Goal: Task Accomplishment & Management: Use online tool/utility

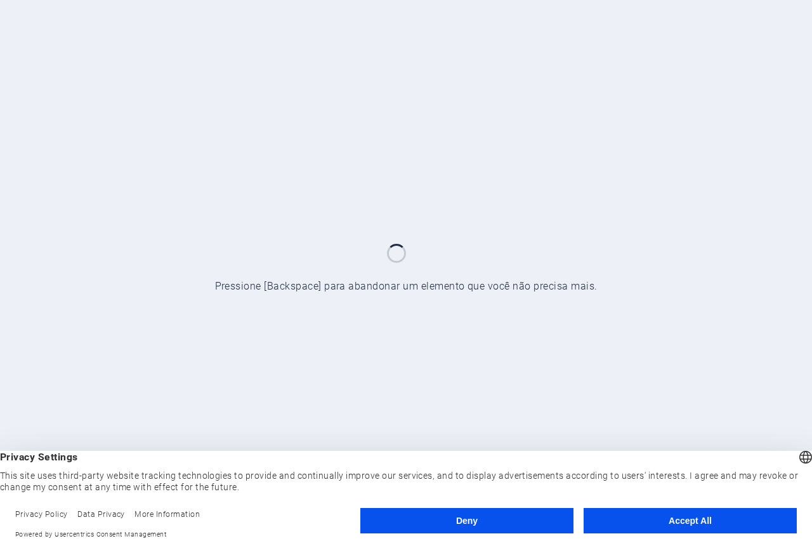
click at [699, 520] on button "Accept All" at bounding box center [690, 520] width 213 height 25
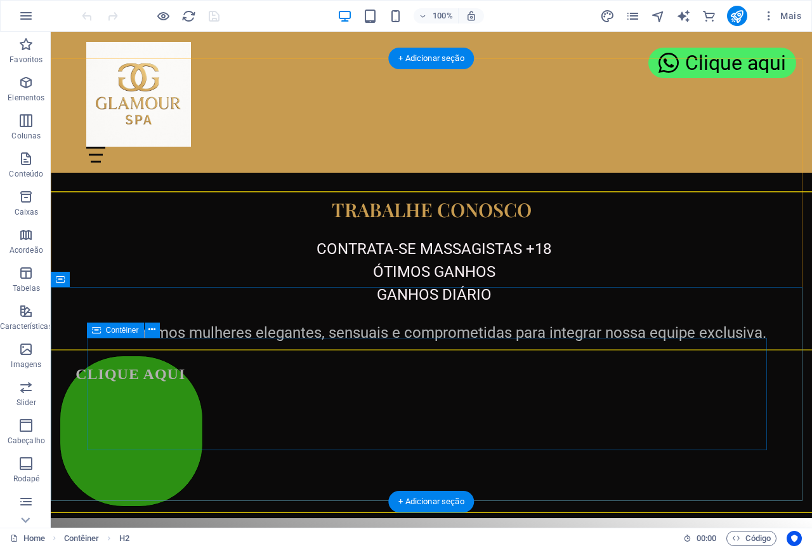
scroll to position [2488, 0]
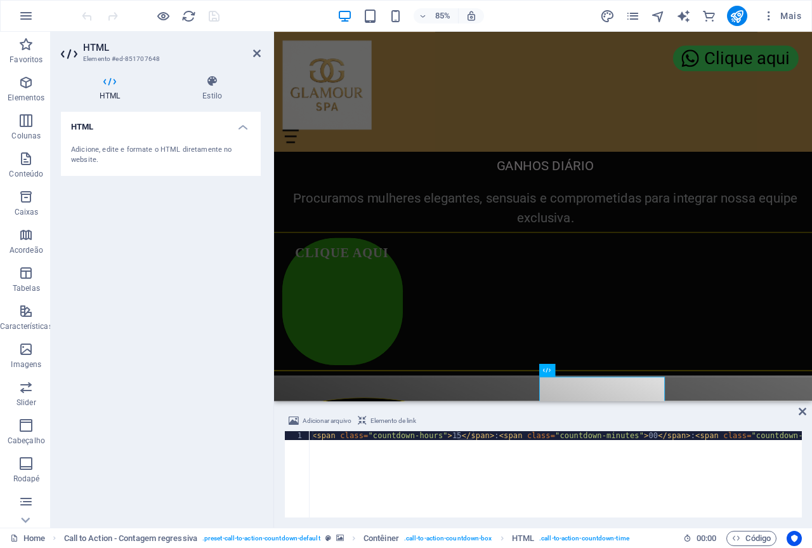
scroll to position [2553, 0]
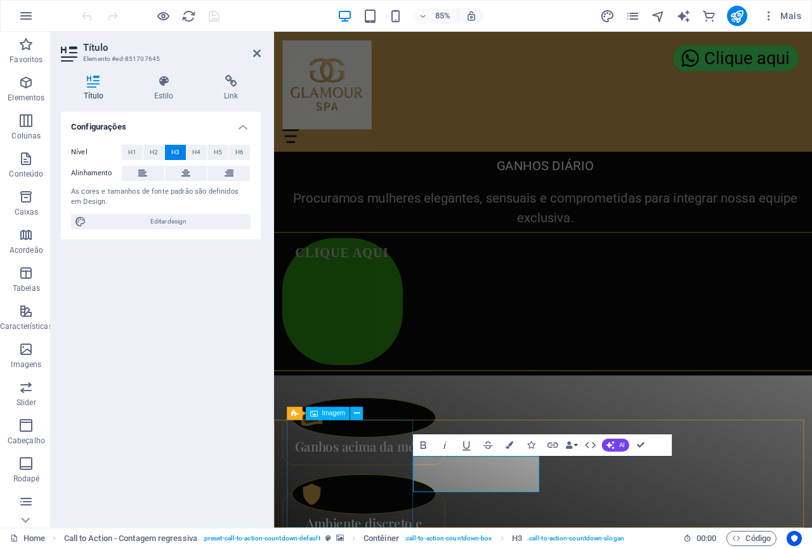
scroll to position [2466, 0]
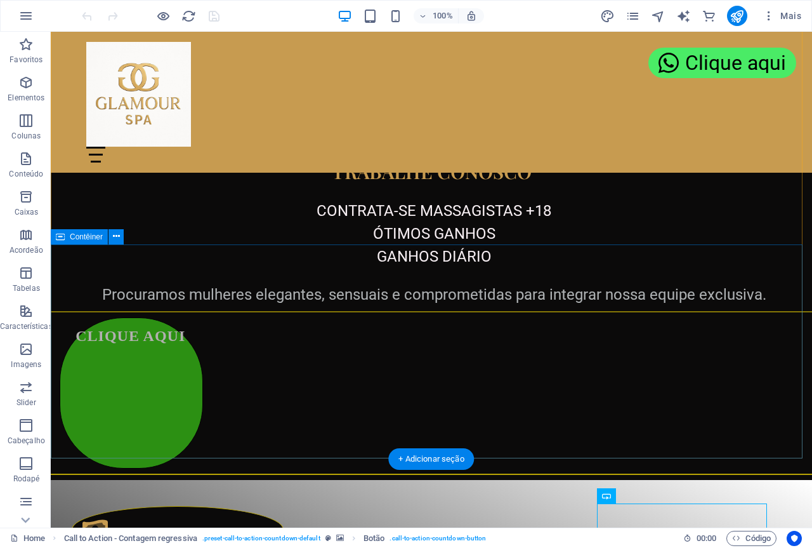
scroll to position [2488, 0]
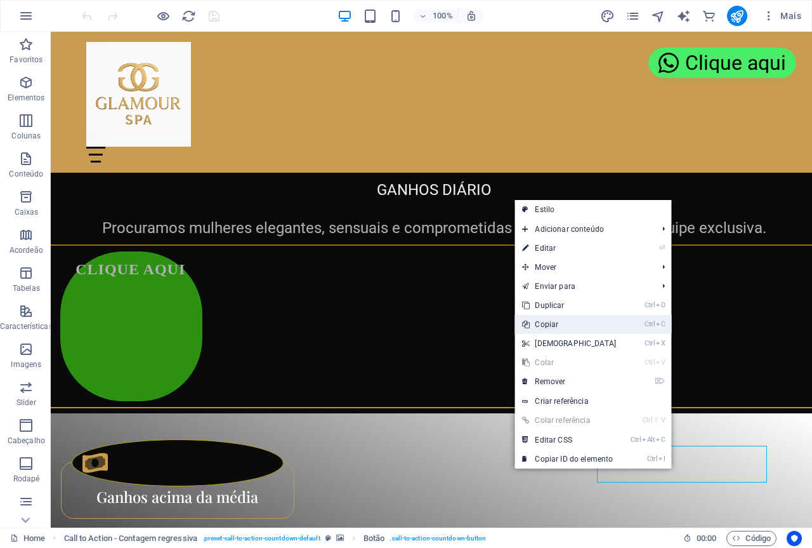
click at [553, 324] on link "Ctrl C Copiar" at bounding box center [569, 324] width 109 height 19
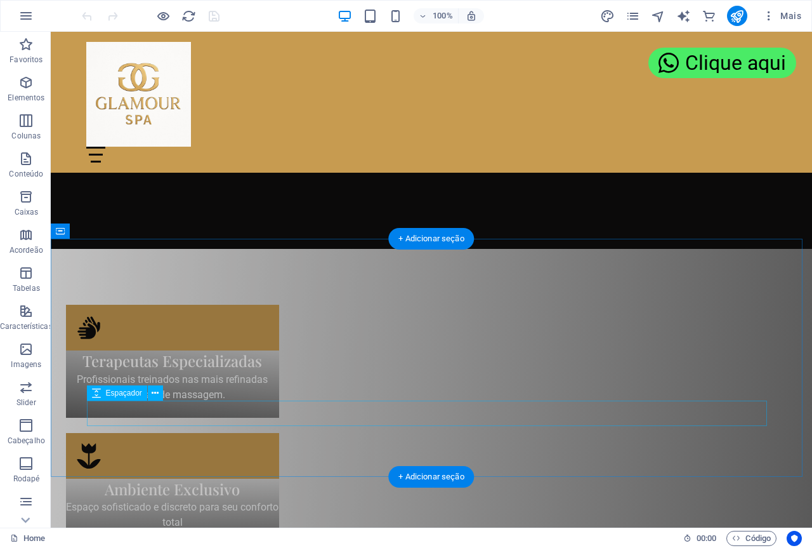
scroll to position [457, 0]
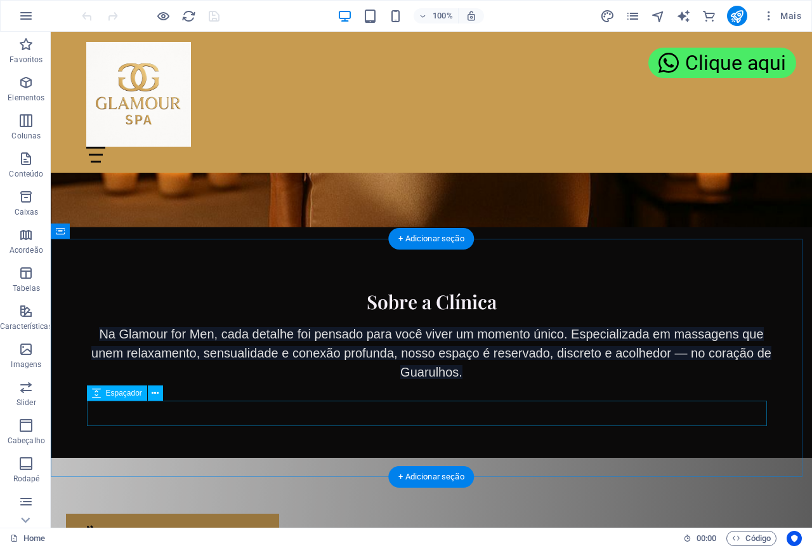
click at [400, 407] on div at bounding box center [431, 393] width 680 height 25
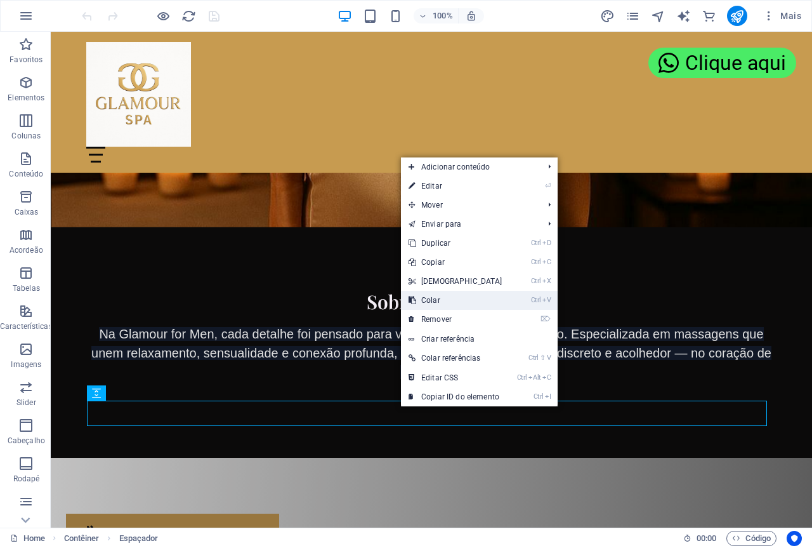
click at [438, 301] on link "Ctrl V Colar" at bounding box center [455, 300] width 109 height 19
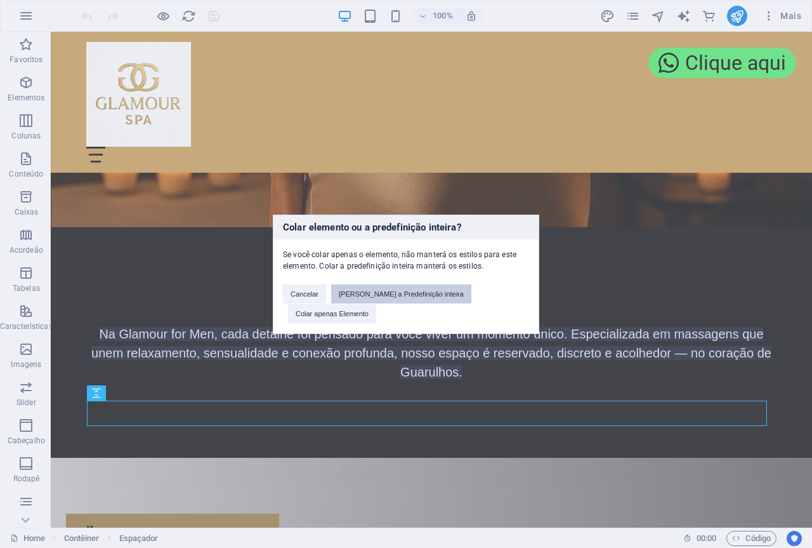
click at [390, 303] on button "[PERSON_NAME] a Predefinição inteira" at bounding box center [401, 293] width 140 height 19
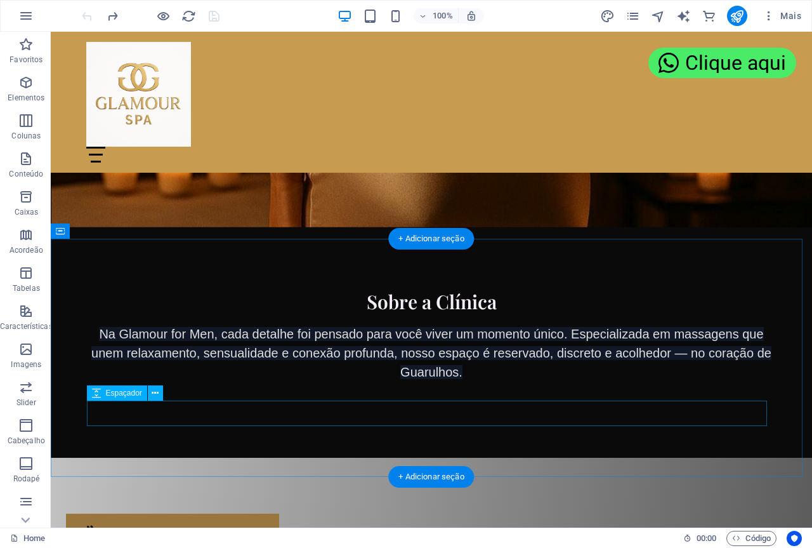
click at [421, 407] on div at bounding box center [431, 393] width 680 height 25
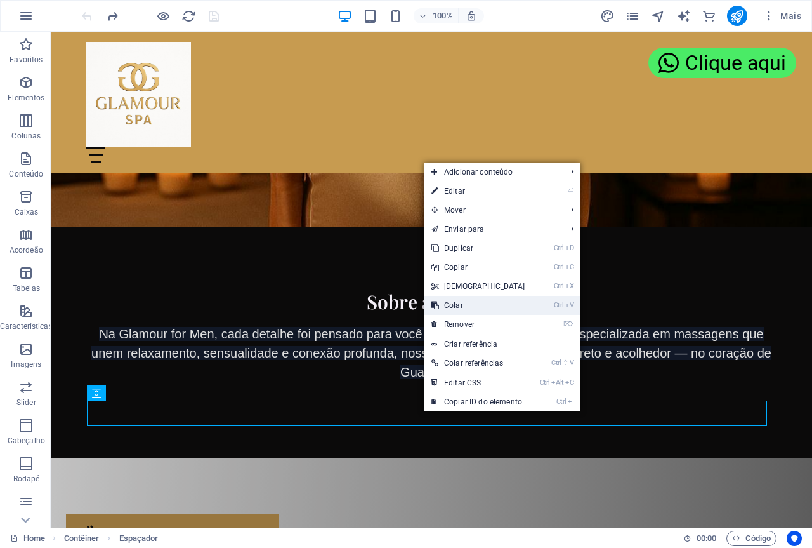
click at [457, 305] on link "Ctrl V Colar" at bounding box center [478, 305] width 109 height 19
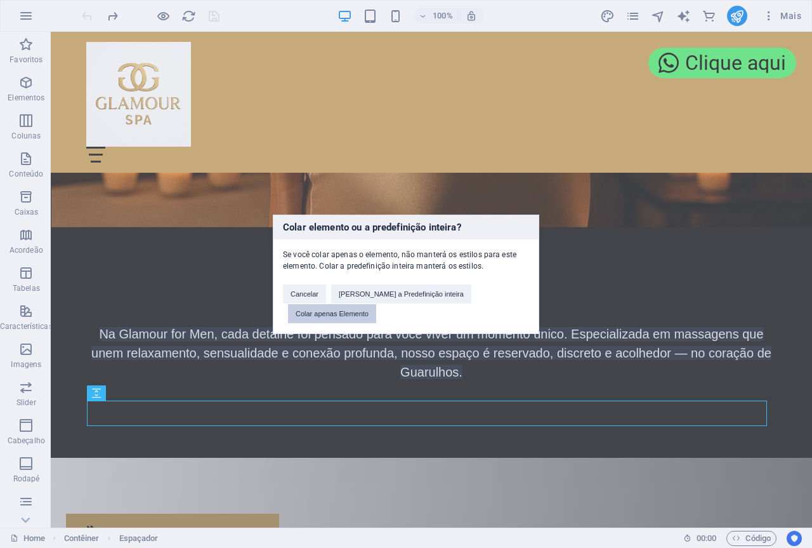
click at [376, 304] on button "Colar apenas Elemento" at bounding box center [332, 313] width 88 height 19
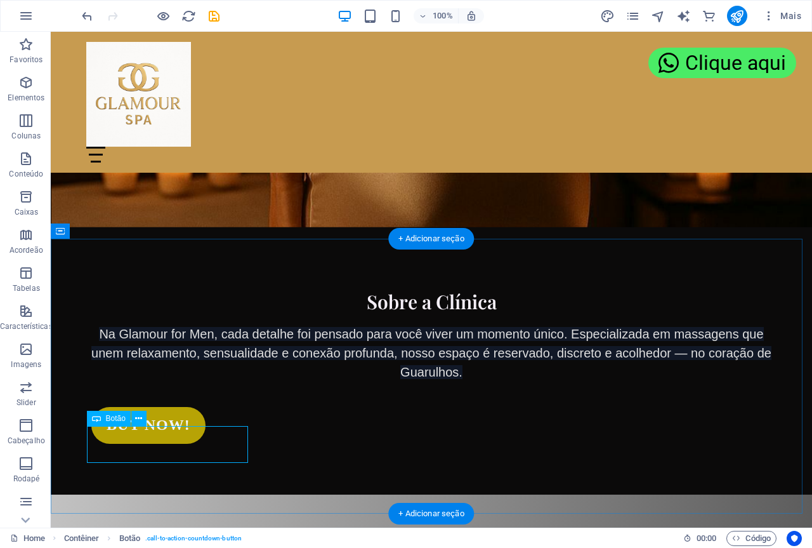
click at [224, 442] on div "Buy now!" at bounding box center [171, 425] width 161 height 37
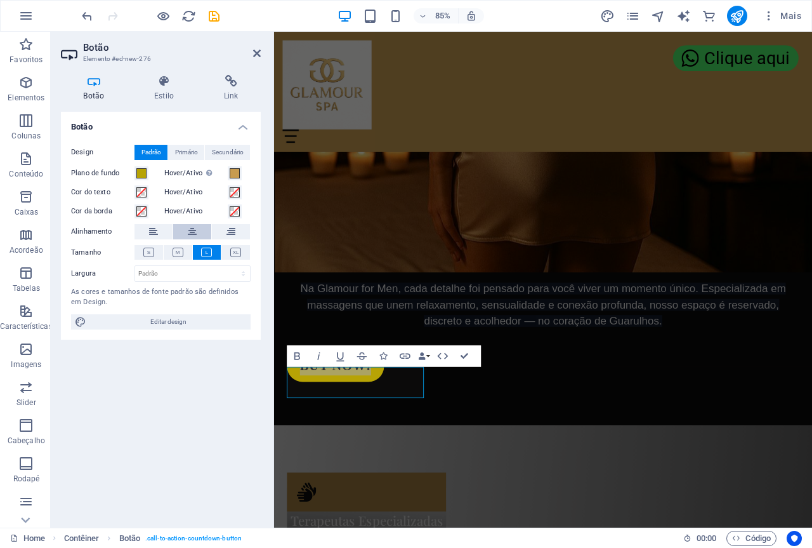
click at [191, 228] on icon at bounding box center [192, 231] width 9 height 15
click at [198, 454] on div "Botão Design Padrão Primário Secundário Plano de fundo Hover/Ativo Mude para o …" at bounding box center [161, 314] width 200 height 405
click at [255, 53] on icon at bounding box center [257, 53] width 8 height 10
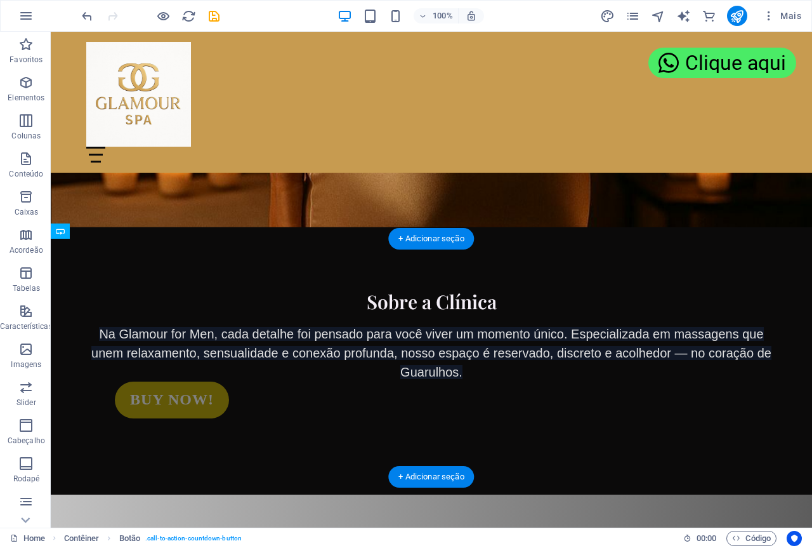
drag, startPoint x: 154, startPoint y: 452, endPoint x: 433, endPoint y: 424, distance: 281.3
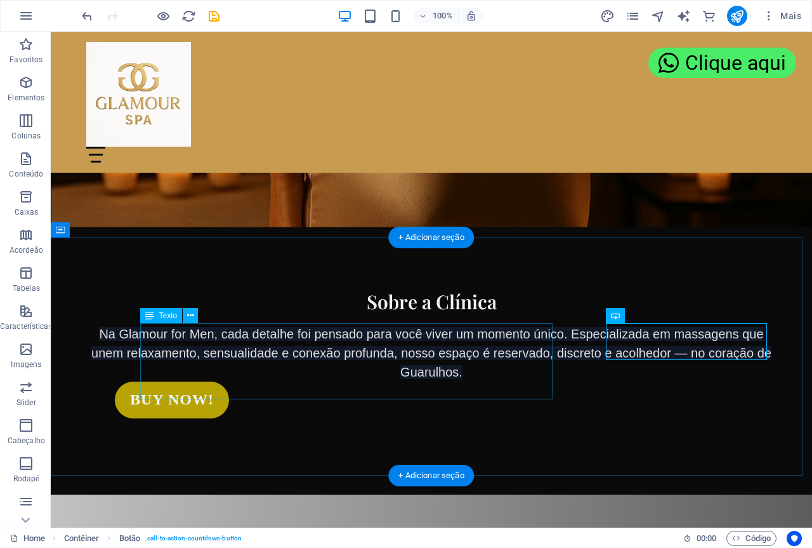
scroll to position [584, 0]
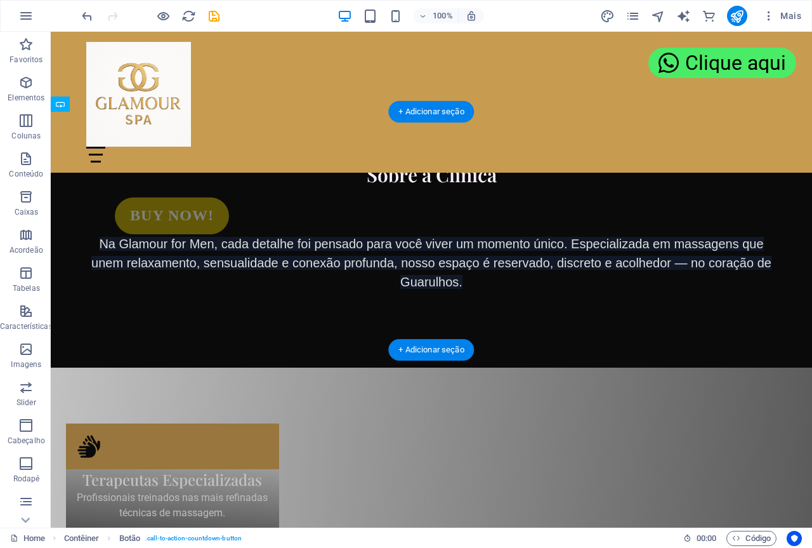
drag, startPoint x: 681, startPoint y: 219, endPoint x: 480, endPoint y: 248, distance: 203.9
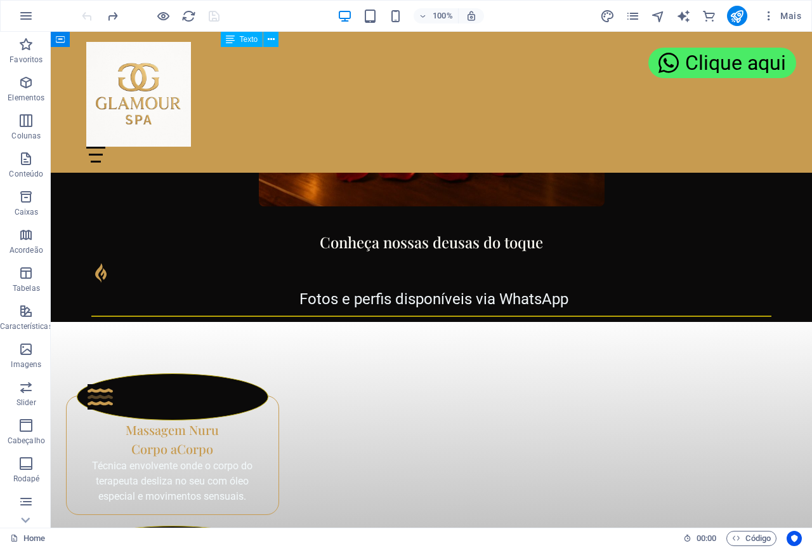
scroll to position [1650, 0]
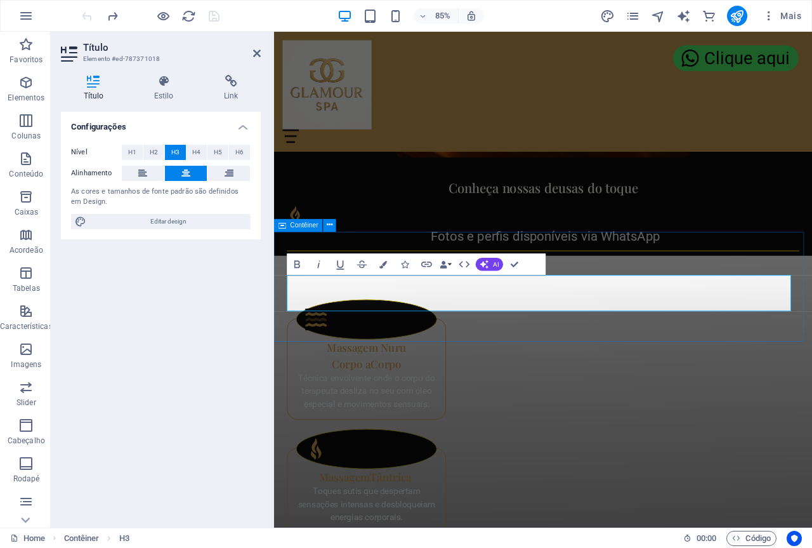
scroll to position [1671, 0]
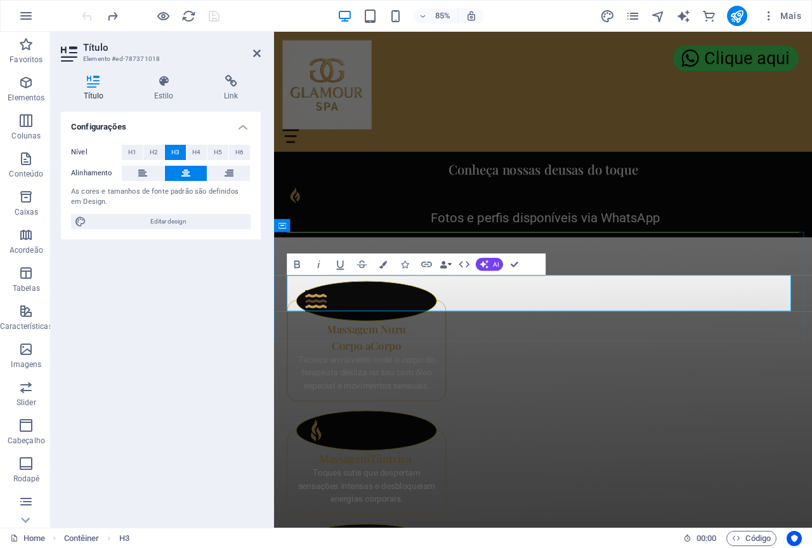
click span "Estamos prontos para proporcionar uma experiência inesquecível e cuidar de você."
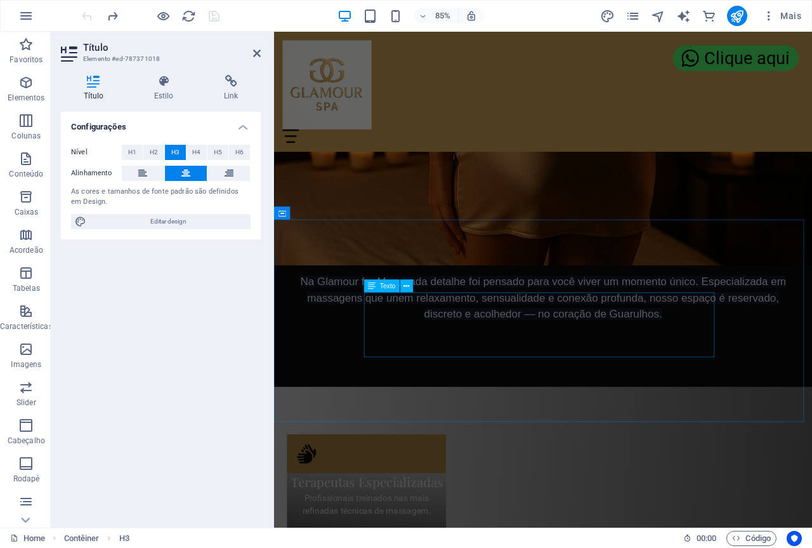
scroll to position [212, 0]
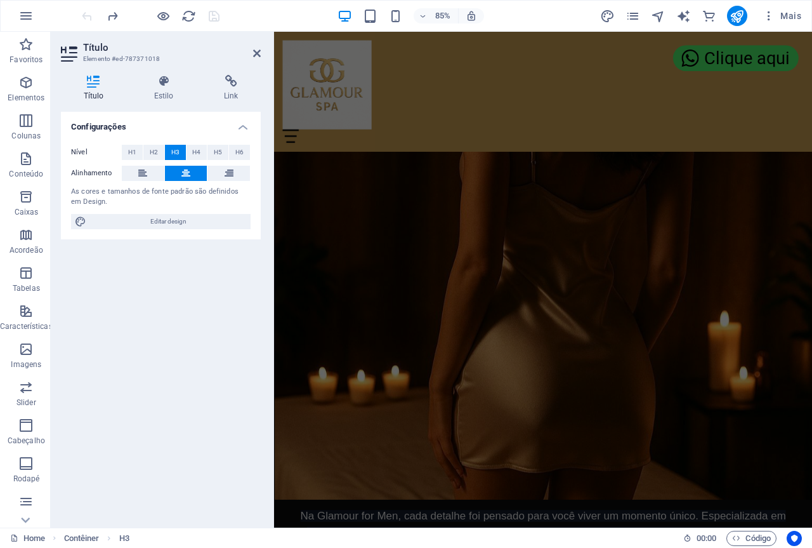
click at [576, 338] on figure at bounding box center [591, 290] width 633 height 583
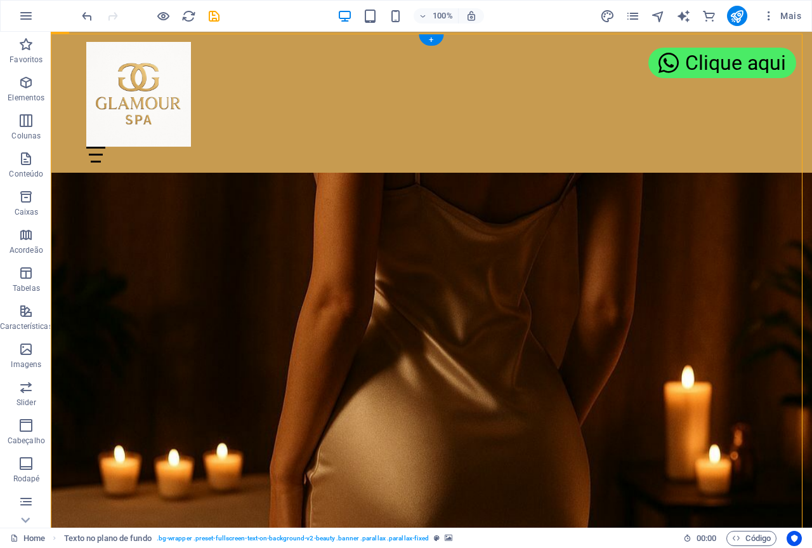
scroll to position [345, 0]
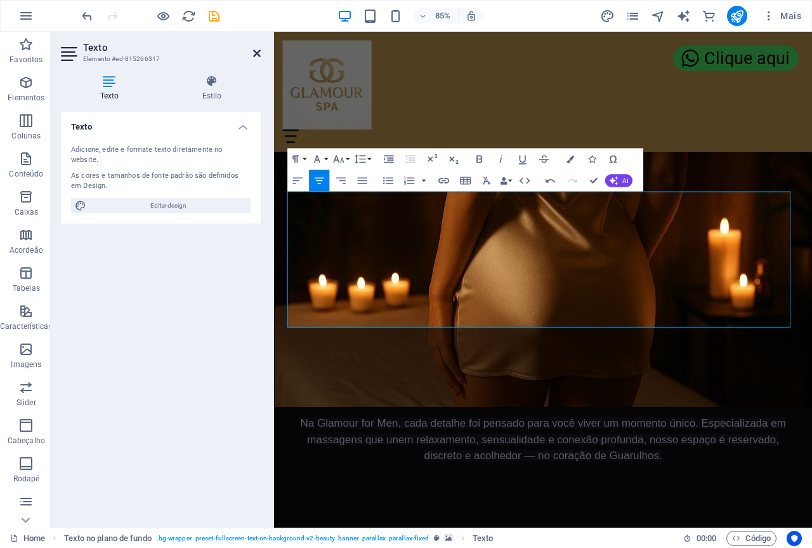
click at [254, 52] on icon at bounding box center [257, 53] width 8 height 10
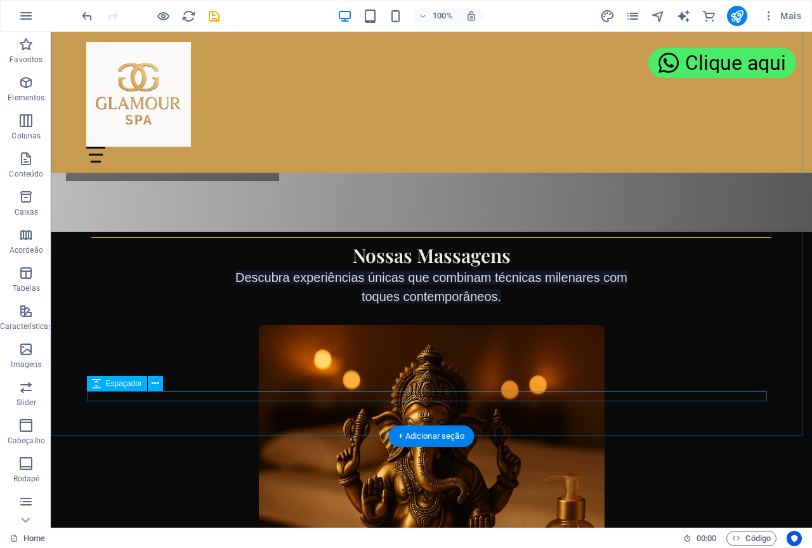
scroll to position [1269, 0]
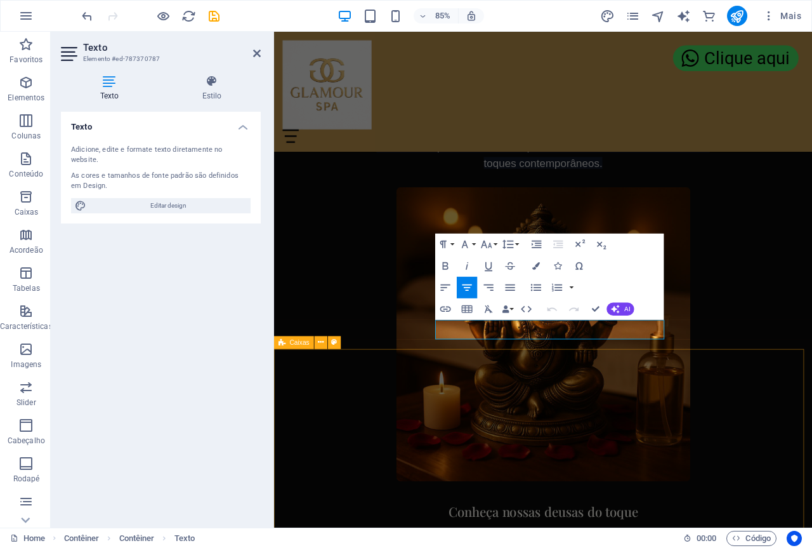
scroll to position [1290, 0]
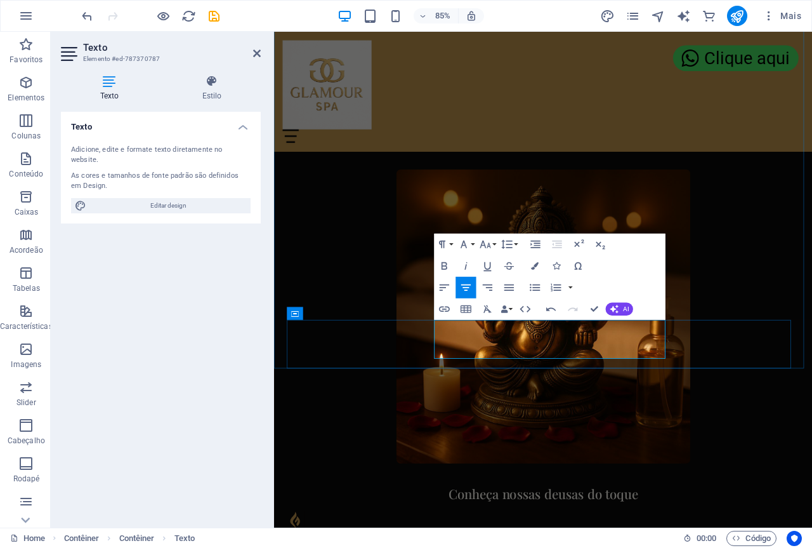
click at [811, 299] on figure at bounding box center [590, 367] width 603 height 346
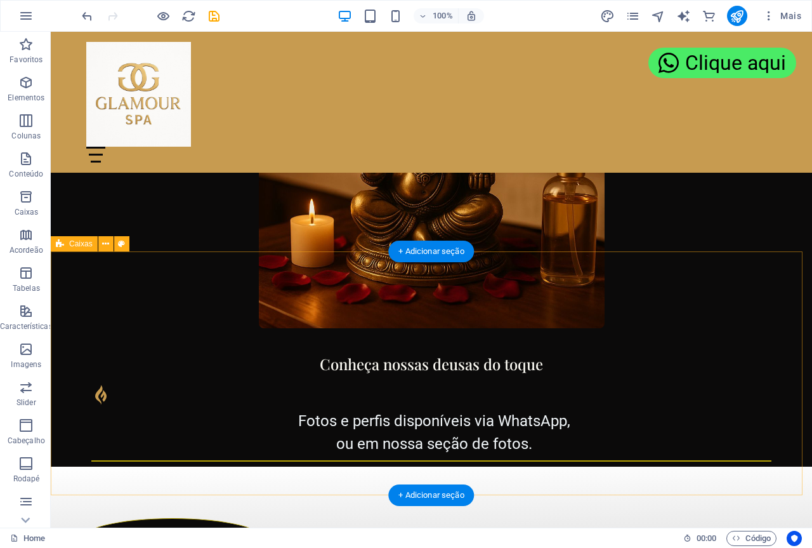
scroll to position [1396, 0]
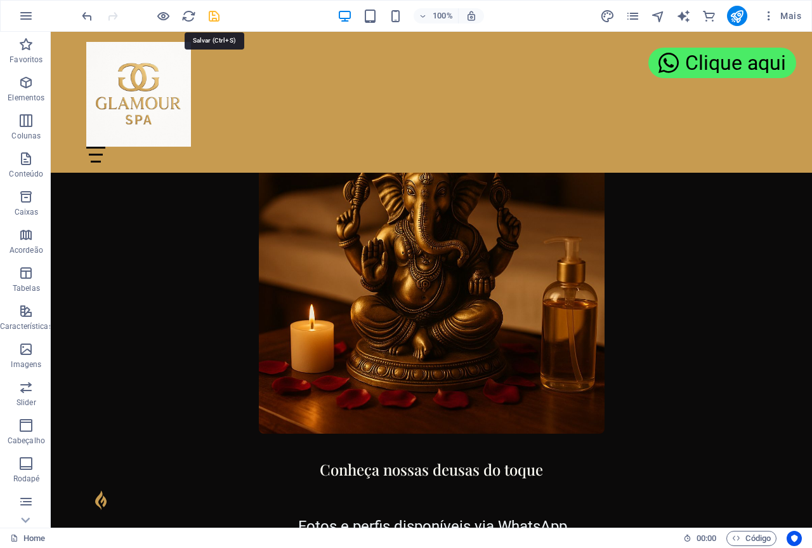
click at [219, 17] on icon "save" at bounding box center [214, 16] width 15 height 15
click at [631, 15] on icon "pages" at bounding box center [633, 16] width 15 height 15
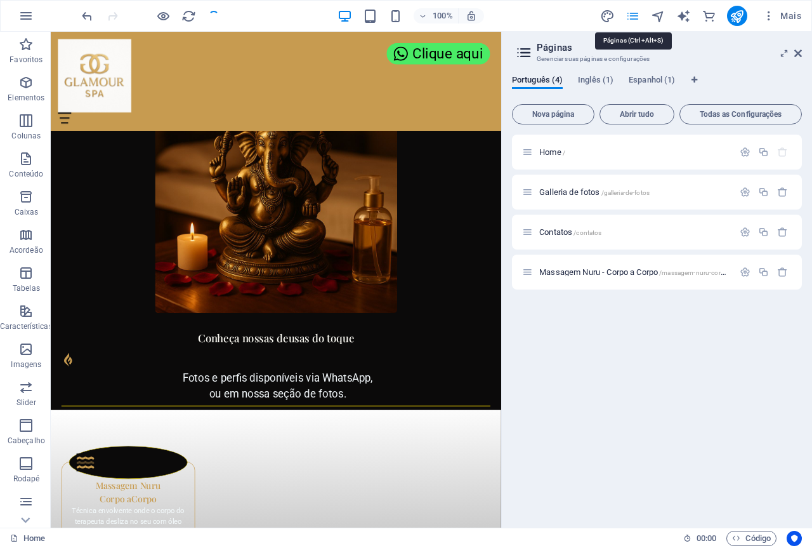
scroll to position [1417, 0]
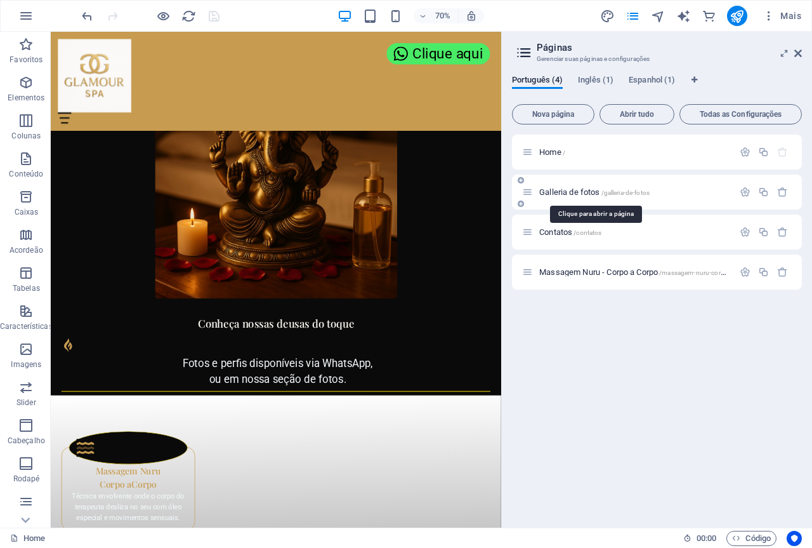
click at [582, 188] on span "Galleria de fotos /galleria-de-fotos" at bounding box center [594, 192] width 110 height 10
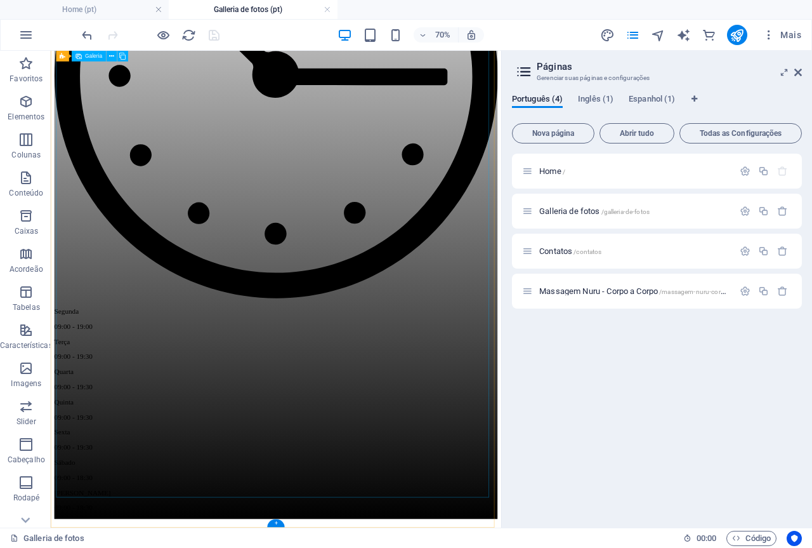
scroll to position [1414, 0]
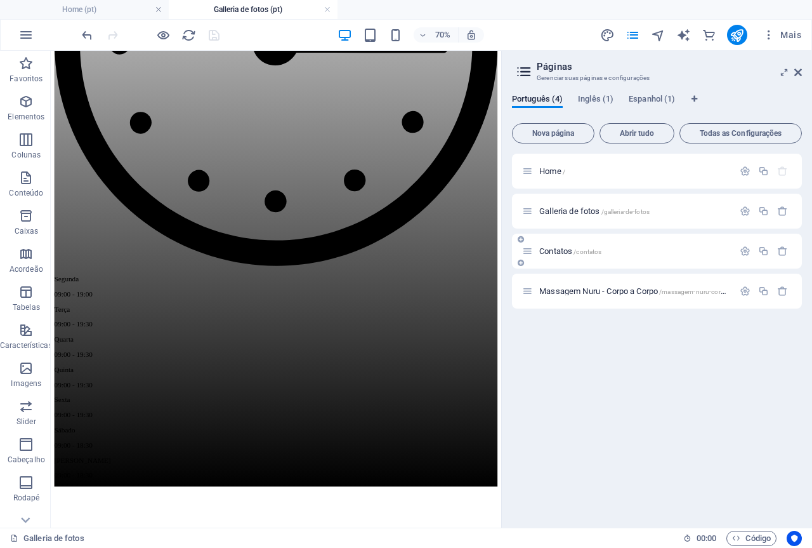
click at [567, 248] on span "Contatos /contatos" at bounding box center [570, 251] width 62 height 10
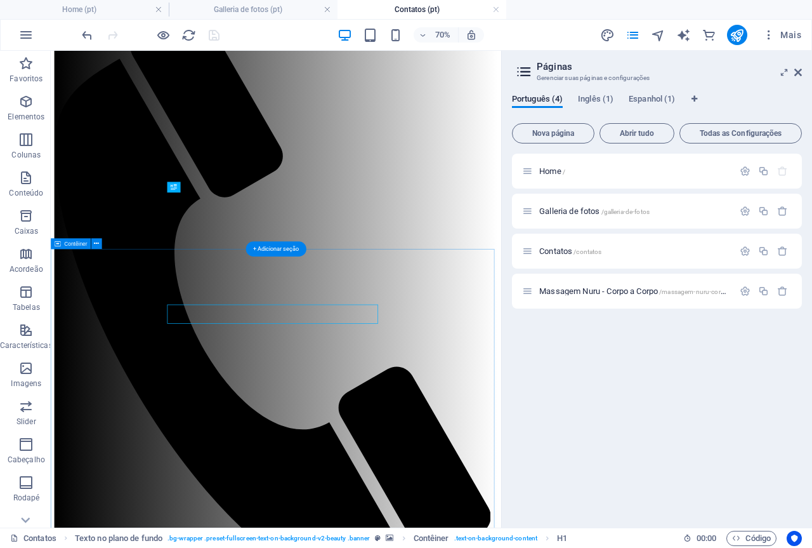
scroll to position [300, 0]
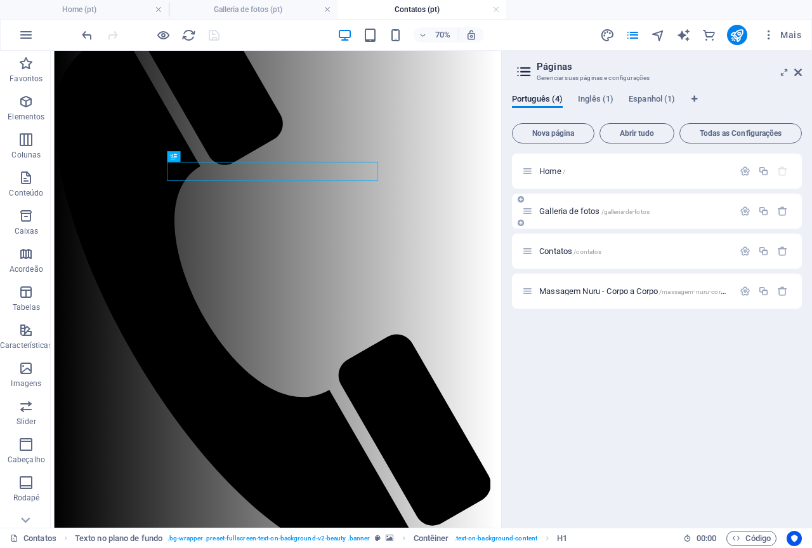
click at [580, 213] on span "Galleria de fotos /galleria-de-fotos" at bounding box center [594, 211] width 110 height 10
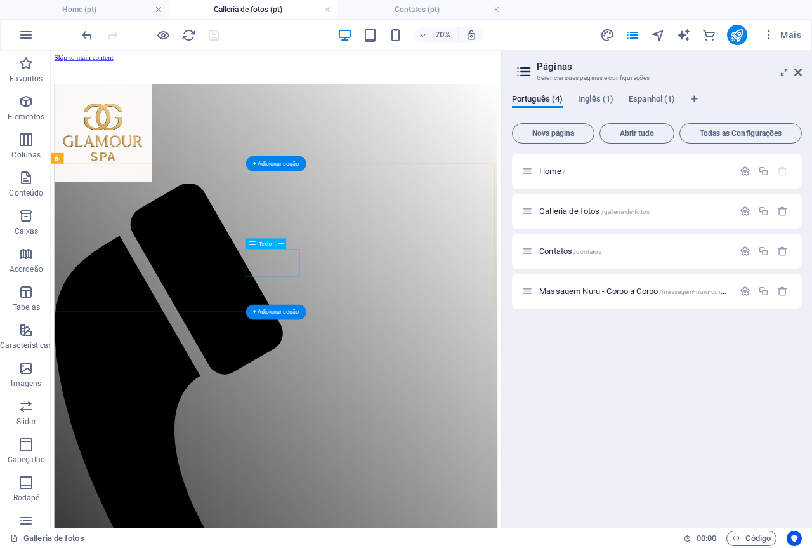
scroll to position [0, 0]
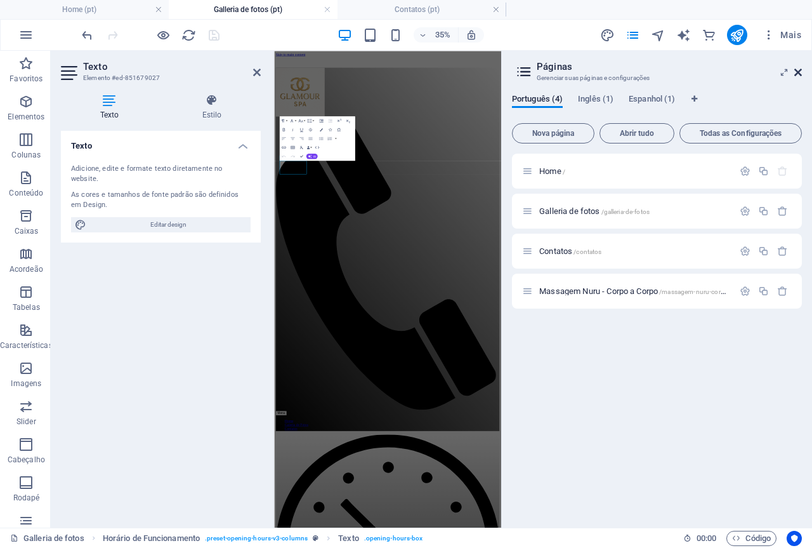
click at [799, 69] on icon at bounding box center [798, 72] width 8 height 10
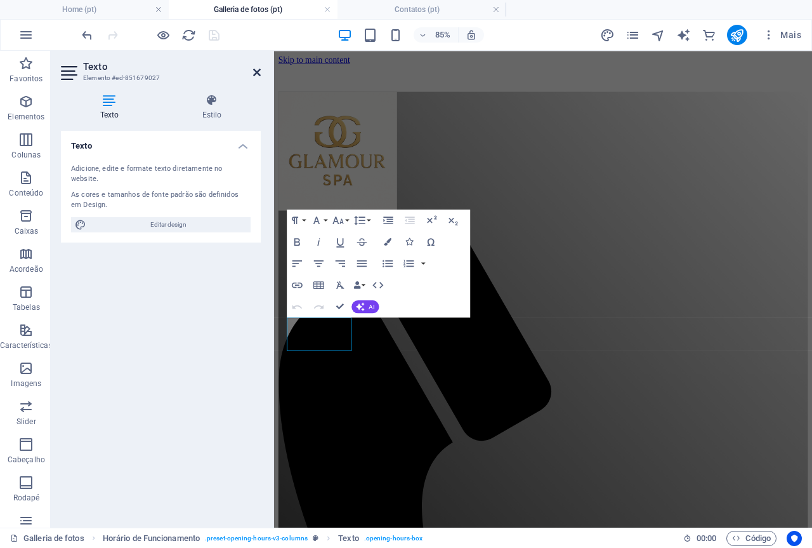
click at [258, 72] on icon at bounding box center [257, 72] width 8 height 10
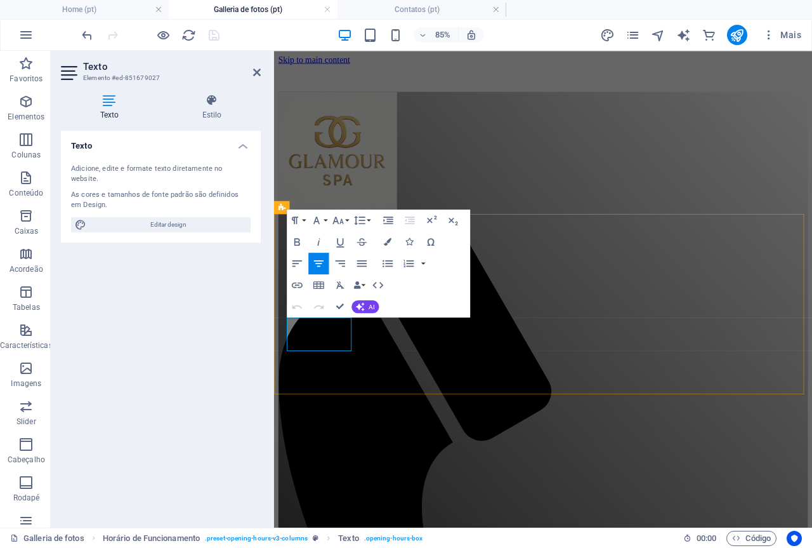
drag, startPoint x: 323, startPoint y: 391, endPoint x: 298, endPoint y: 392, distance: 24.8
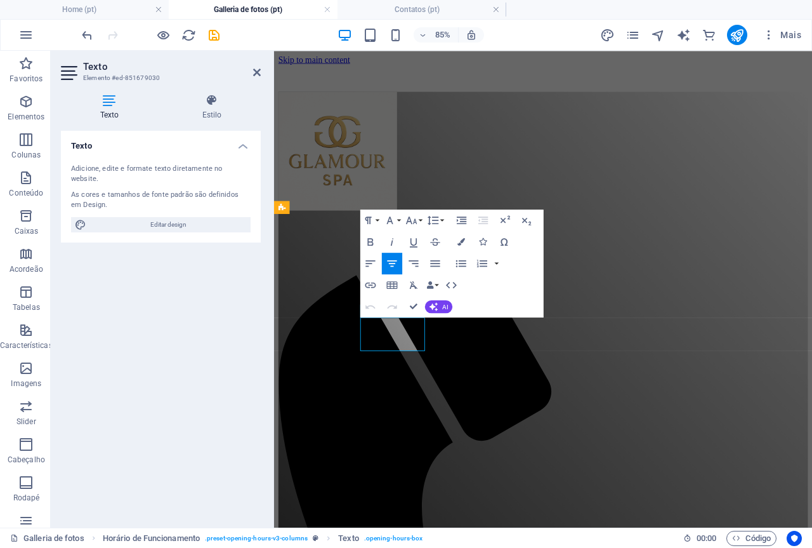
drag, startPoint x: 389, startPoint y: 391, endPoint x: 409, endPoint y: 391, distance: 19.7
drag, startPoint x: 416, startPoint y: 391, endPoint x: 440, endPoint y: 391, distance: 23.5
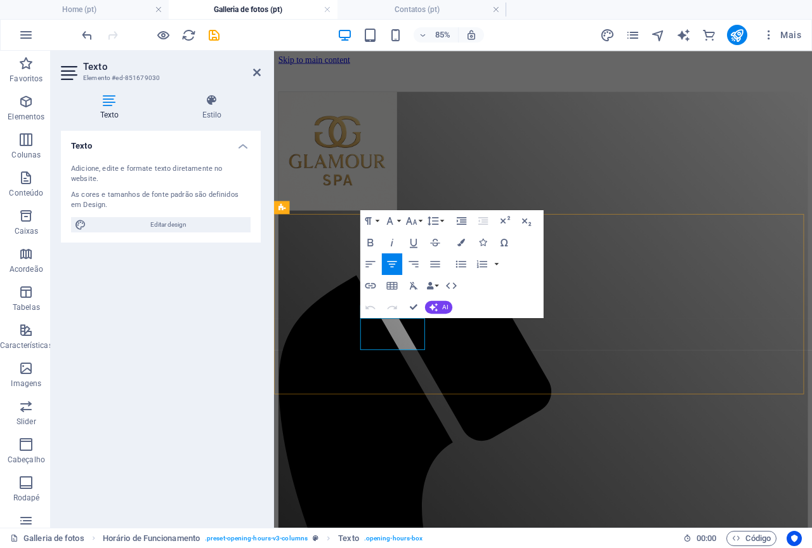
drag, startPoint x: 388, startPoint y: 388, endPoint x: 440, endPoint y: 394, distance: 52.3
copy p "10:30 - 21:00"
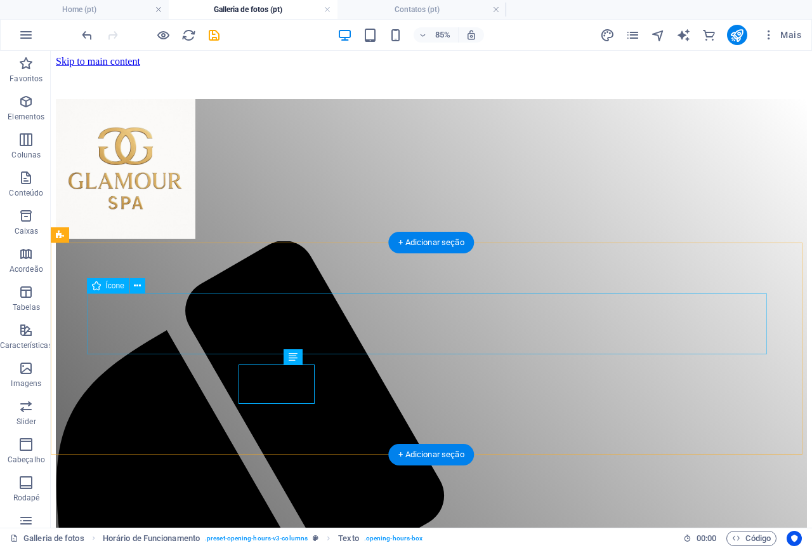
select select "xMidYMid"
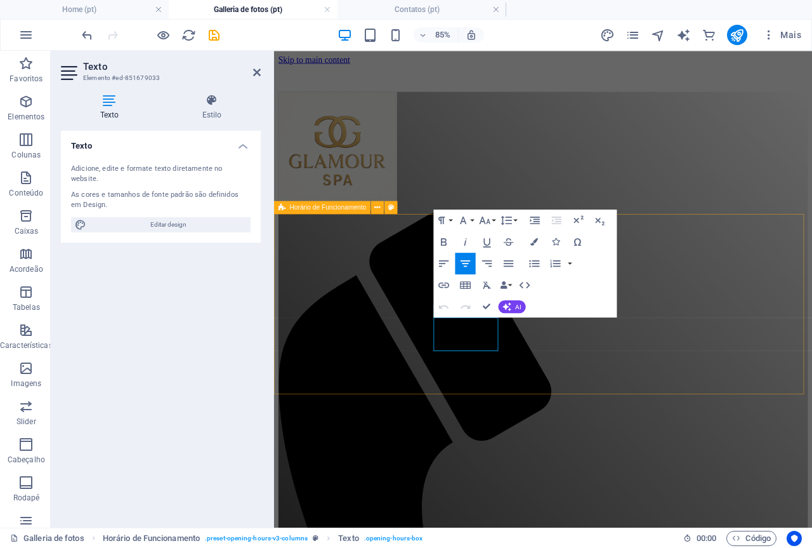
drag, startPoint x: 472, startPoint y: 390, endPoint x: 539, endPoint y: 390, distance: 66.6
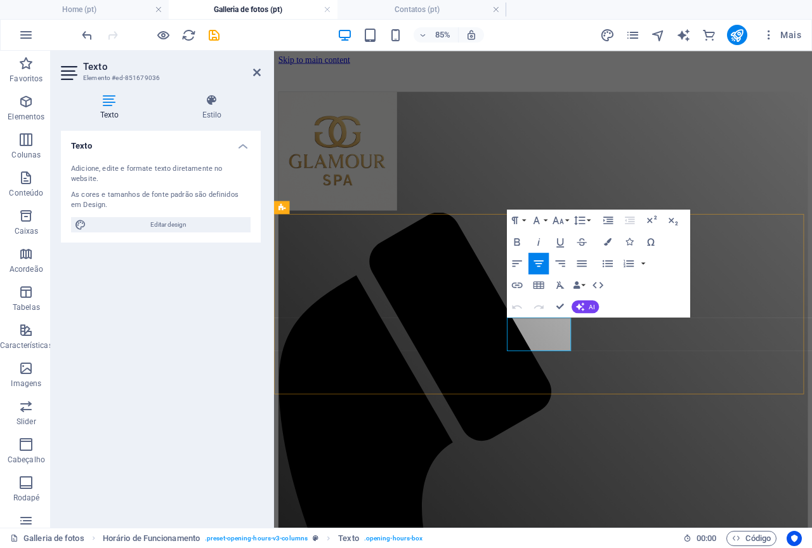
drag, startPoint x: 560, startPoint y: 391, endPoint x: 615, endPoint y: 392, distance: 55.8
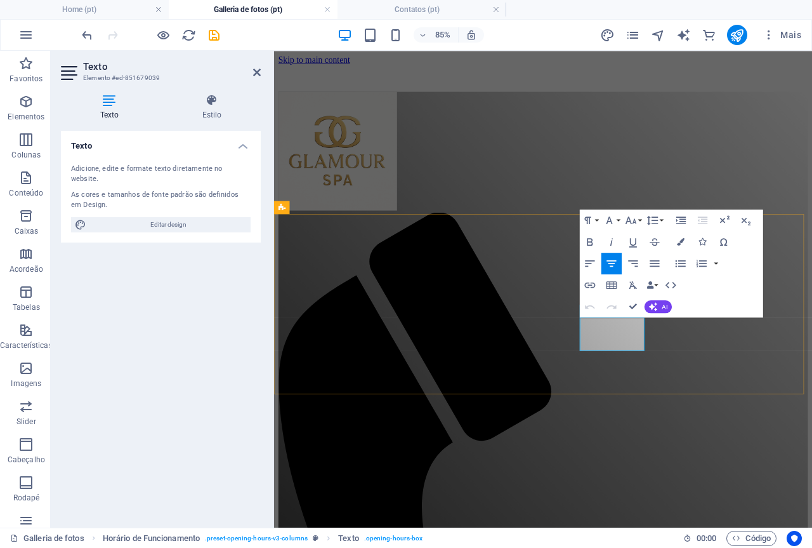
drag, startPoint x: 643, startPoint y: 391, endPoint x: 706, endPoint y: 392, distance: 62.8
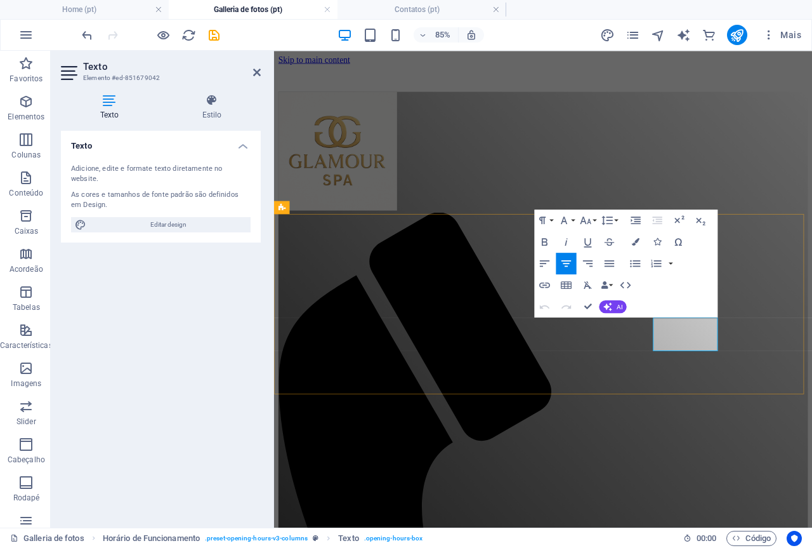
drag, startPoint x: 732, startPoint y: 392, endPoint x: 789, endPoint y: 387, distance: 57.3
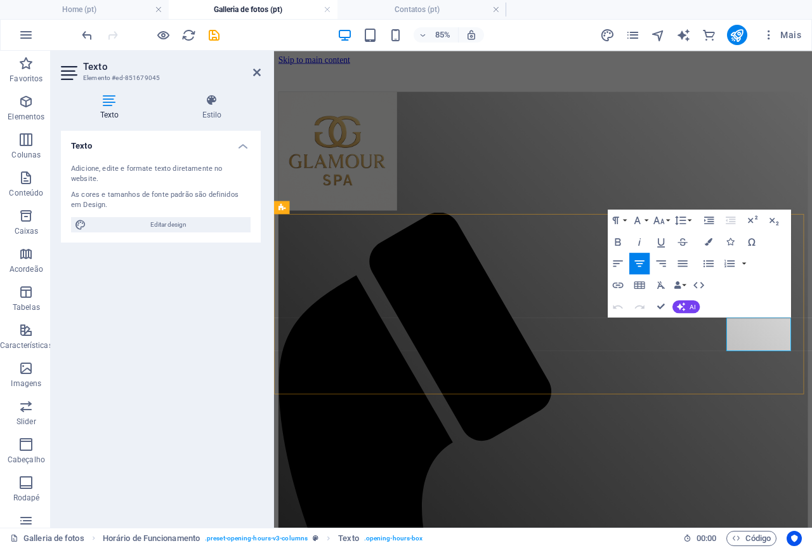
drag, startPoint x: 817, startPoint y: 386, endPoint x: 870, endPoint y: 387, distance: 52.7
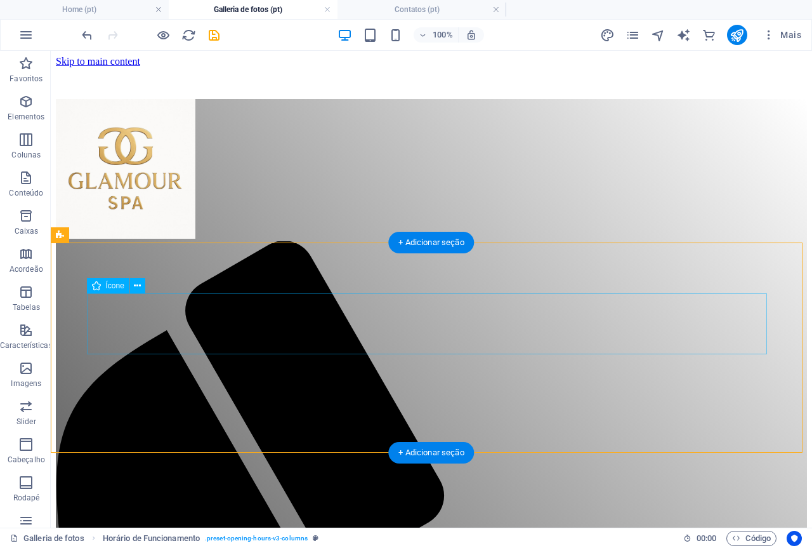
select select "xMidYMid"
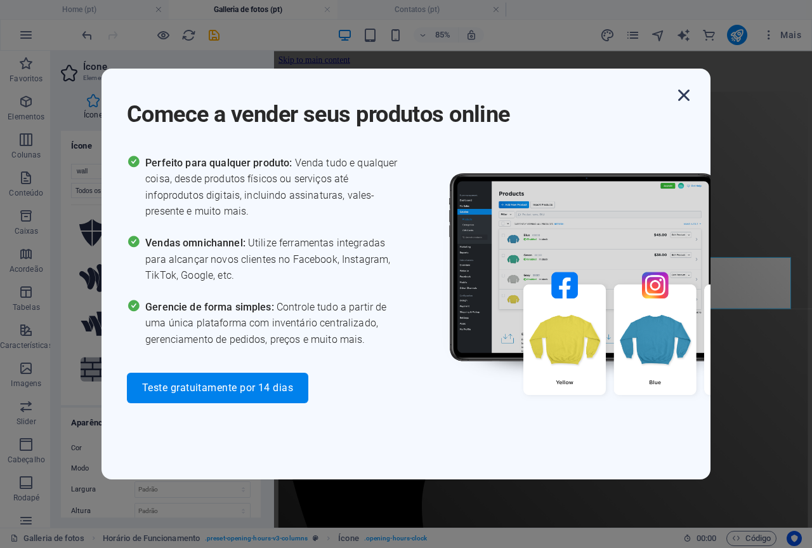
click at [683, 91] on icon "button" at bounding box center [684, 95] width 23 height 23
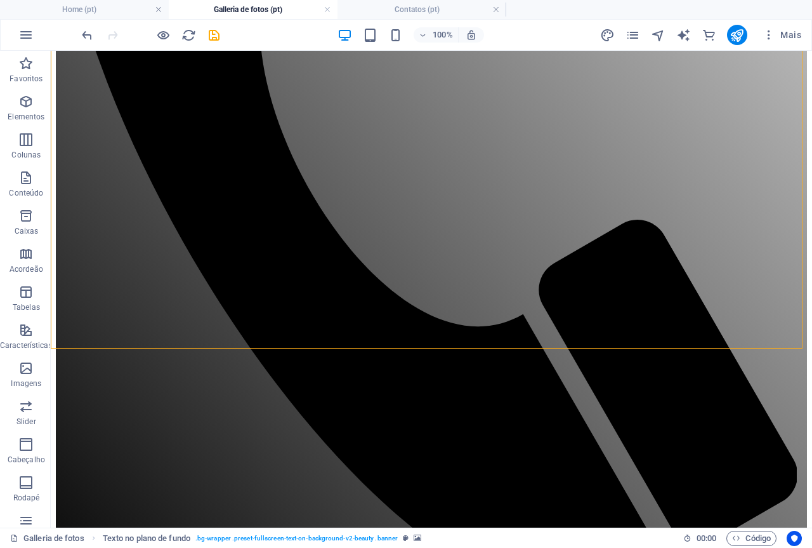
scroll to position [634, 0]
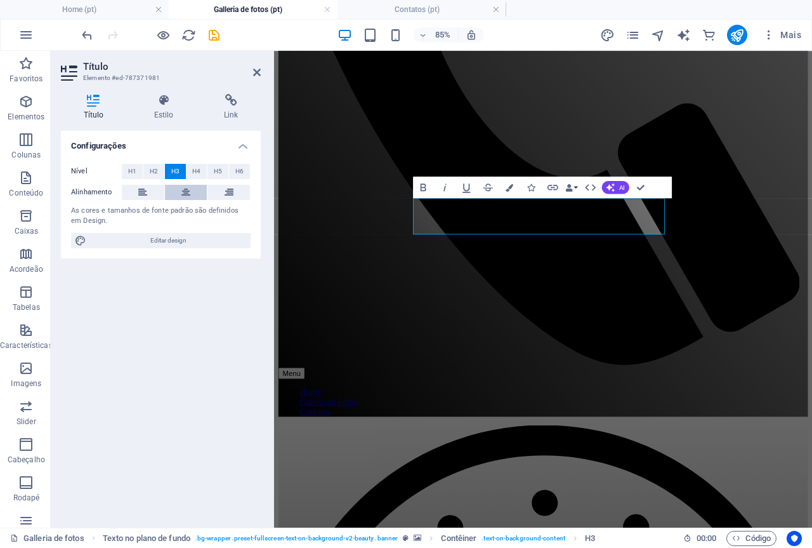
click at [187, 192] on icon at bounding box center [185, 192] width 9 height 15
drag, startPoint x: 464, startPoint y: 235, endPoint x: 627, endPoint y: 255, distance: 164.3
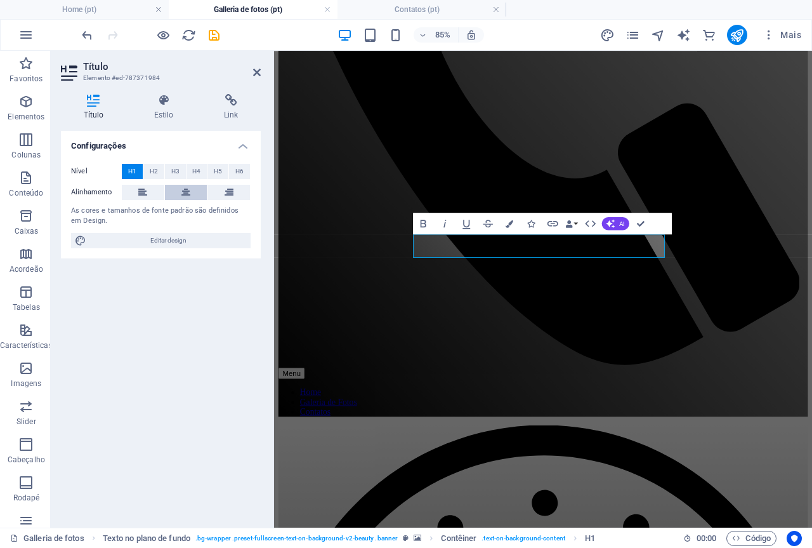
click at [189, 195] on icon at bounding box center [185, 192] width 9 height 15
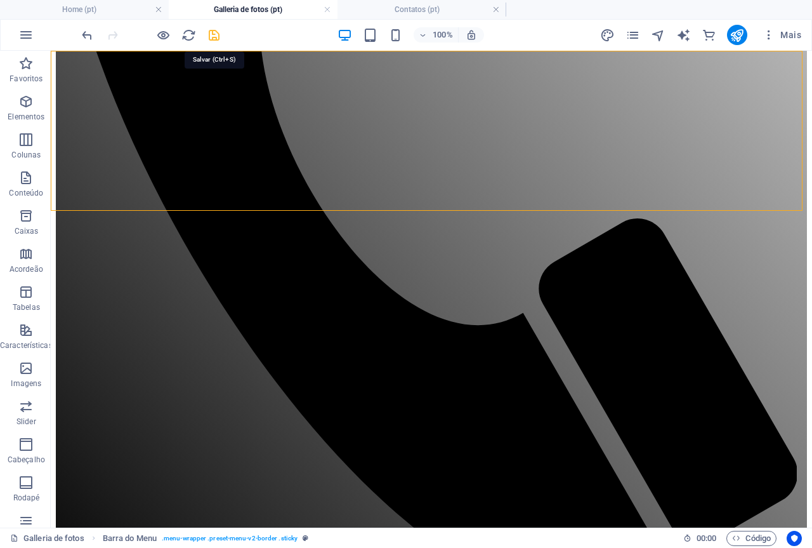
click at [211, 34] on icon "save" at bounding box center [214, 35] width 15 height 15
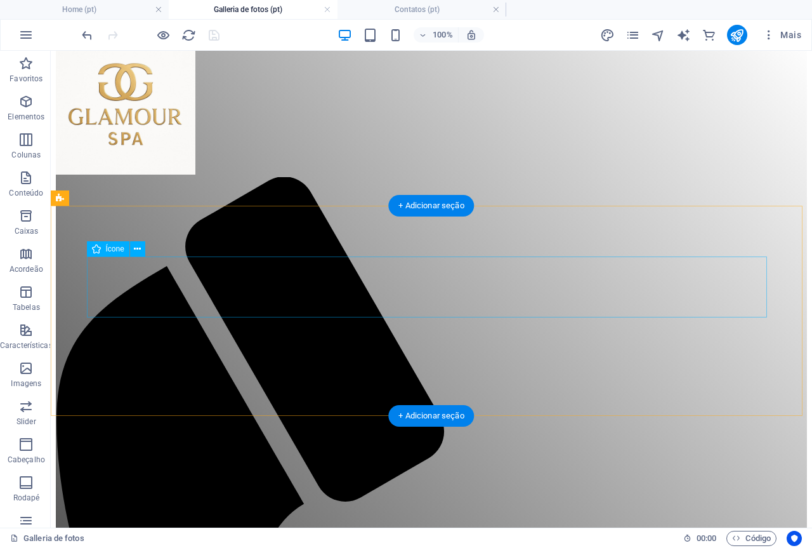
scroll to position [0, 0]
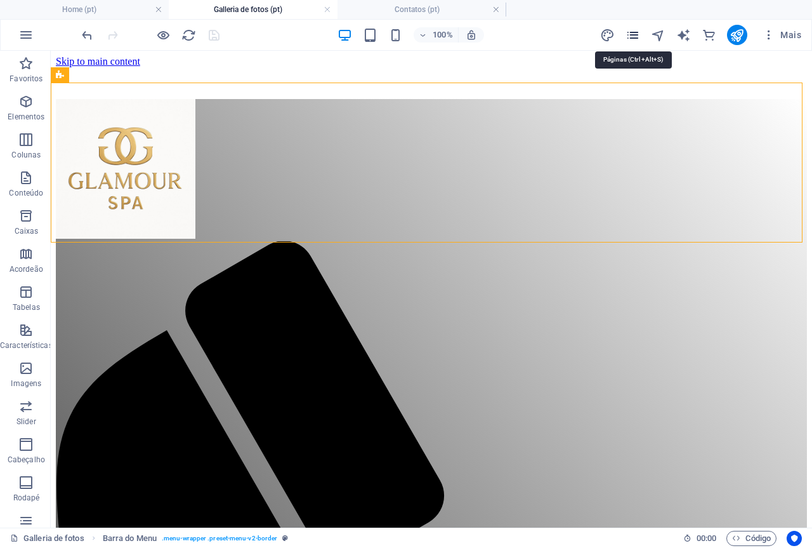
click at [634, 35] on body "massagemglamourspa.com Home (pt) Galleria de fotos (pt) Contatos (pt) Favoritos…" at bounding box center [406, 274] width 812 height 548
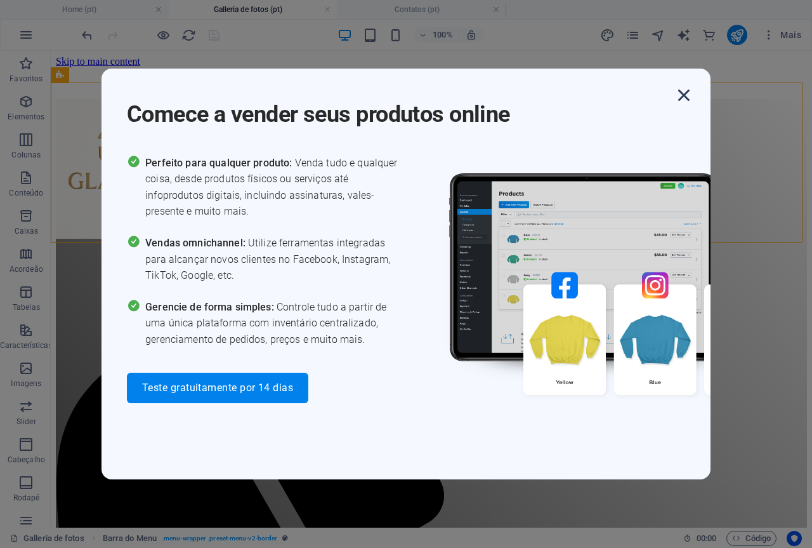
click at [689, 94] on icon "button" at bounding box center [684, 95] width 23 height 23
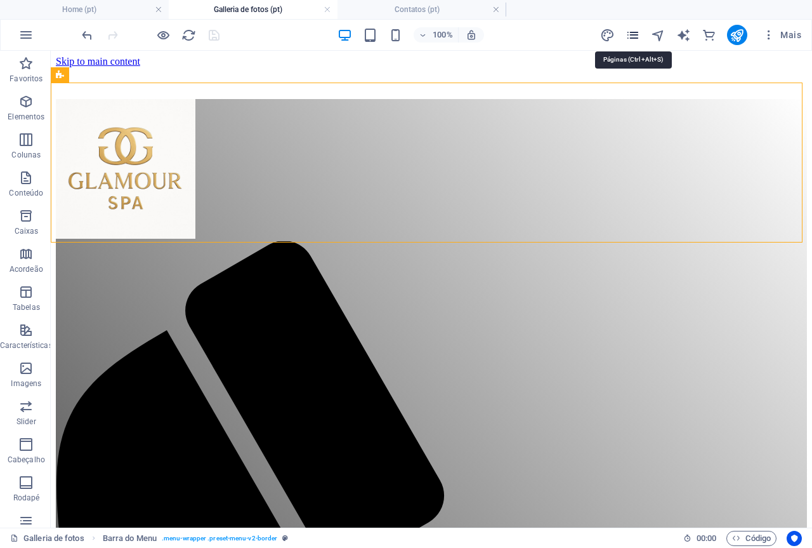
click at [634, 36] on icon "pages" at bounding box center [633, 35] width 15 height 15
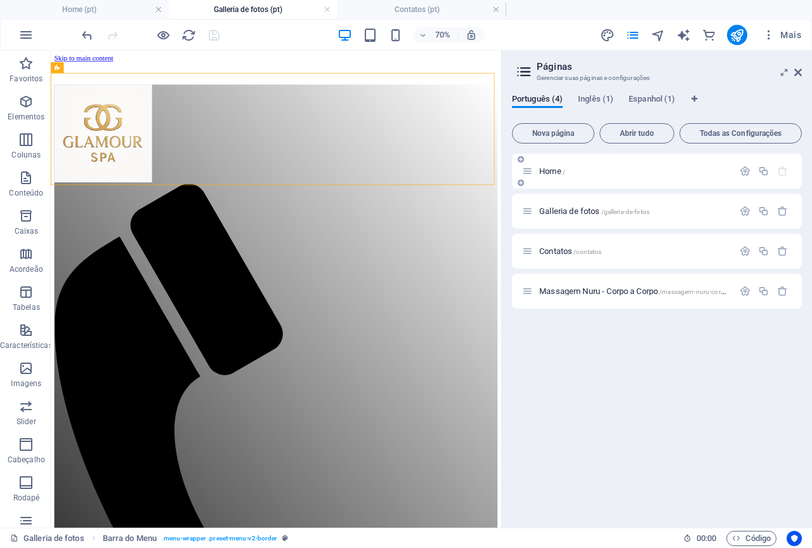
click at [550, 170] on span "Home /" at bounding box center [552, 171] width 26 height 10
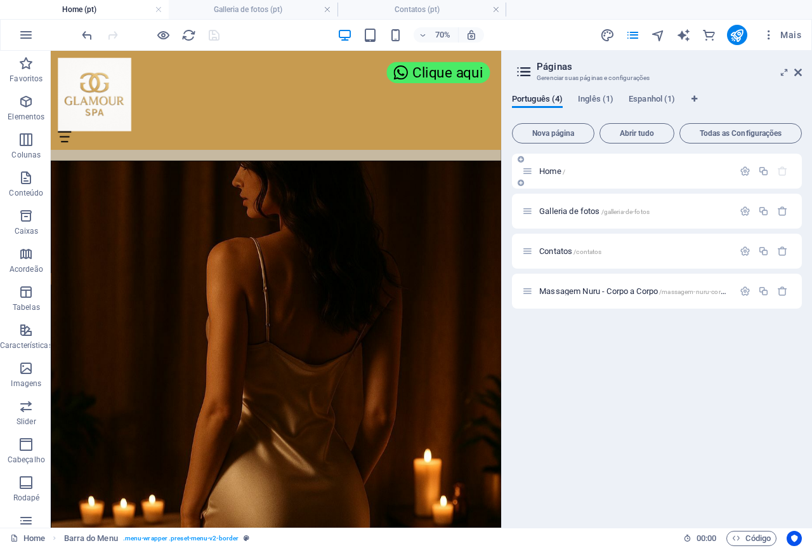
scroll to position [1417, 0]
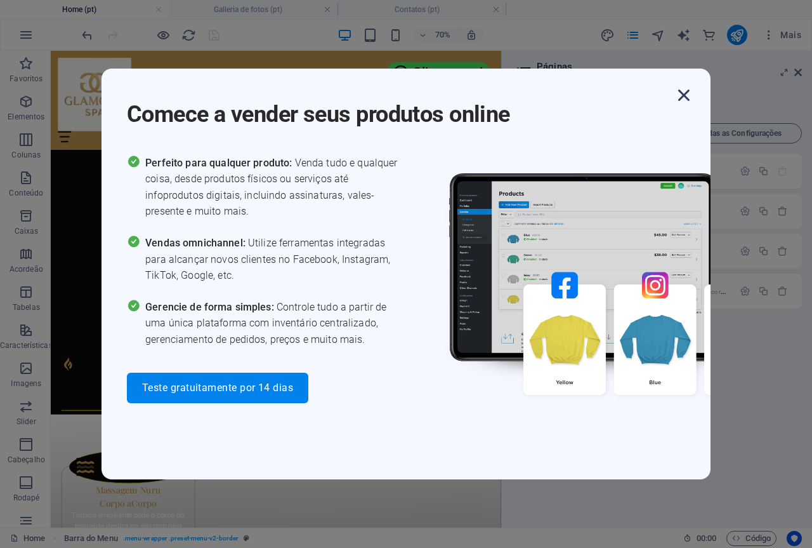
click at [688, 95] on icon "button" at bounding box center [684, 95] width 23 height 23
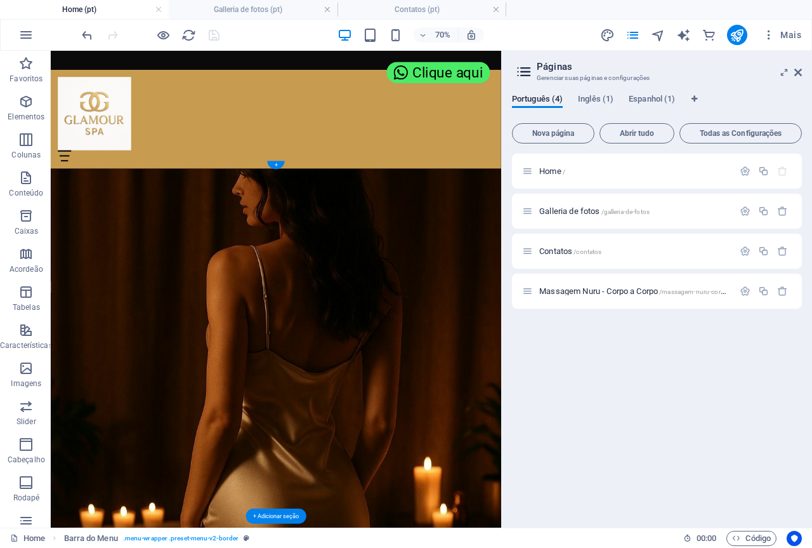
scroll to position [0, 0]
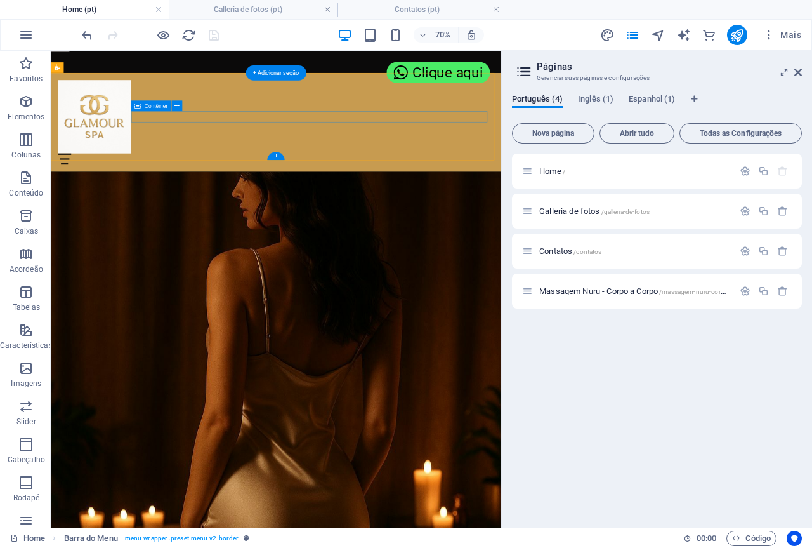
click at [445, 197] on div "Menu" at bounding box center [372, 205] width 623 height 16
click at [469, 185] on div "Menu Home Galleria de fotos Contatos Massagem Nuru - Corpo a Corpo" at bounding box center [372, 152] width 643 height 141
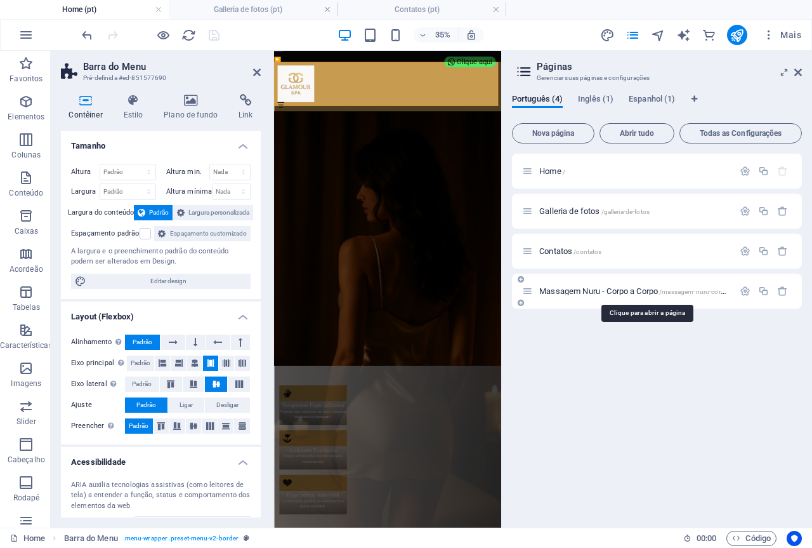
click at [588, 291] on span "Massagem Nuru - Corpo a Corpo /massagem-nuru-corpo-a-corpo" at bounding box center [645, 291] width 213 height 10
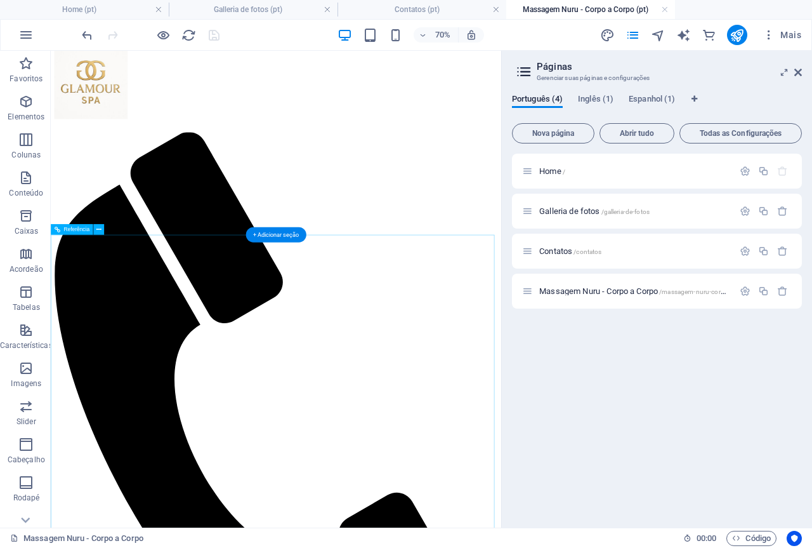
scroll to position [63, 0]
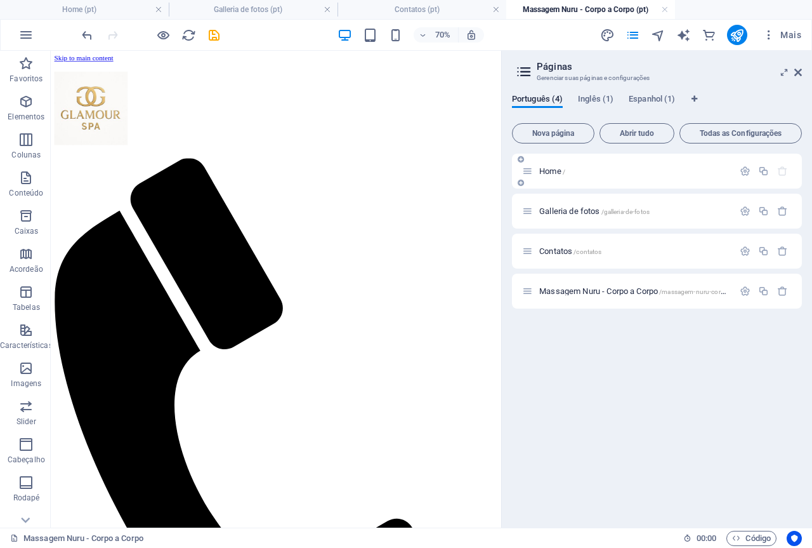
click at [556, 169] on span "Home /" at bounding box center [552, 171] width 26 height 10
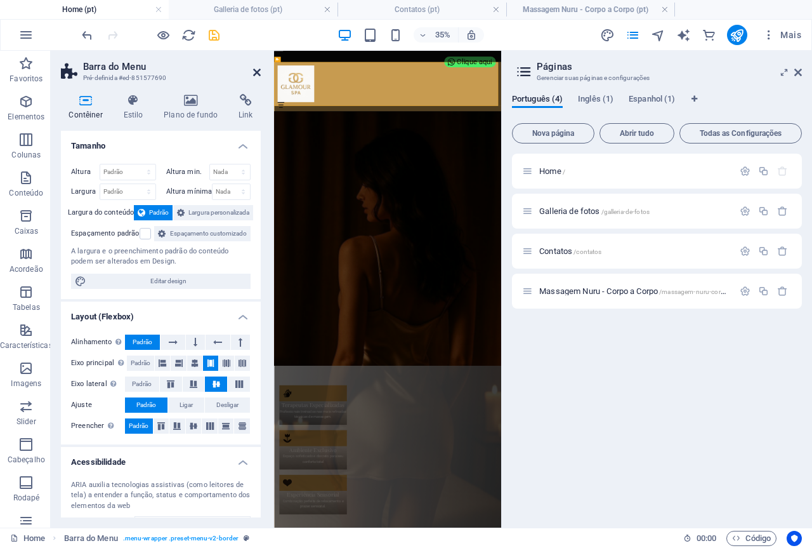
click at [257, 70] on icon at bounding box center [257, 72] width 8 height 10
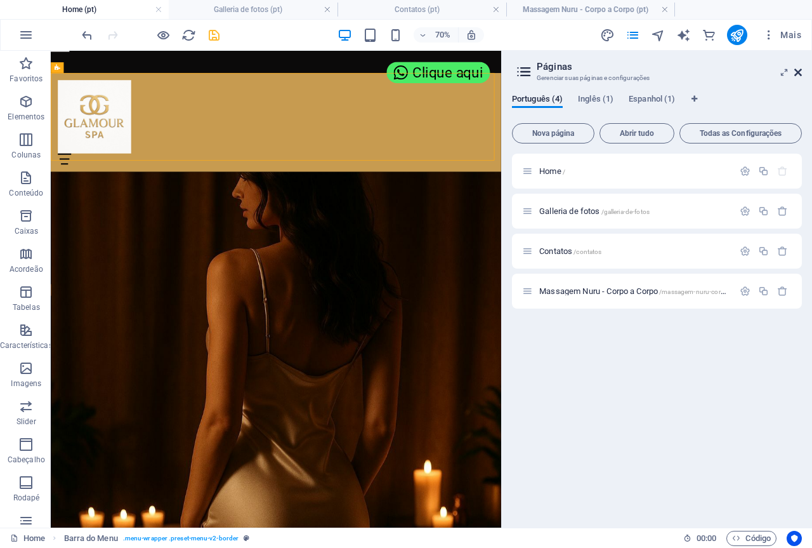
click at [797, 70] on icon at bounding box center [798, 72] width 8 height 10
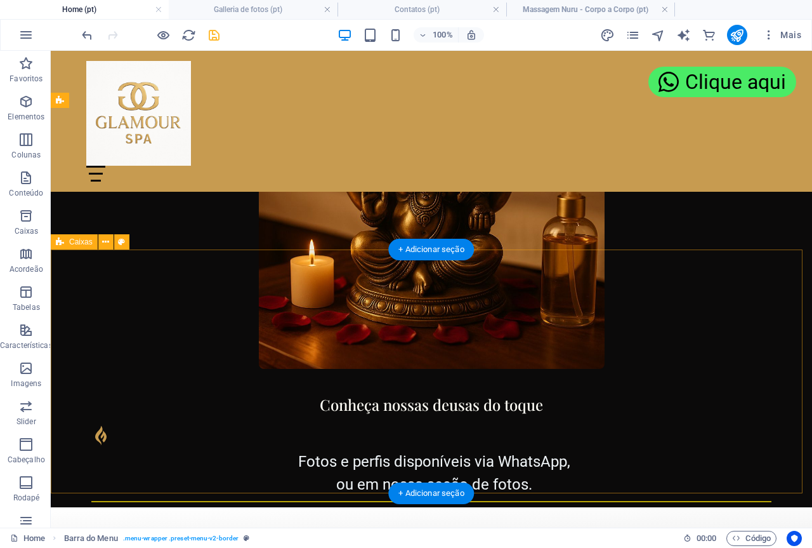
scroll to position [1459, 0]
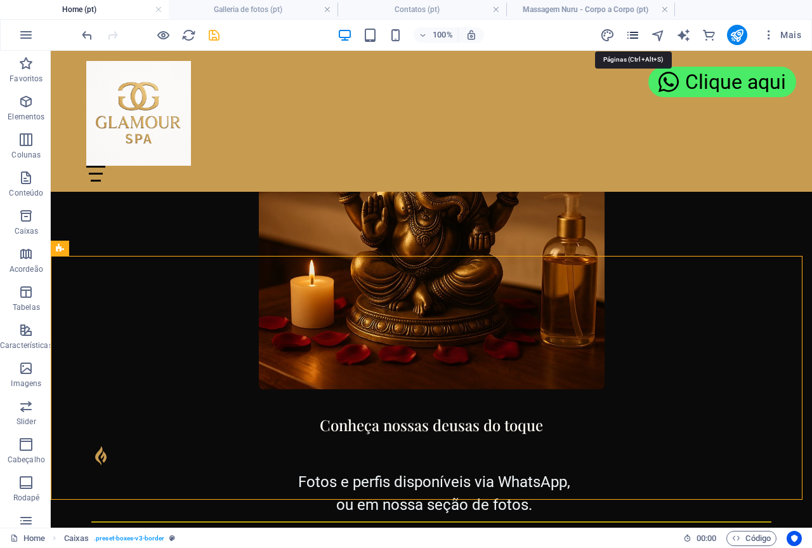
click at [634, 33] on icon "pages" at bounding box center [633, 35] width 15 height 15
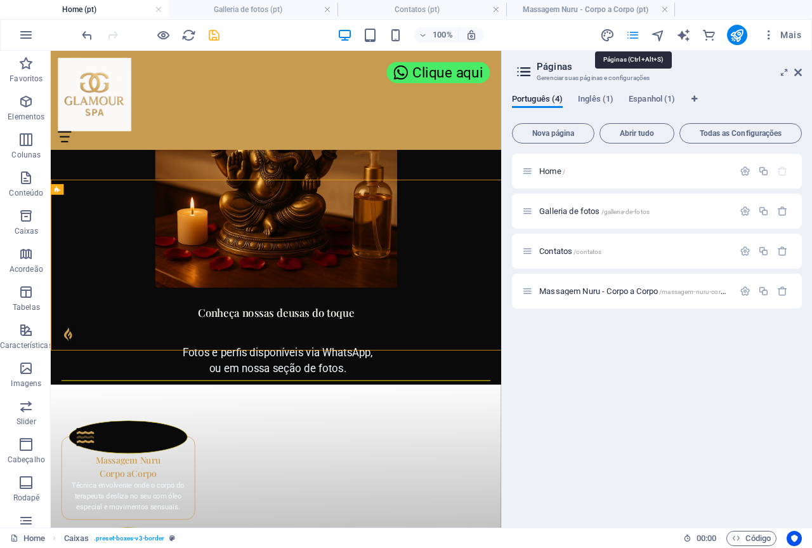
scroll to position [1480, 0]
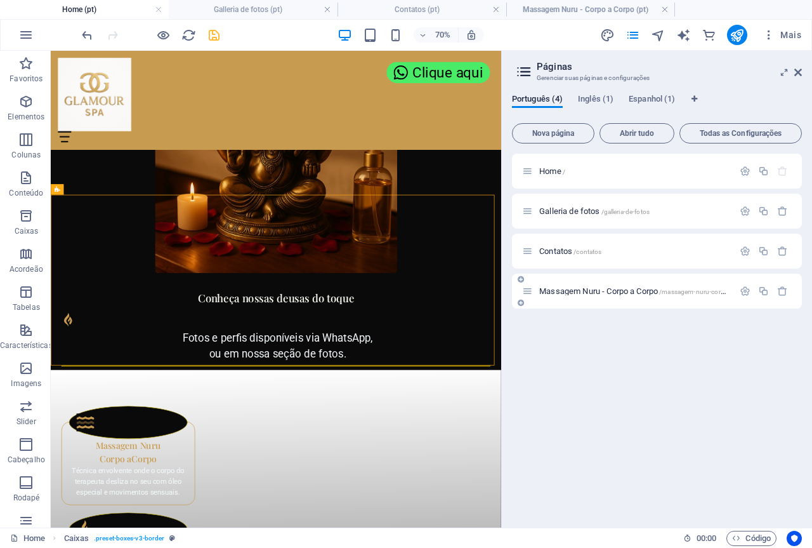
click at [603, 284] on div "Massagem Nuru - Corpo a Corpo /massagem-nuru-corpo-a-corpo" at bounding box center [627, 291] width 211 height 15
click at [603, 288] on span "Massagem Nuru - Corpo a Corpo /massagem-nuru-corpo-a-corpo" at bounding box center [645, 291] width 213 height 10
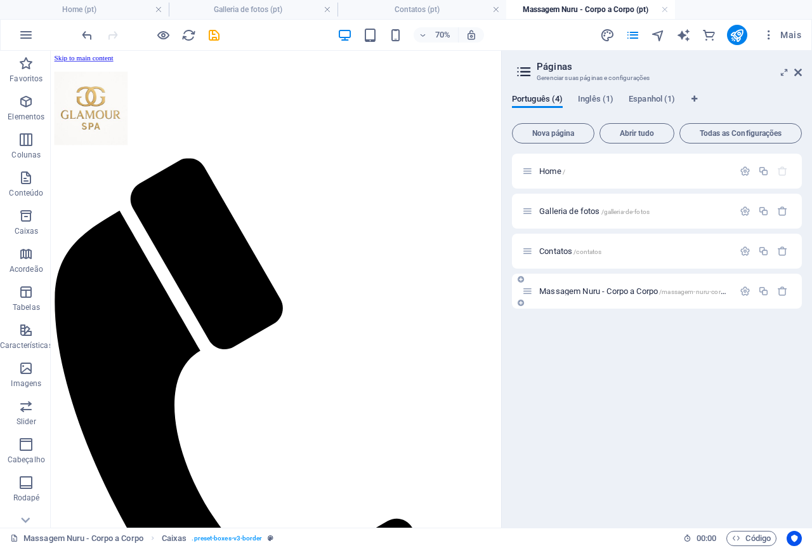
scroll to position [0, 0]
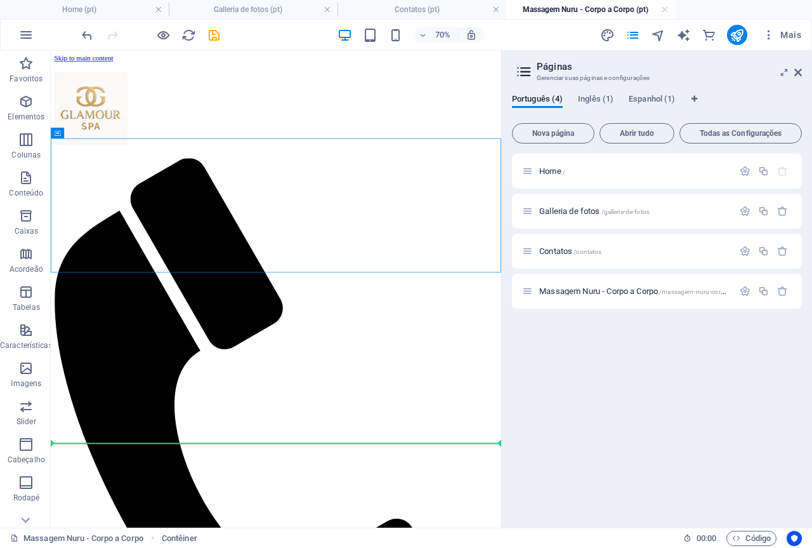
drag, startPoint x: 290, startPoint y: 248, endPoint x: 310, endPoint y: 631, distance: 383.8
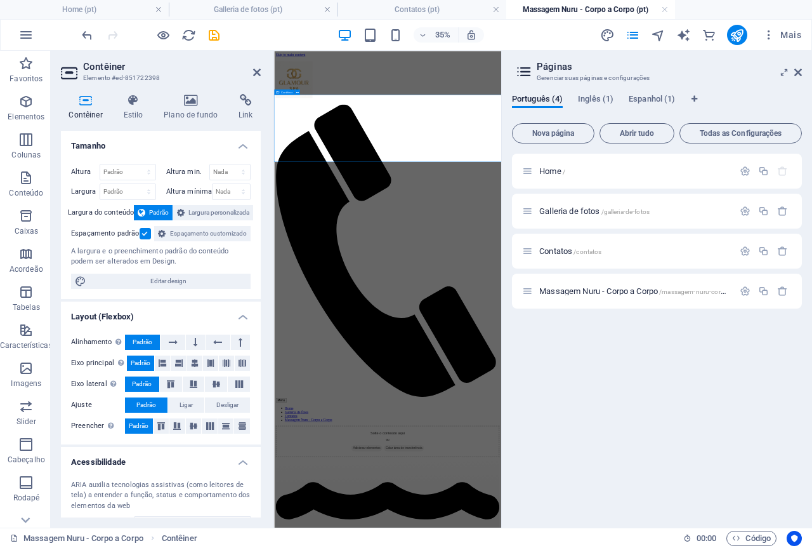
click at [190, 100] on icon at bounding box center [191, 100] width 70 height 13
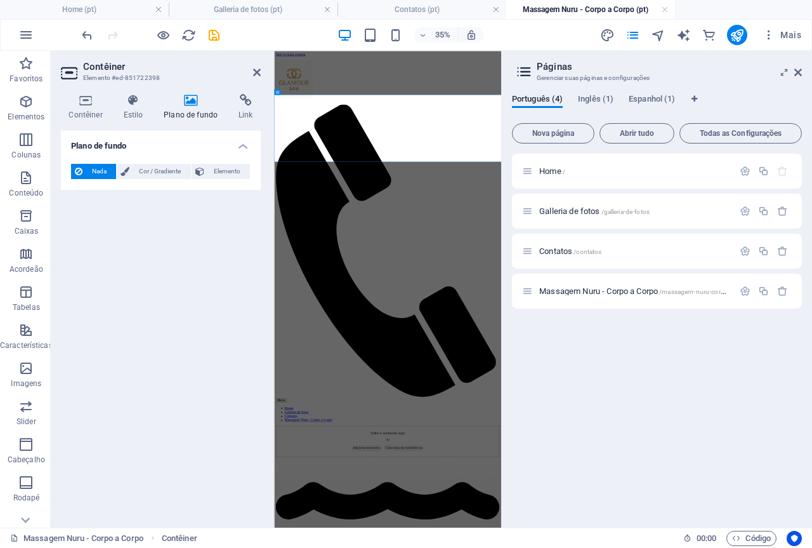
click at [193, 98] on icon at bounding box center [191, 100] width 70 height 13
click at [130, 105] on icon at bounding box center [133, 100] width 36 height 13
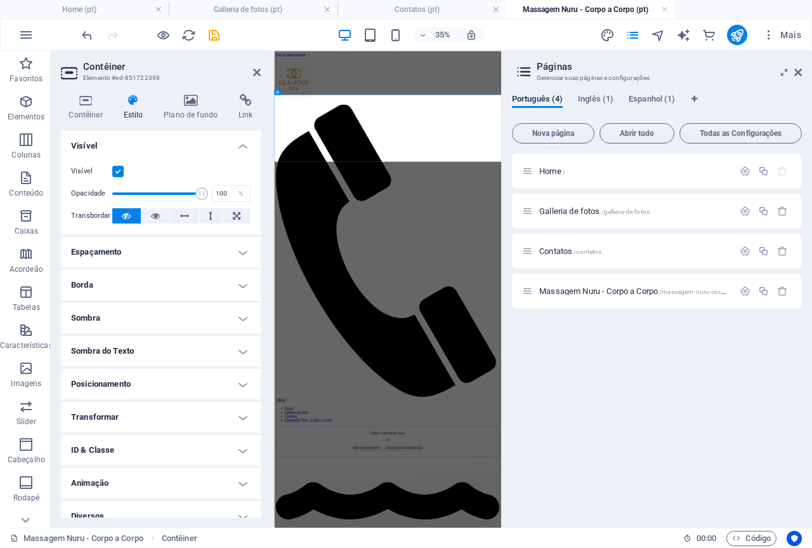
click at [130, 105] on icon at bounding box center [133, 100] width 36 height 13
click at [194, 102] on icon at bounding box center [191, 100] width 70 height 13
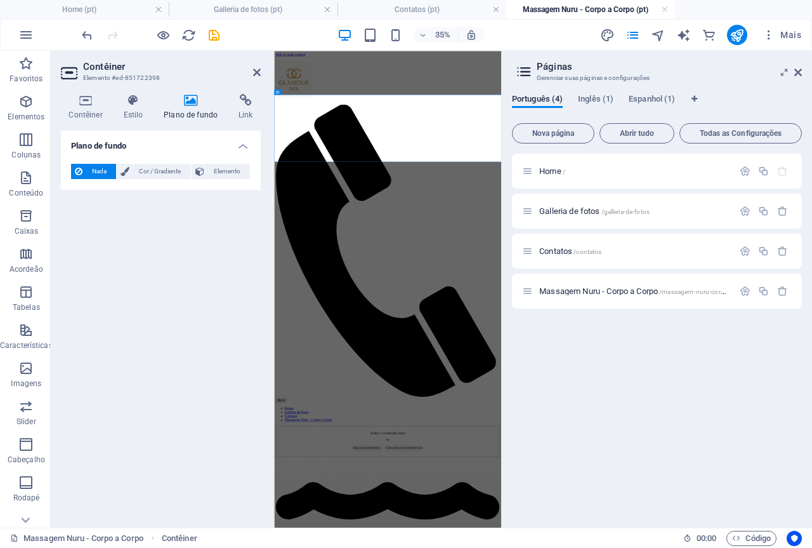
click at [803, 72] on aside "Páginas Gerenciar suas páginas e configurações Português (4) Inglês (1) Espanho…" at bounding box center [656, 289] width 311 height 476
click at [799, 70] on icon at bounding box center [798, 72] width 8 height 10
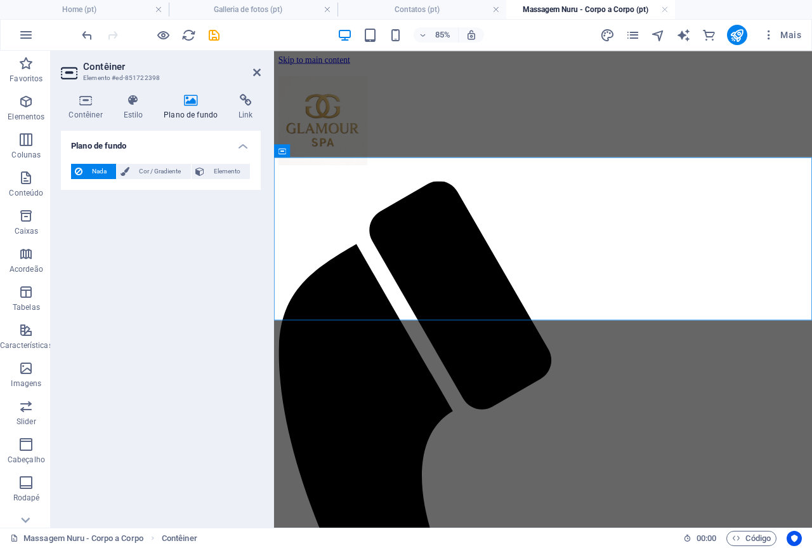
click at [193, 99] on icon at bounding box center [191, 100] width 70 height 13
click at [159, 170] on span "Cor / Gradiente" at bounding box center [159, 171] width 53 height 15
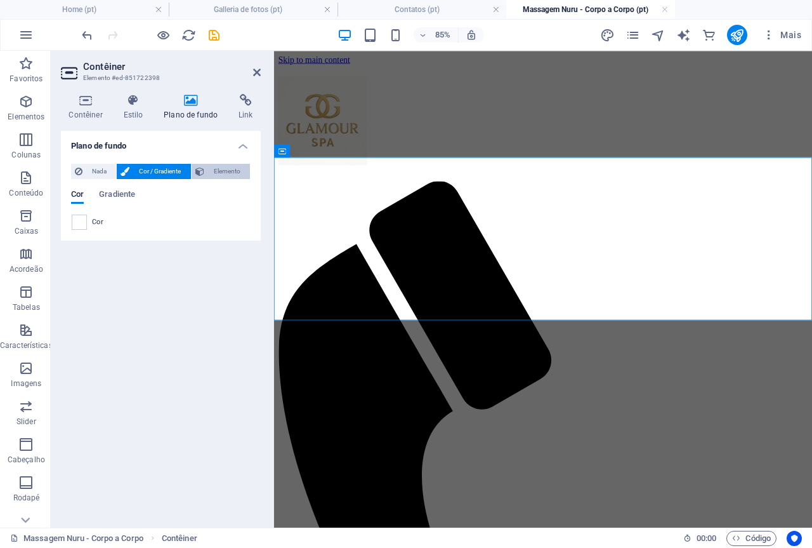
click at [223, 166] on span "Elemento" at bounding box center [227, 171] width 38 height 15
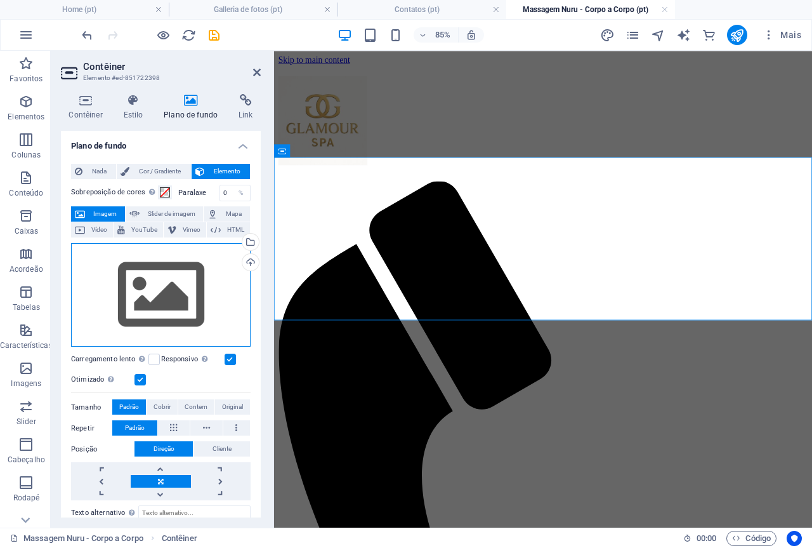
click at [160, 289] on div "Arraste os arquivos aqui, clique para escolher os arquivos ou selecione os arqu…" at bounding box center [161, 295] width 180 height 104
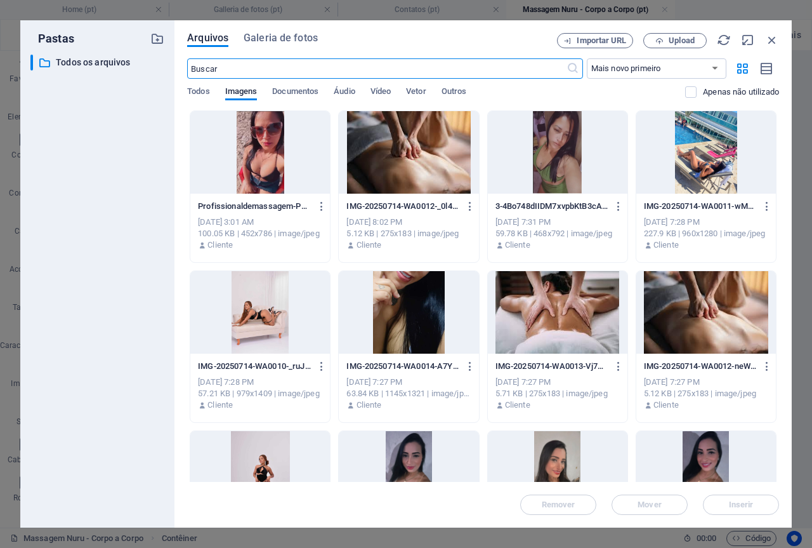
click at [558, 305] on div at bounding box center [558, 312] width 140 height 82
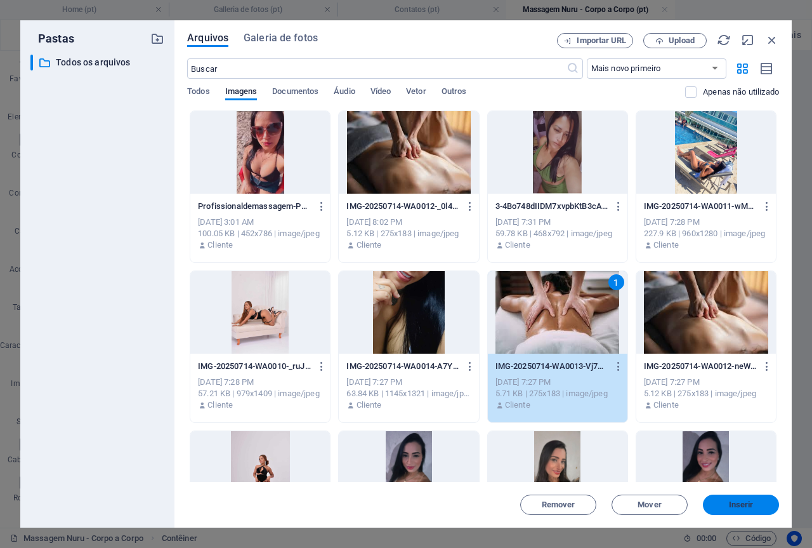
click at [740, 507] on span "Inserir" at bounding box center [741, 505] width 25 height 8
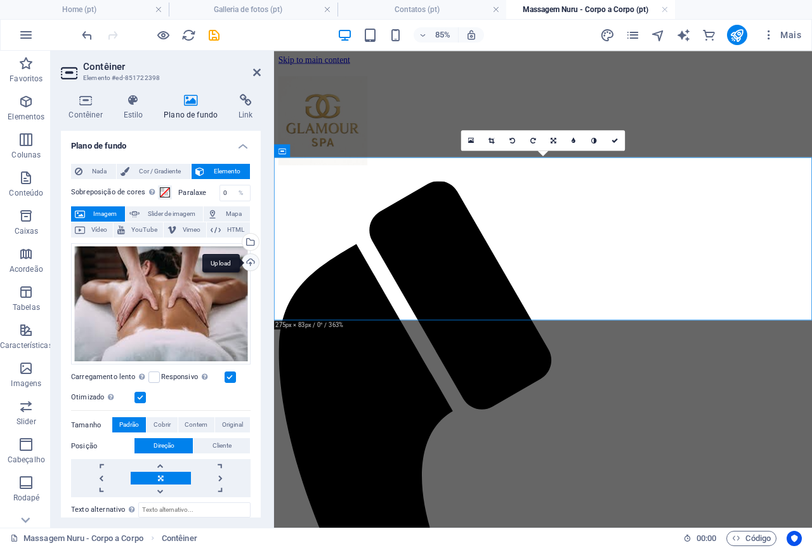
click at [249, 260] on div "Upload" at bounding box center [249, 263] width 19 height 19
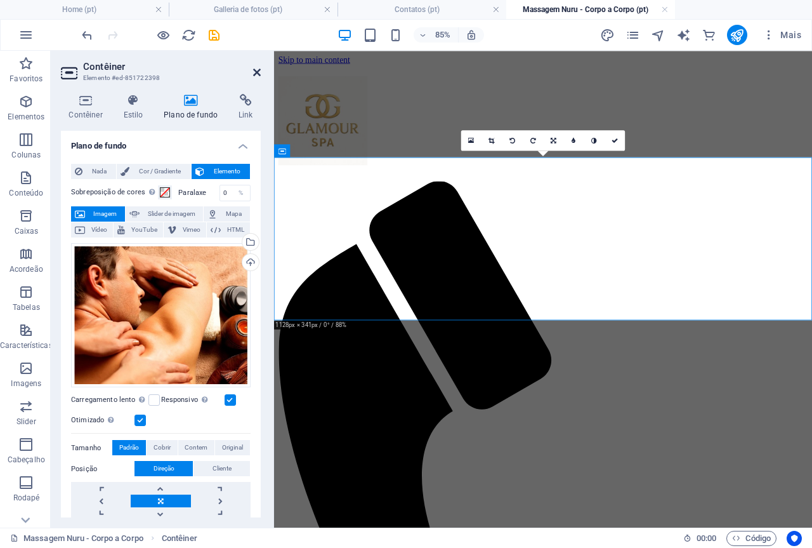
click at [256, 69] on icon at bounding box center [257, 72] width 8 height 10
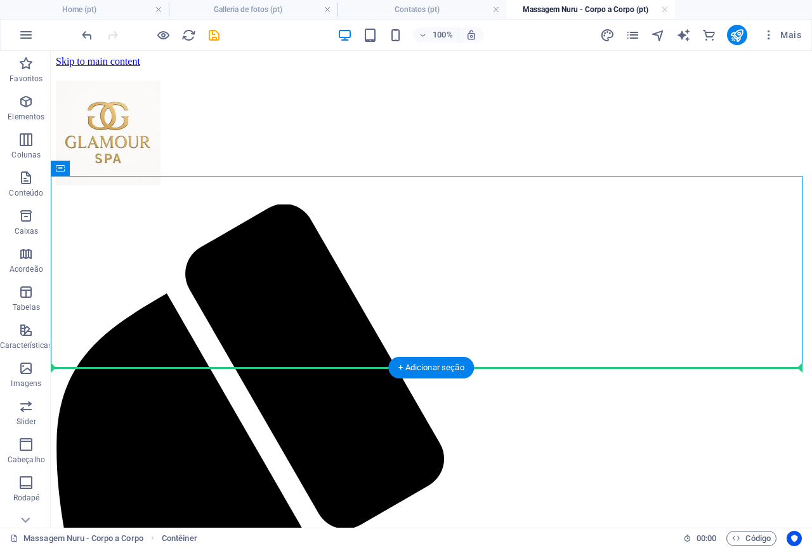
drag, startPoint x: 339, startPoint y: 258, endPoint x: 334, endPoint y: 389, distance: 131.4
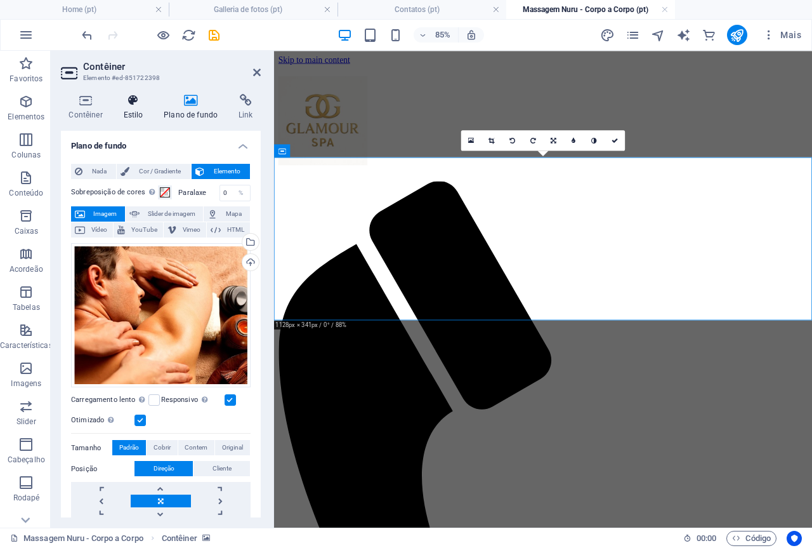
click at [133, 105] on icon at bounding box center [133, 100] width 36 height 13
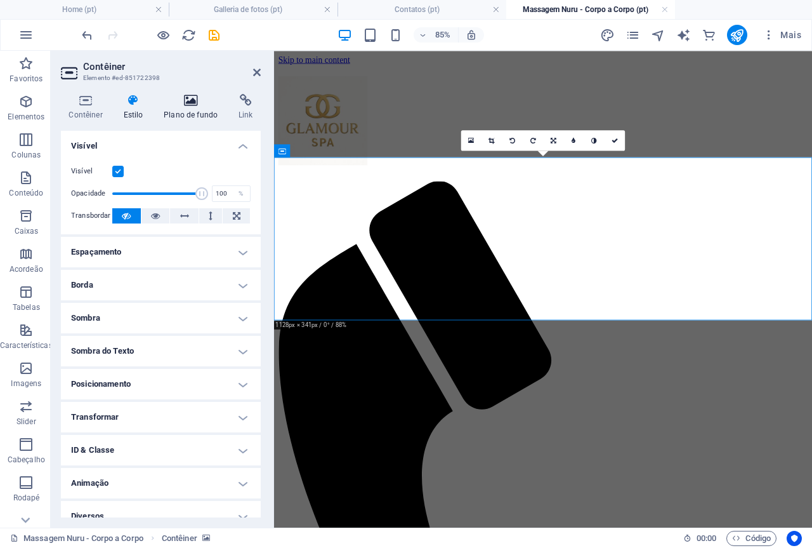
click at [194, 105] on icon at bounding box center [191, 100] width 70 height 13
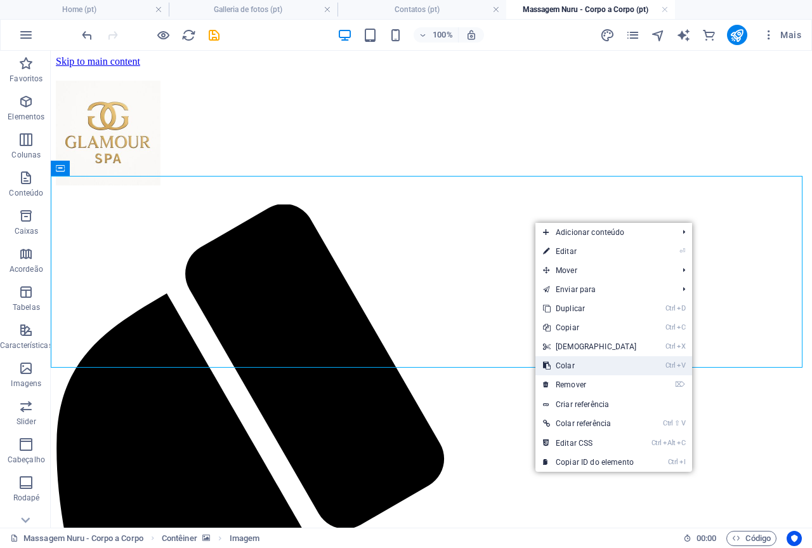
click at [567, 367] on link "Ctrl V Colar" at bounding box center [589, 365] width 109 height 19
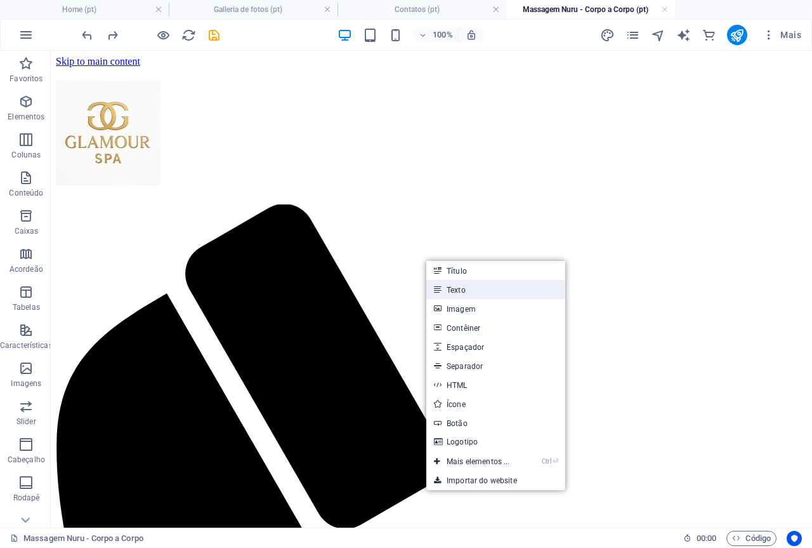
click at [457, 287] on link "Texto" at bounding box center [495, 289] width 139 height 19
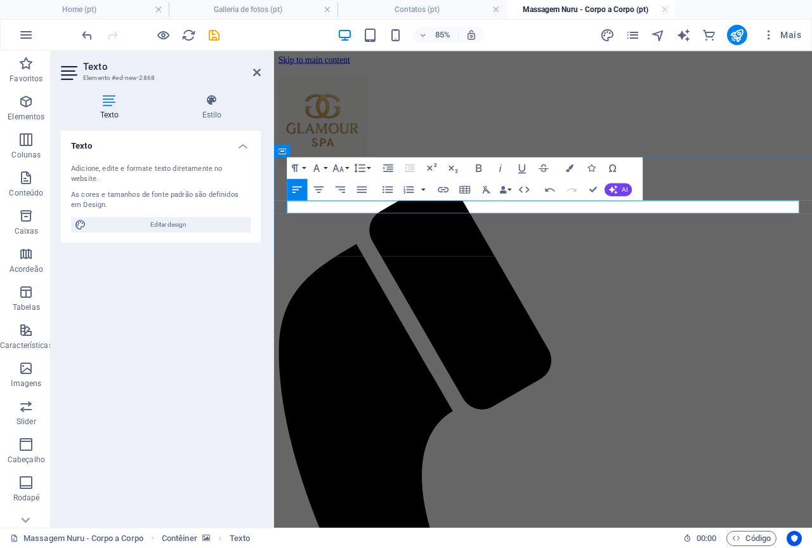
drag, startPoint x: 410, startPoint y: 235, endPoint x: 289, endPoint y: 236, distance: 120.6
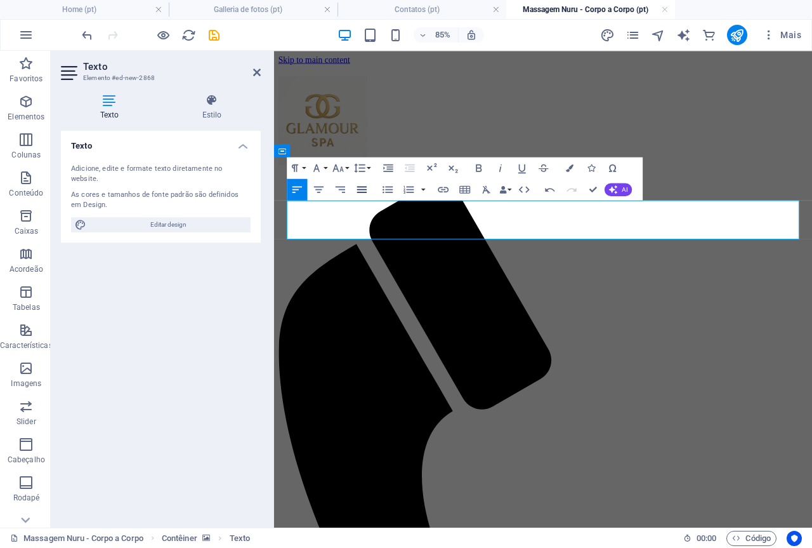
click at [360, 191] on icon "button" at bounding box center [361, 189] width 13 height 13
click at [319, 184] on icon "button" at bounding box center [318, 189] width 13 height 13
click at [259, 70] on icon at bounding box center [257, 72] width 8 height 10
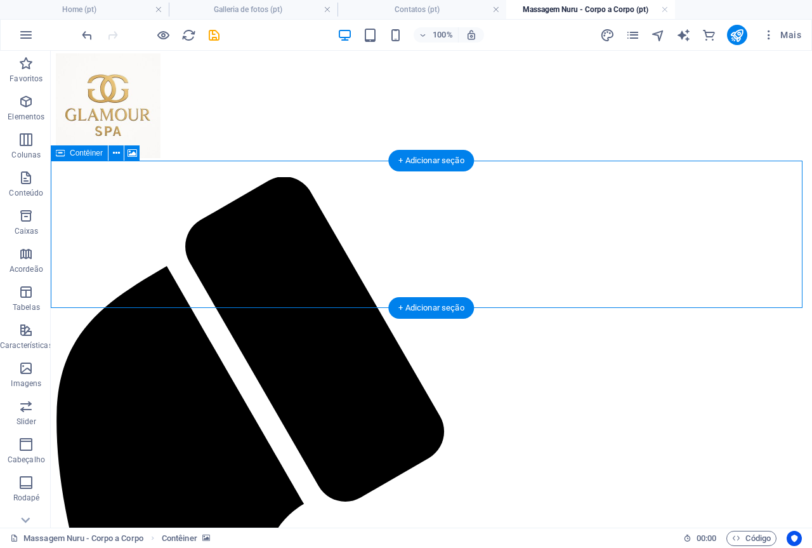
scroll to position [39, 0]
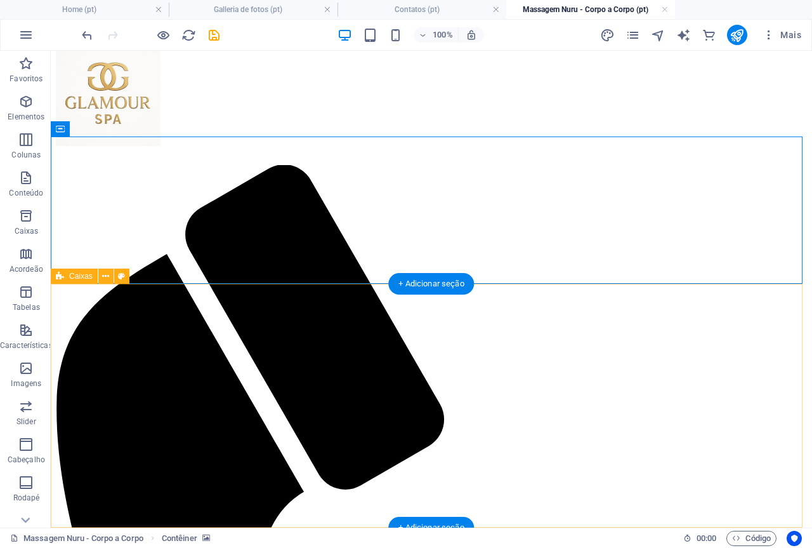
drag, startPoint x: 492, startPoint y: 335, endPoint x: 450, endPoint y: 495, distance: 165.1
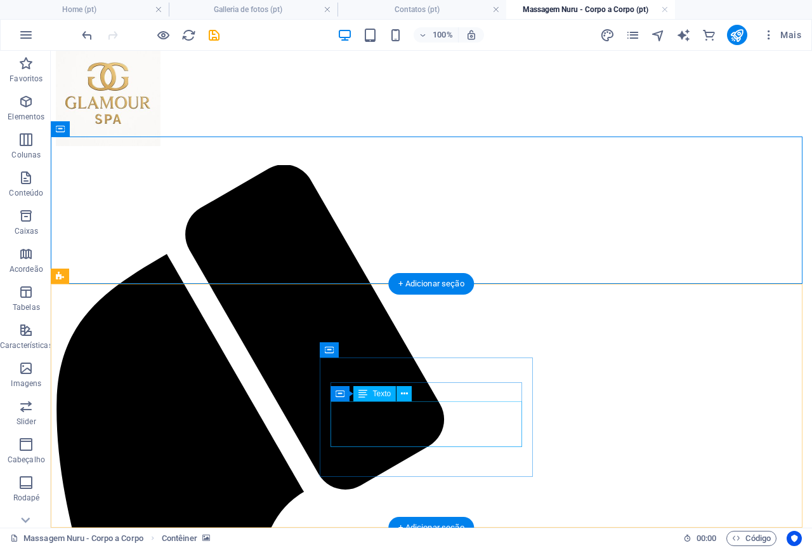
scroll to position [0, 0]
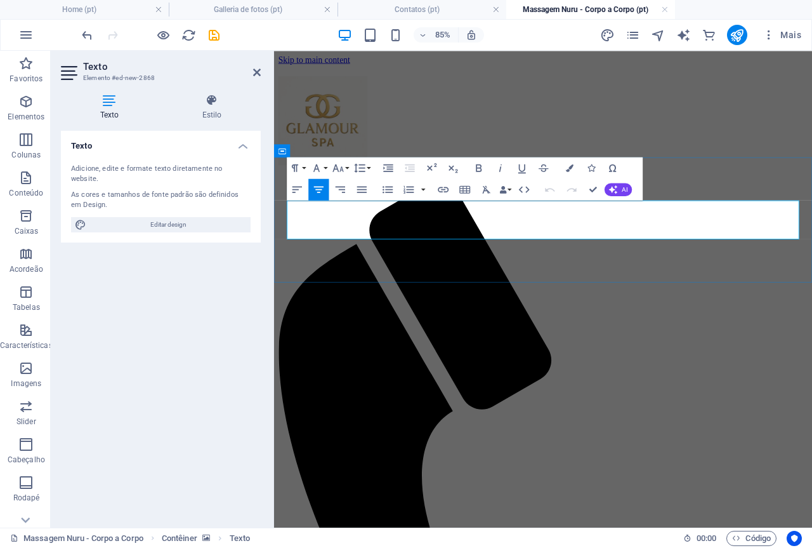
drag, startPoint x: 715, startPoint y: 255, endPoint x: 426, endPoint y: 255, distance: 289.3
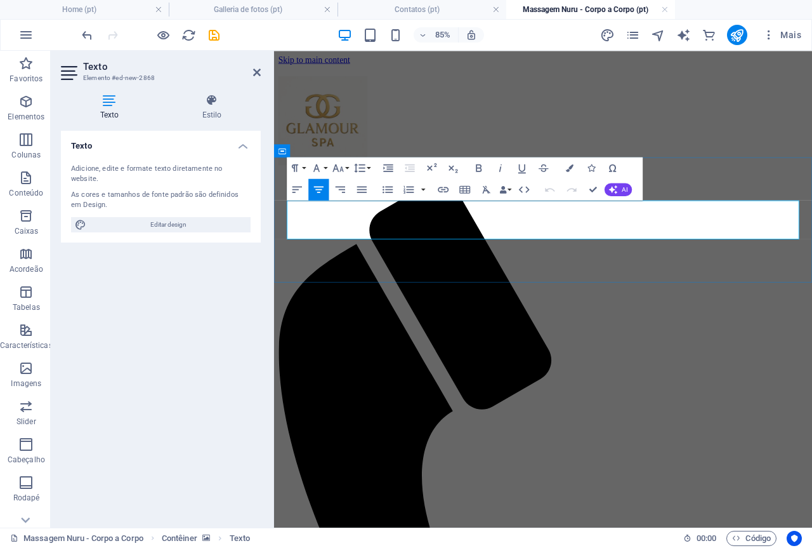
click at [258, 73] on icon at bounding box center [257, 72] width 8 height 10
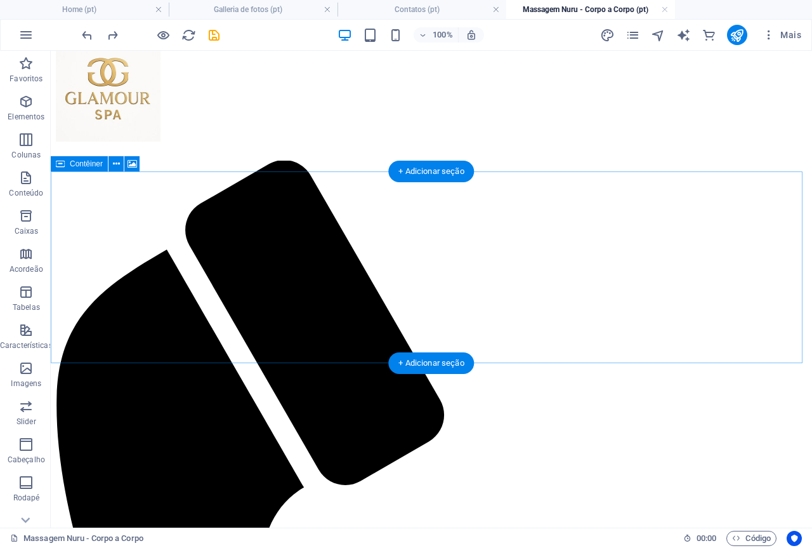
scroll to position [84, 0]
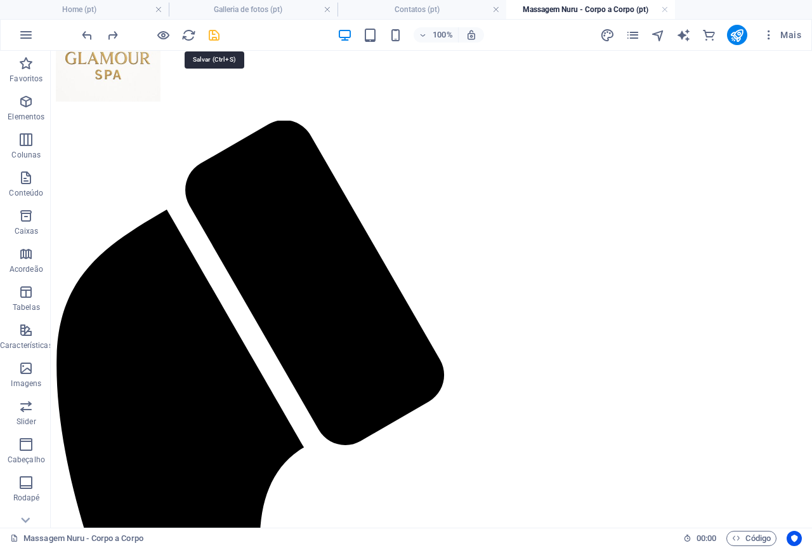
click at [214, 34] on icon "save" at bounding box center [214, 35] width 15 height 15
click at [30, 97] on icon "button" at bounding box center [25, 101] width 15 height 15
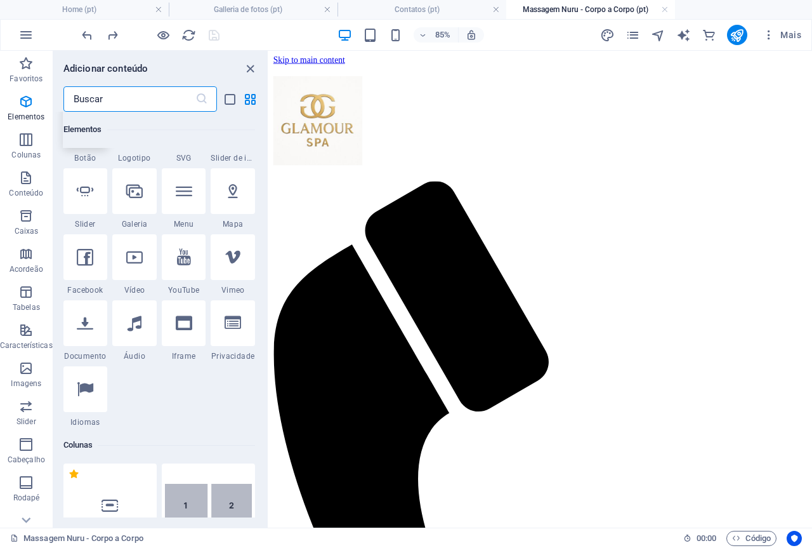
scroll to position [325, 0]
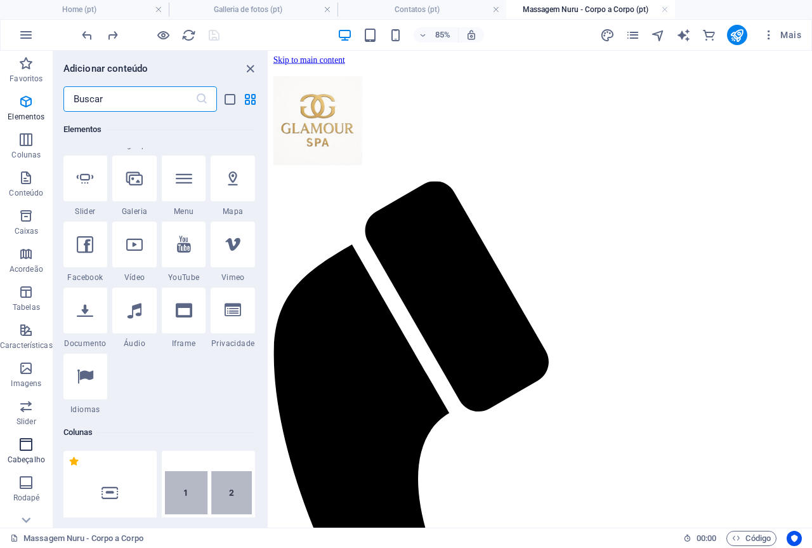
click at [25, 440] on icon "button" at bounding box center [25, 444] width 15 height 15
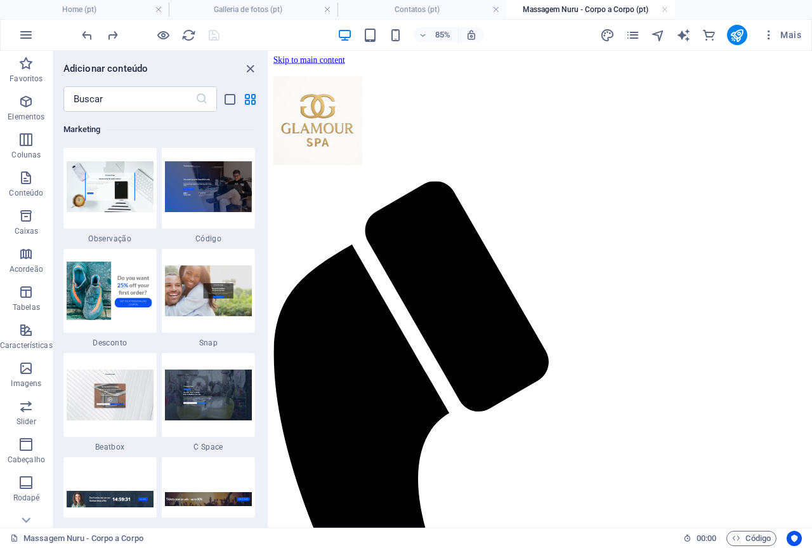
scroll to position [11193, 0]
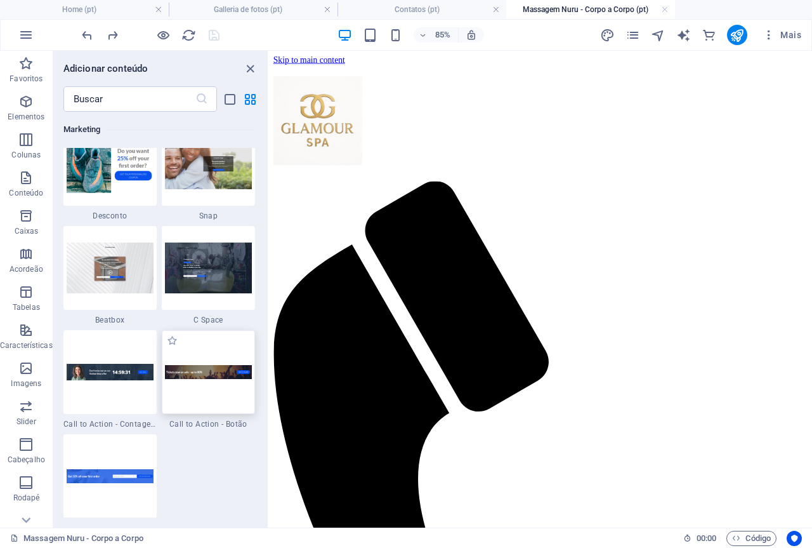
click at [204, 369] on img at bounding box center [208, 372] width 87 height 14
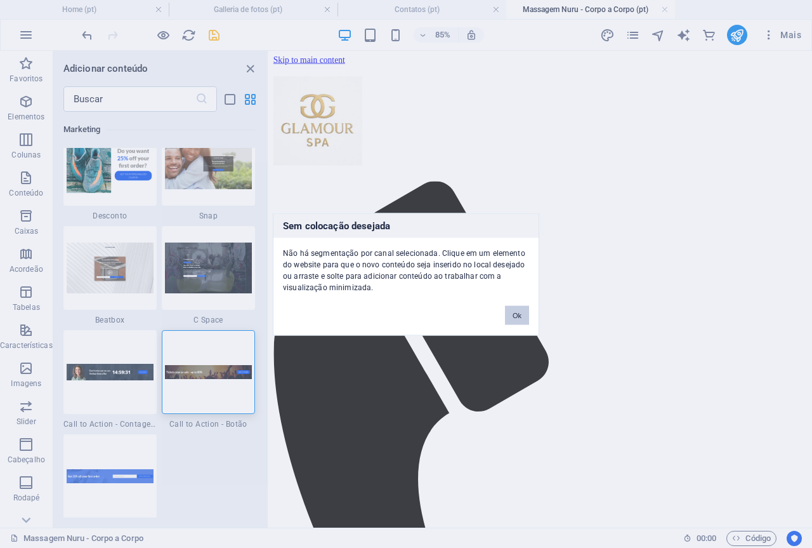
drag, startPoint x: 204, startPoint y: 369, endPoint x: 398, endPoint y: 509, distance: 240.0
click at [398, 509] on div "Sem colocação desejada Não há segmentação por canal selecionada. Clique em um e…" at bounding box center [406, 274] width 812 height 548
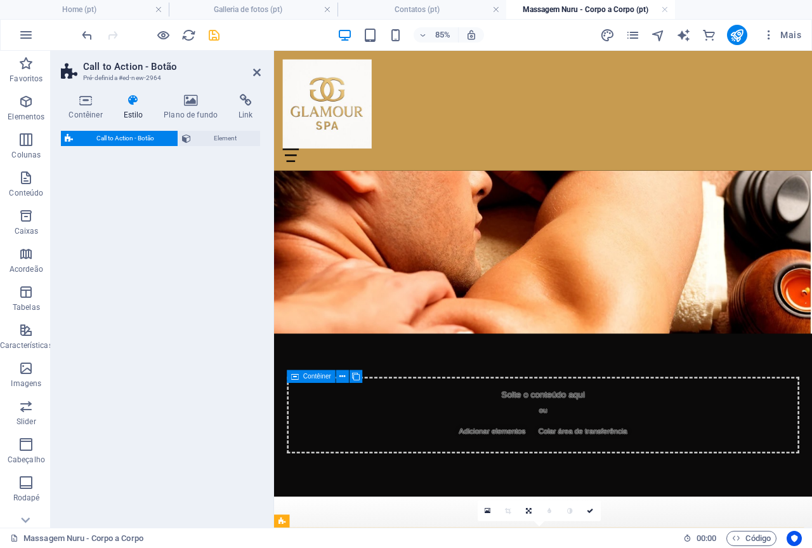
select select "rem"
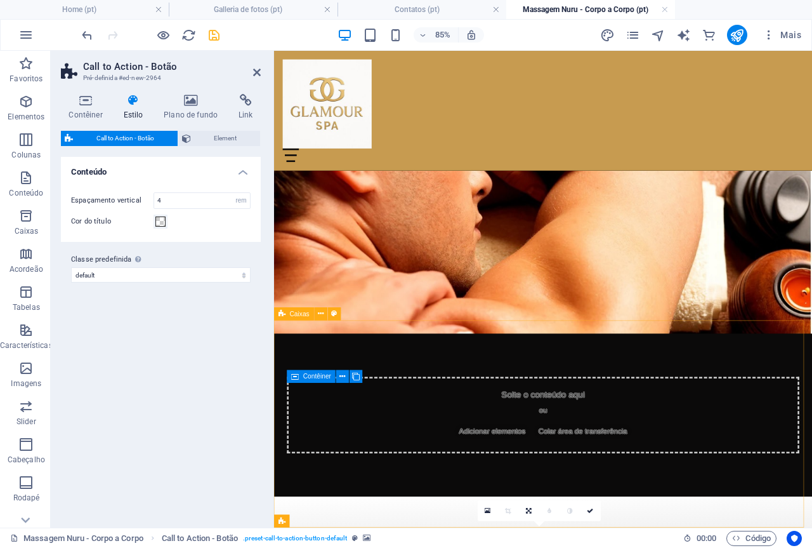
scroll to position [117, 0]
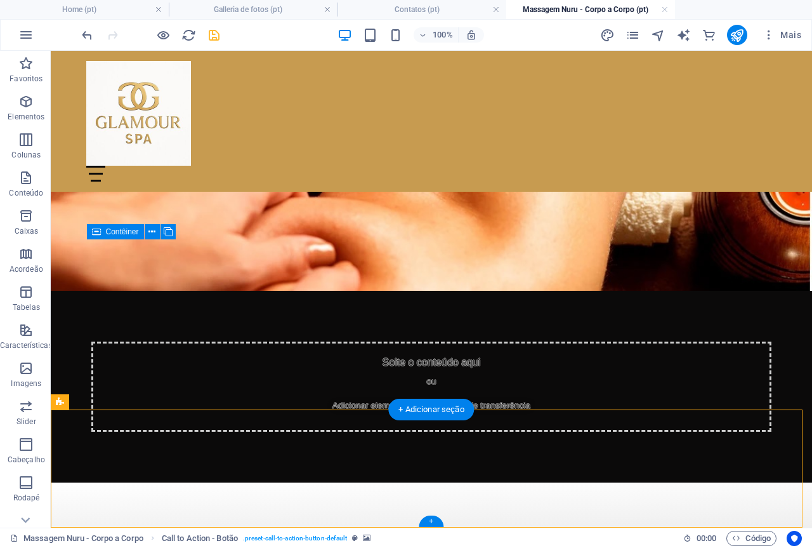
select select "rem"
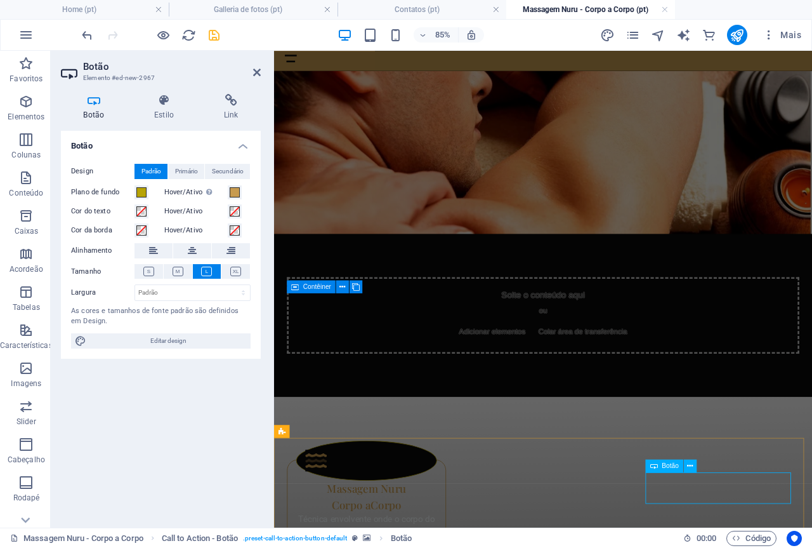
scroll to position [105, 0]
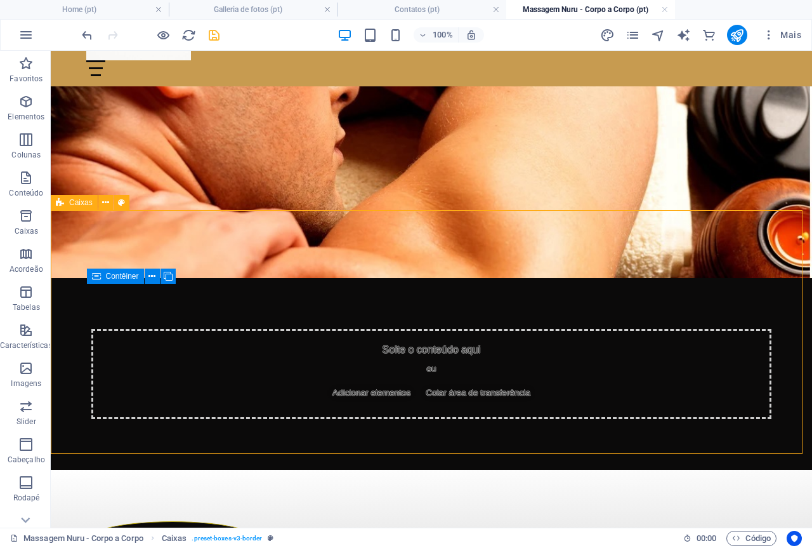
scroll to position [202, 0]
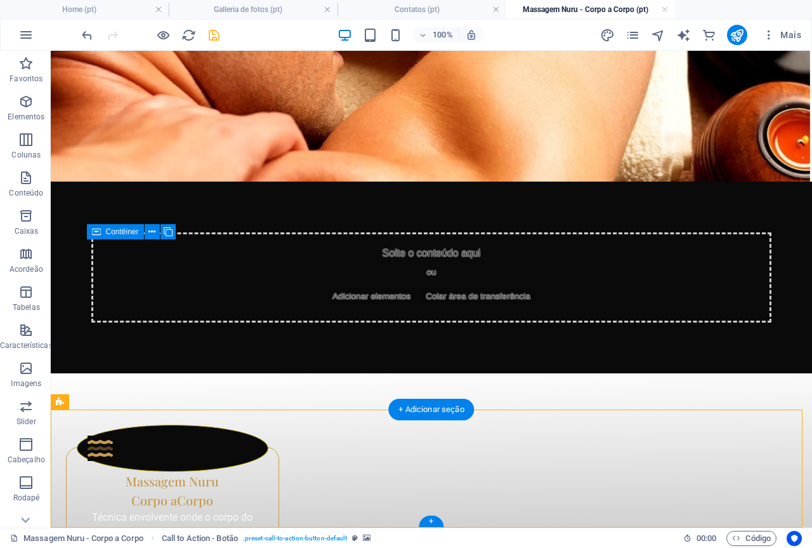
scroll to position [117, 0]
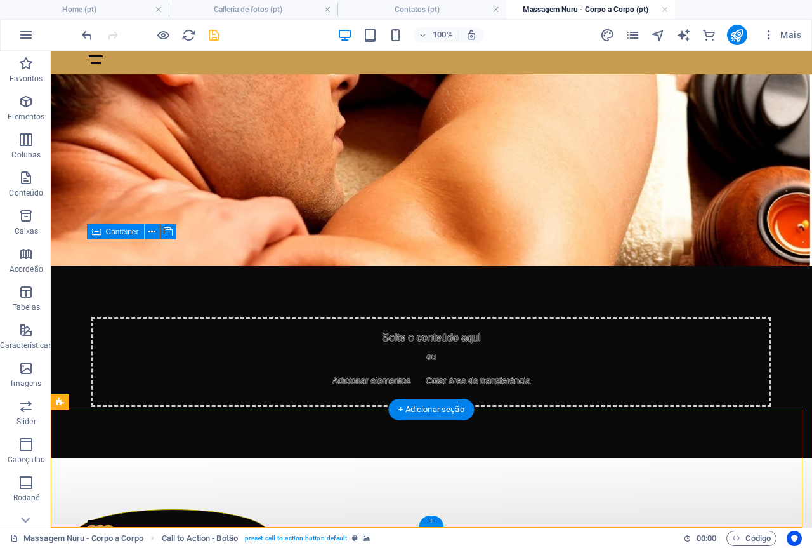
select select "rem"
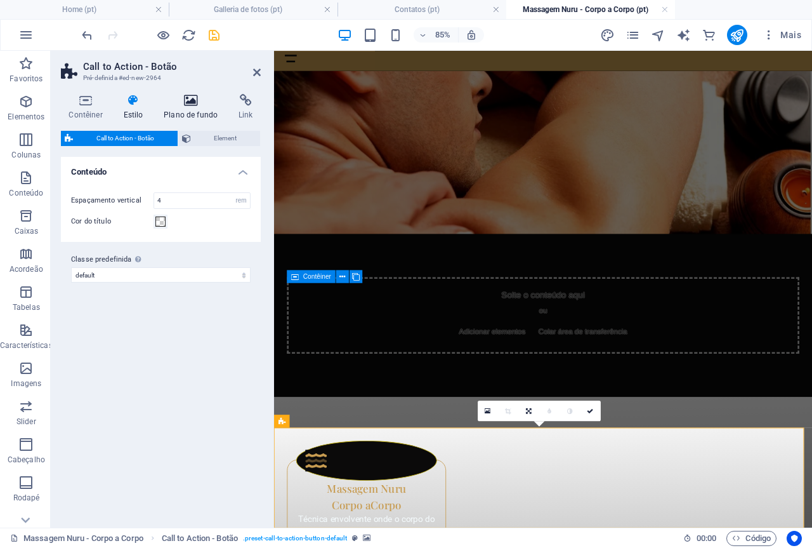
click at [195, 103] on icon at bounding box center [191, 100] width 70 height 13
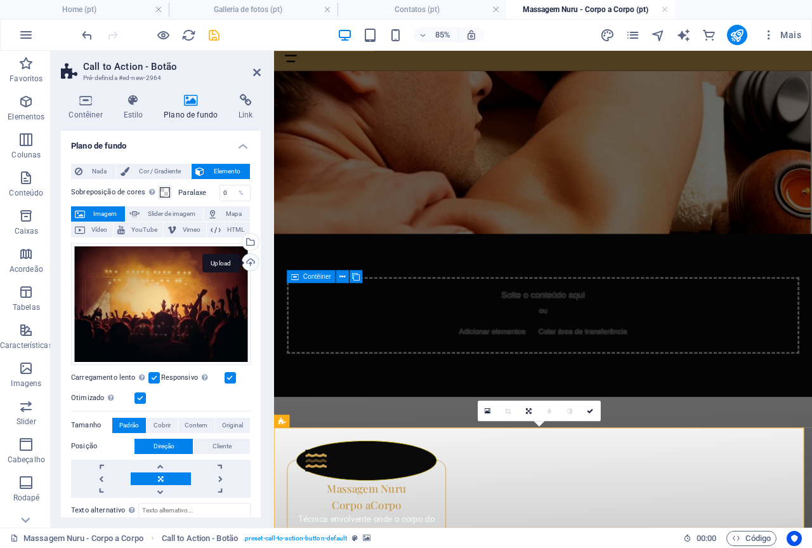
click at [249, 260] on div "Upload" at bounding box center [249, 263] width 19 height 19
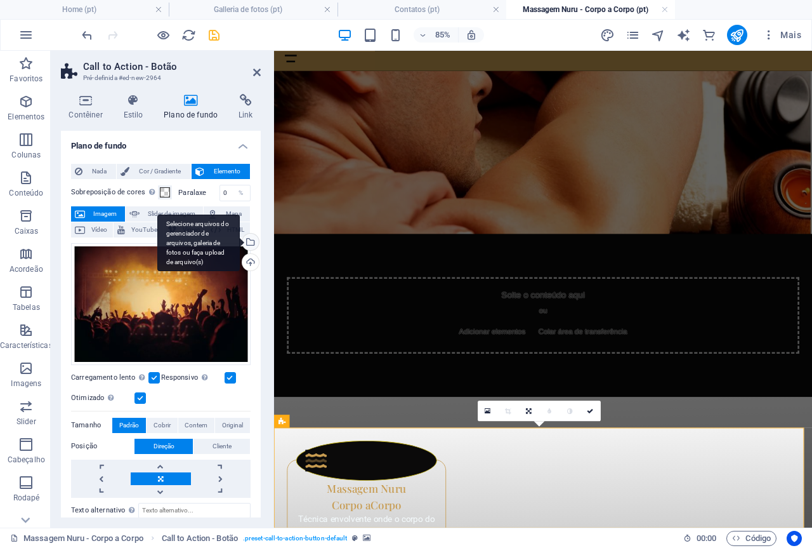
click at [247, 241] on div "Selecione arquivos do gerenciador de arquivos, galeria de fotos ou faça upload …" at bounding box center [249, 242] width 19 height 19
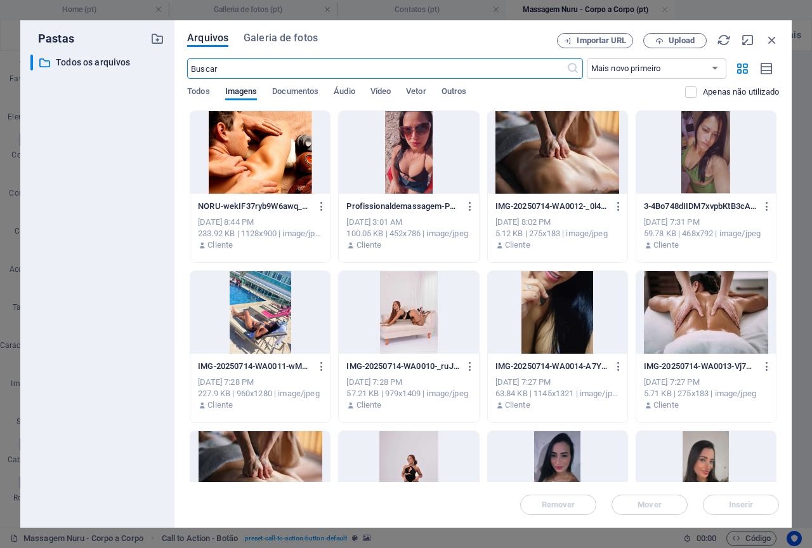
scroll to position [0, 0]
click at [544, 162] on div at bounding box center [558, 152] width 140 height 82
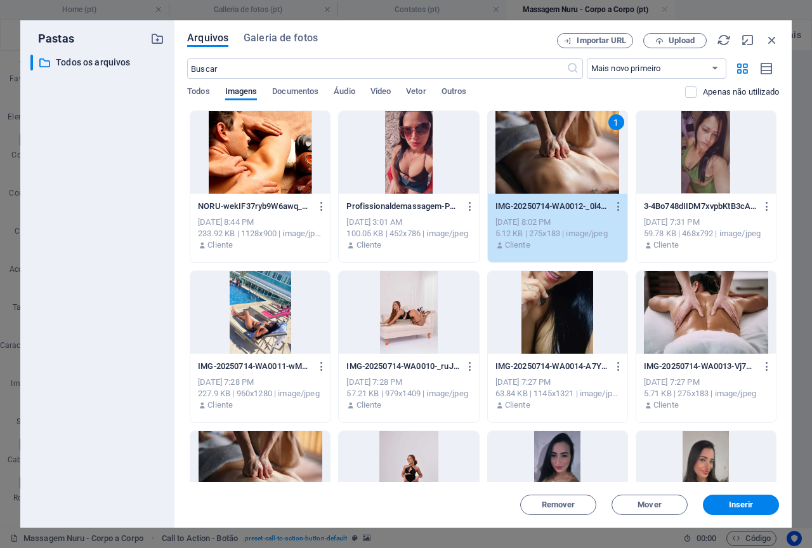
click at [690, 307] on div at bounding box center [706, 312] width 140 height 82
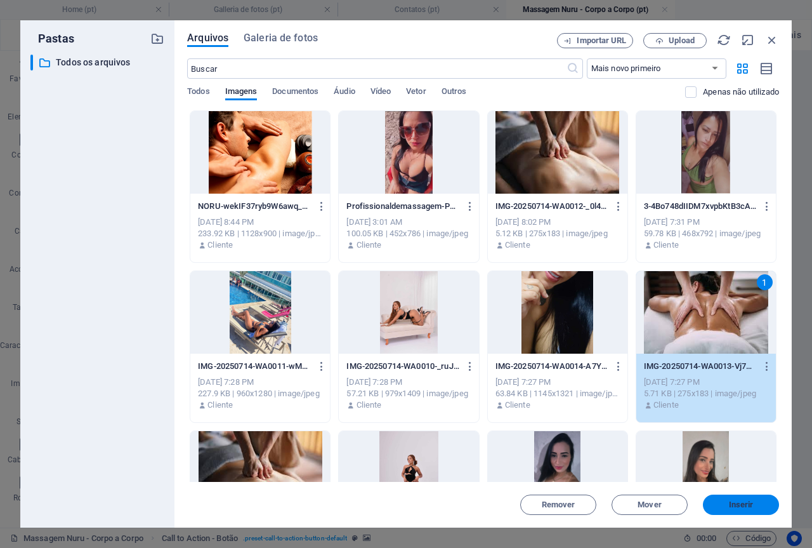
drag, startPoint x: 730, startPoint y: 501, endPoint x: 538, endPoint y: 527, distance: 194.1
click at [730, 501] on span "Inserir" at bounding box center [741, 505] width 25 height 8
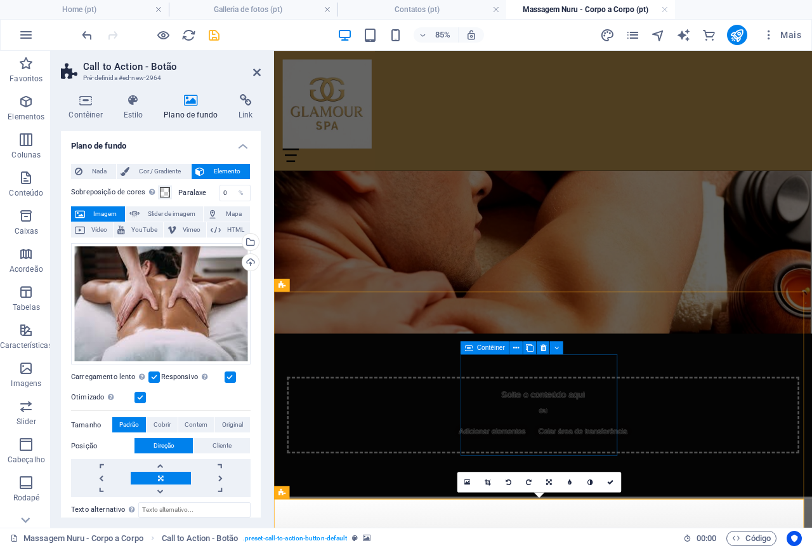
scroll to position [117, 0]
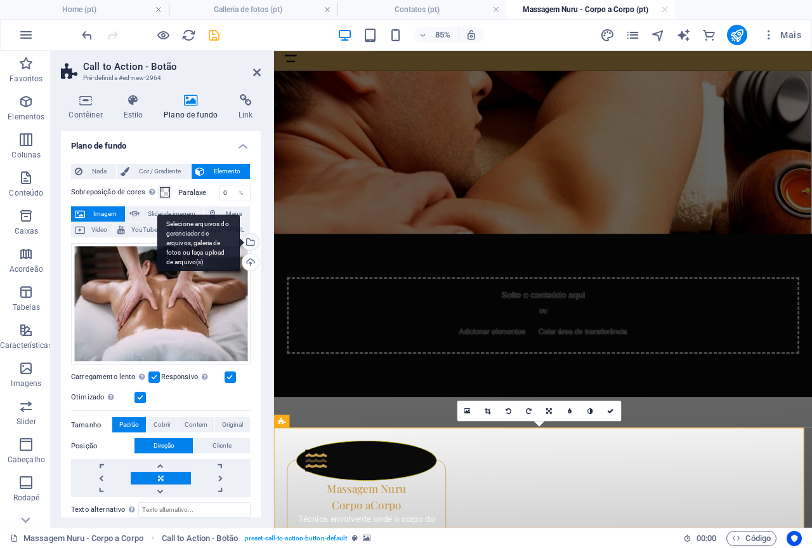
click at [247, 237] on div "Selecione arquivos do gerenciador de arquivos, galeria de fotos ou faça upload …" at bounding box center [249, 242] width 19 height 19
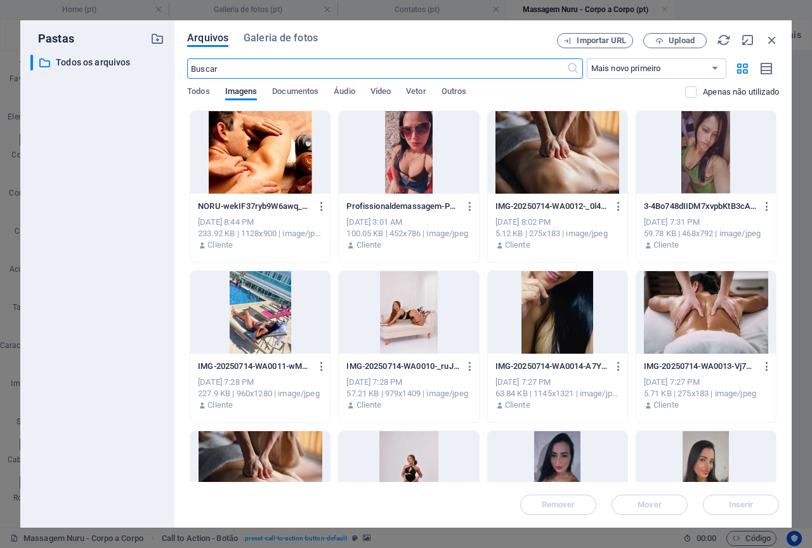
scroll to position [0, 0]
click at [267, 448] on div at bounding box center [260, 472] width 140 height 82
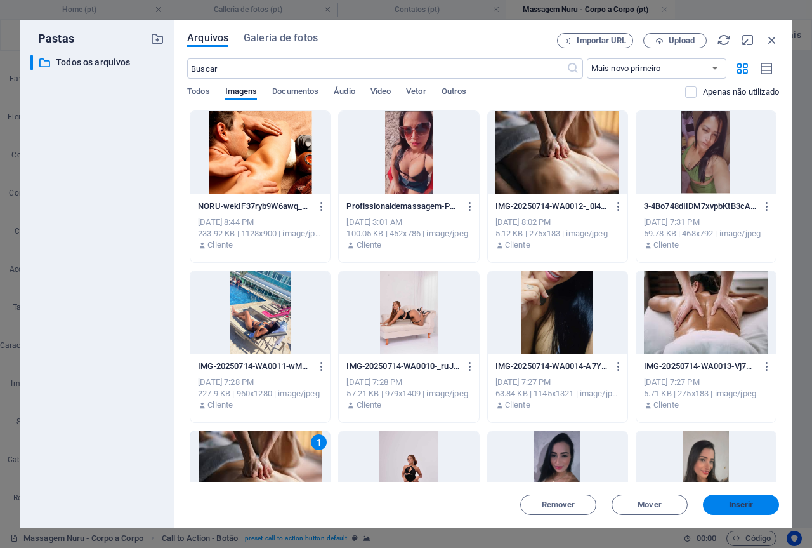
click at [745, 504] on span "Inserir" at bounding box center [741, 505] width 25 height 8
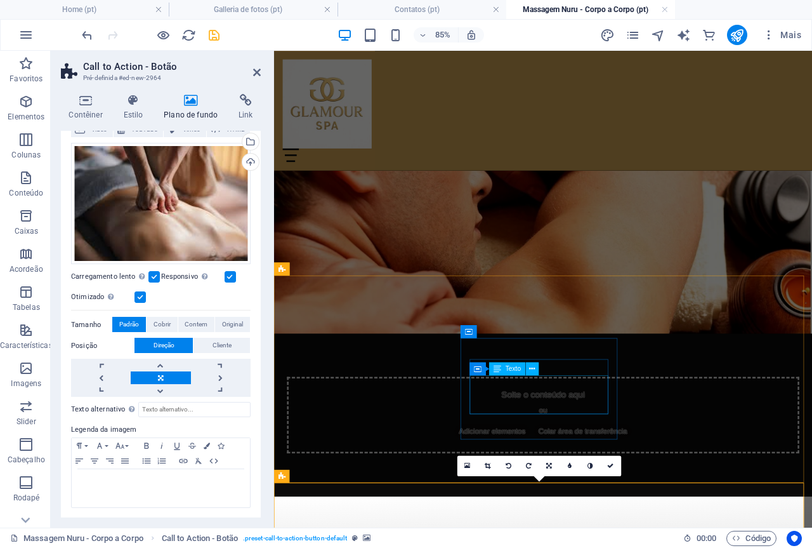
scroll to position [117, 0]
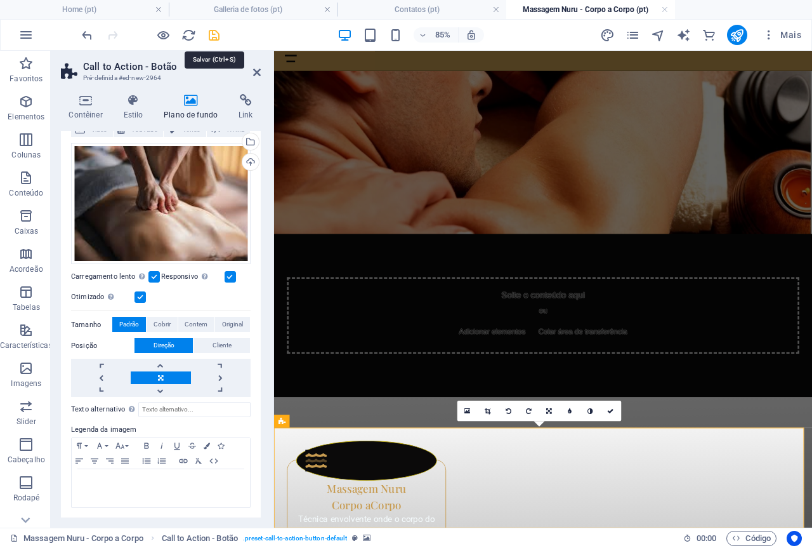
click at [215, 32] on icon "save" at bounding box center [214, 35] width 15 height 15
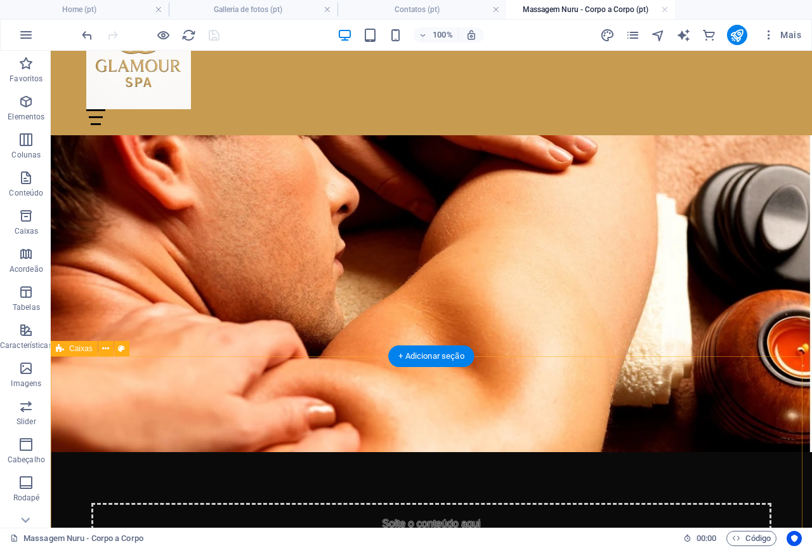
scroll to position [11, 0]
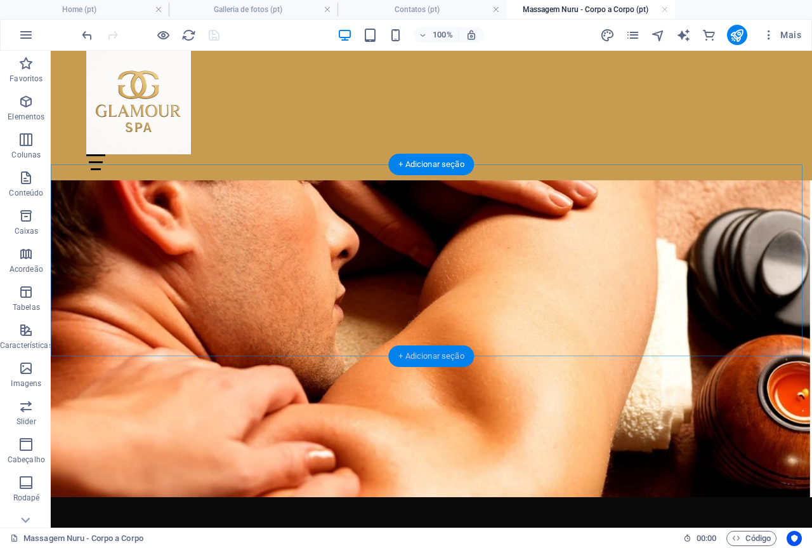
click at [409, 353] on div "+ Adicionar seção" at bounding box center [431, 356] width 86 height 22
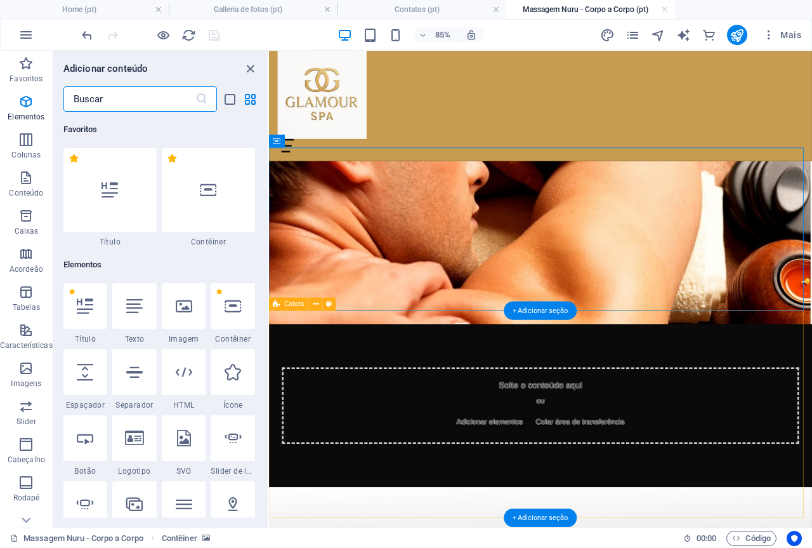
scroll to position [2220, 0]
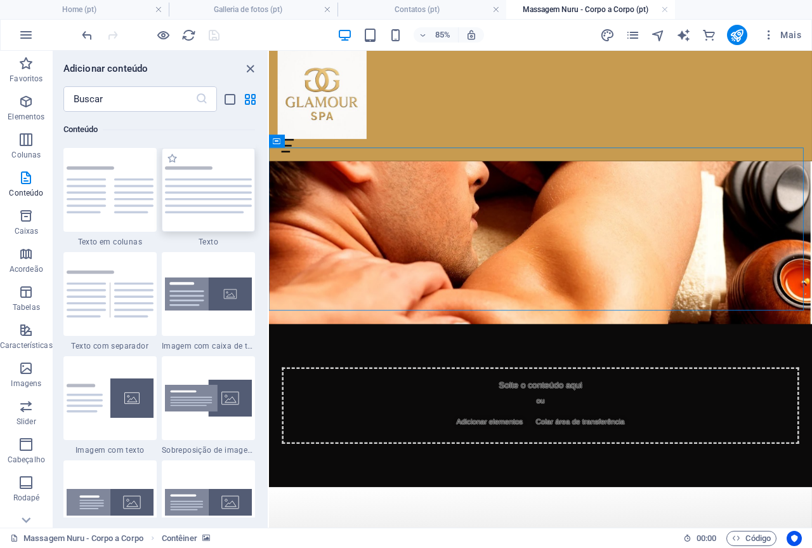
click at [214, 195] on img at bounding box center [208, 189] width 87 height 46
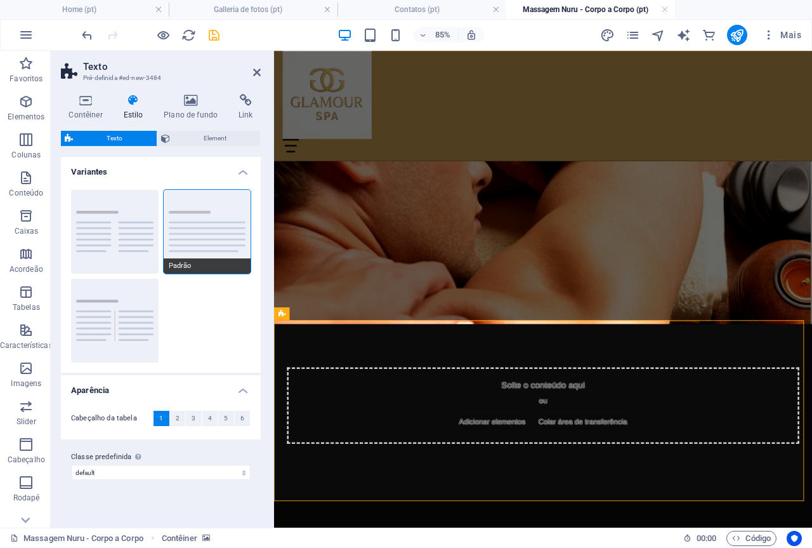
scroll to position [0, 0]
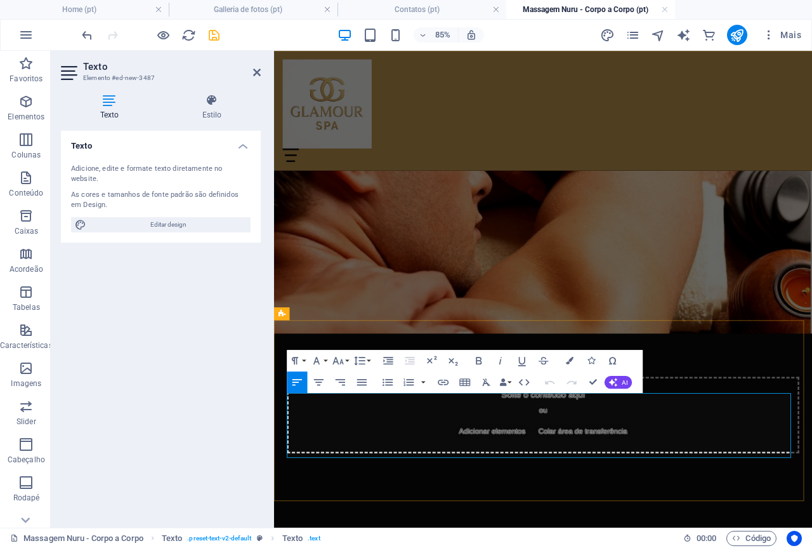
drag, startPoint x: 292, startPoint y: 459, endPoint x: 823, endPoint y: 550, distance: 538.8
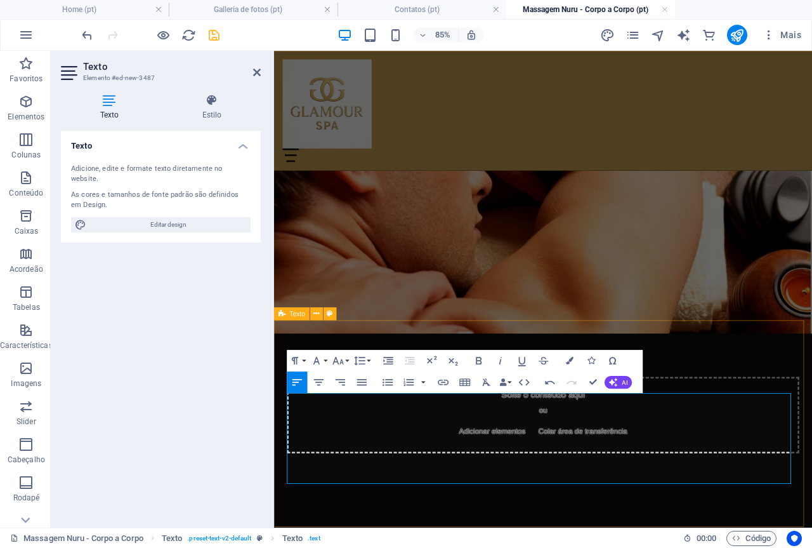
drag, startPoint x: 427, startPoint y: 556, endPoint x: 277, endPoint y: 449, distance: 184.2
click at [324, 359] on button "Font Family" at bounding box center [318, 361] width 20 height 22
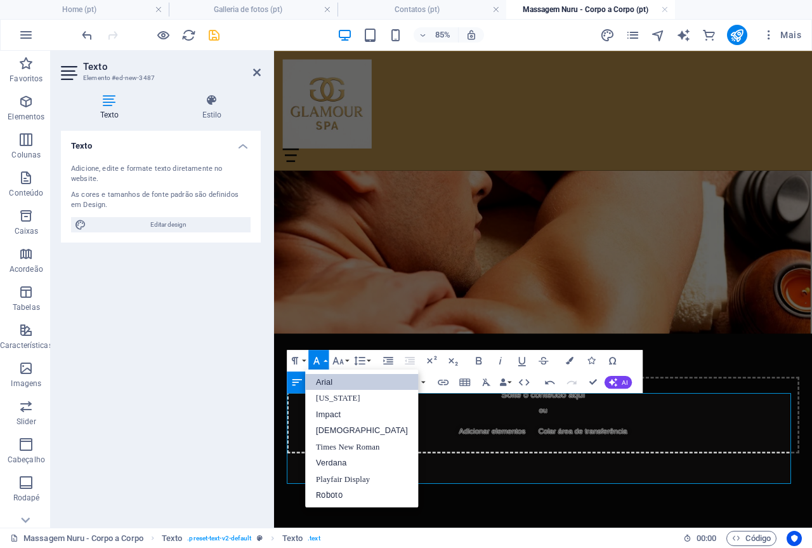
click at [325, 379] on link "Arial" at bounding box center [362, 381] width 114 height 16
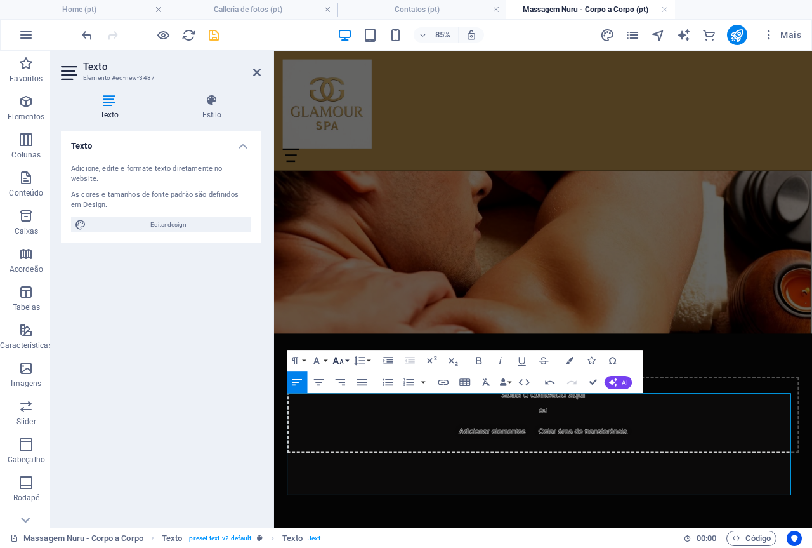
click at [346, 360] on button "Font Size" at bounding box center [340, 361] width 20 height 22
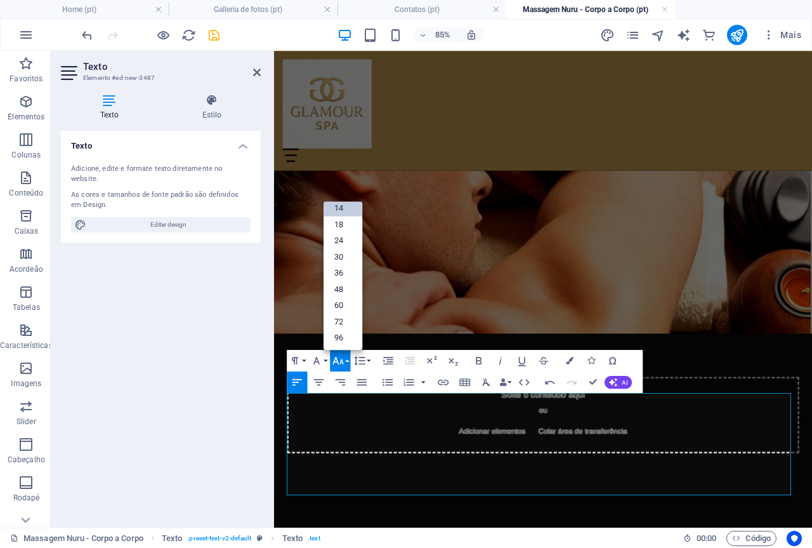
scroll to position [102, 0]
click at [344, 242] on link "24" at bounding box center [343, 240] width 39 height 16
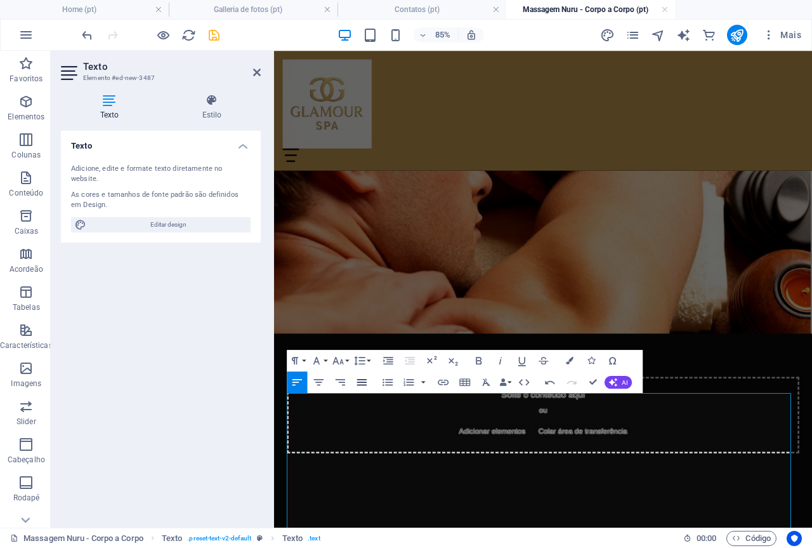
click at [360, 379] on icon "button" at bounding box center [362, 382] width 10 height 6
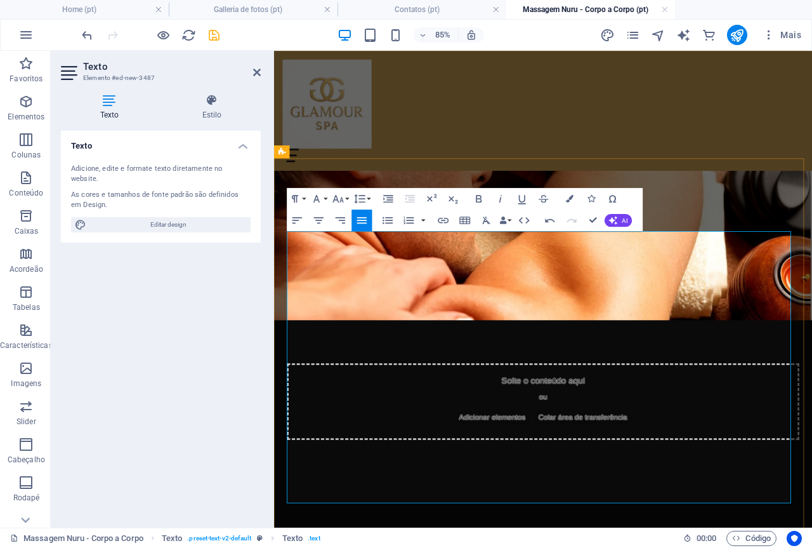
scroll to position [190, 0]
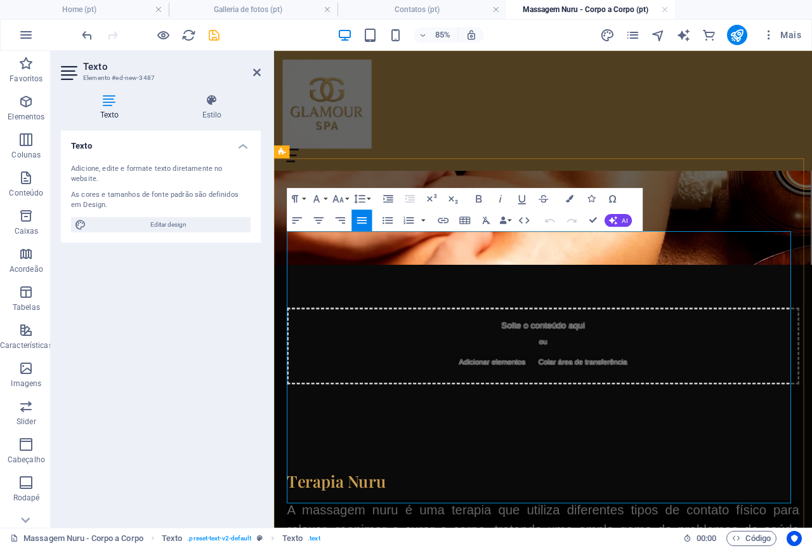
drag, startPoint x: 450, startPoint y: 573, endPoint x: 289, endPoint y: 268, distance: 344.9
click at [320, 218] on icon "button" at bounding box center [319, 220] width 10 height 6
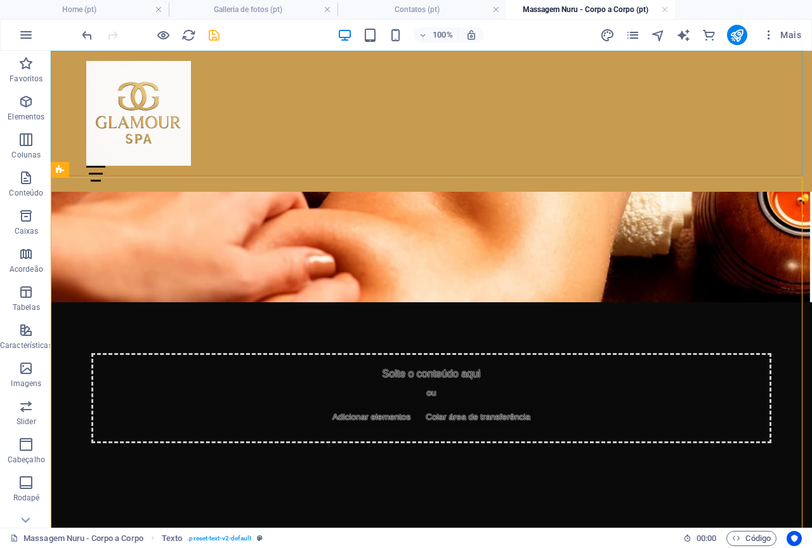
click at [707, 169] on div "Menu Home Galleria de fotos Contatos Massagem Nuru - Corpo a Corpo" at bounding box center [431, 121] width 761 height 141
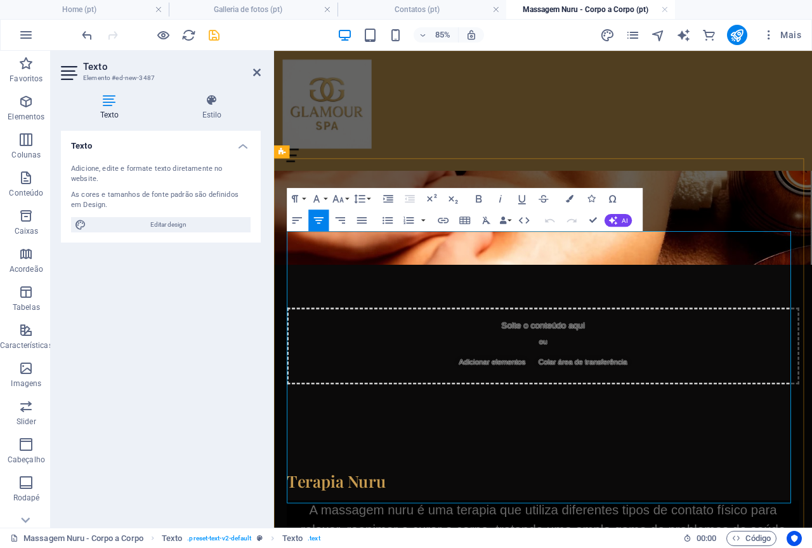
drag, startPoint x: 428, startPoint y: 523, endPoint x: 502, endPoint y: 530, distance: 73.9
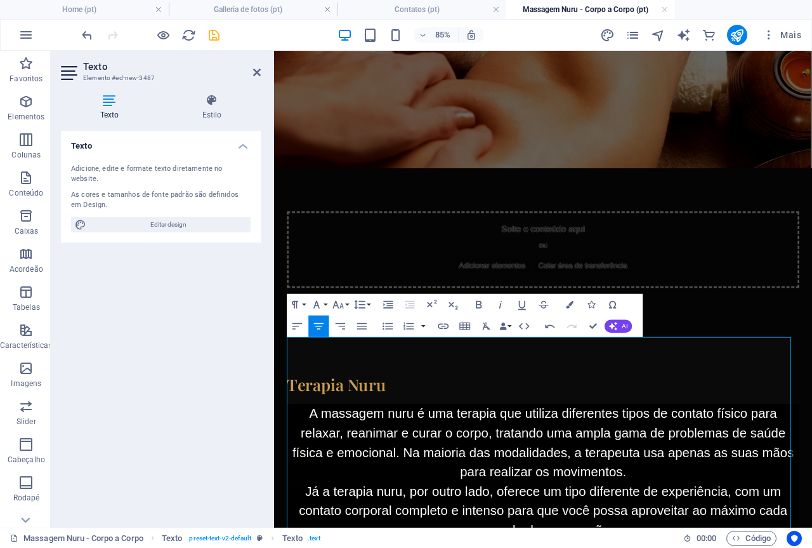
scroll to position [66, 0]
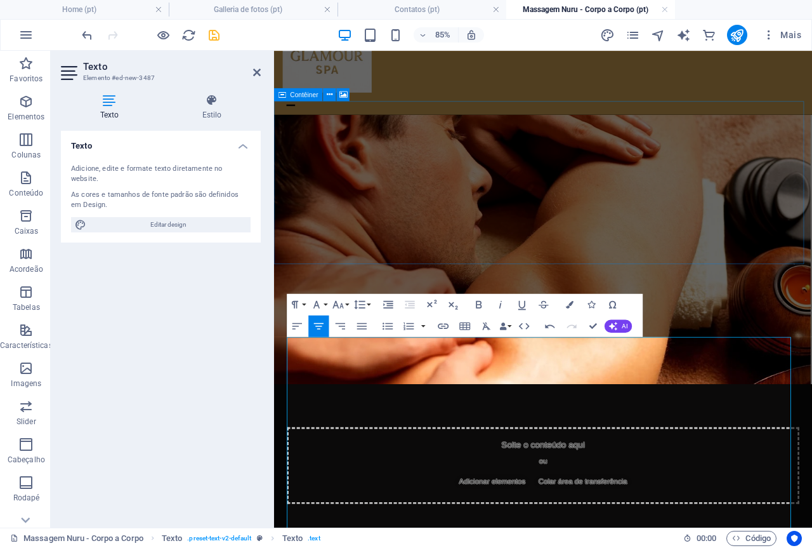
click at [564, 493] on div "Solte o conteúdo aqui ou Adicionar elementos Colar área de transferência" at bounding box center [590, 538] width 603 height 90
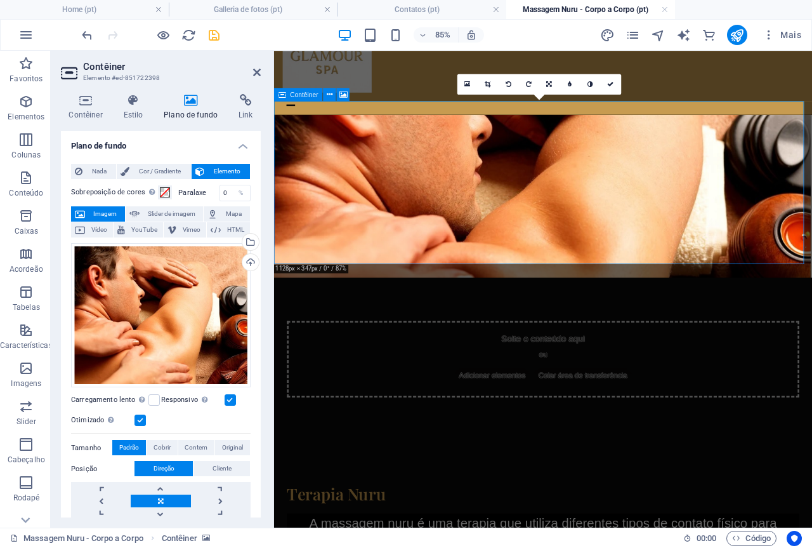
click at [578, 368] on div "Solte o conteúdo aqui ou Adicionar elementos Colar área de transferência" at bounding box center [590, 413] width 603 height 90
click at [537, 423] on span "Adicionar elementos" at bounding box center [531, 432] width 88 height 18
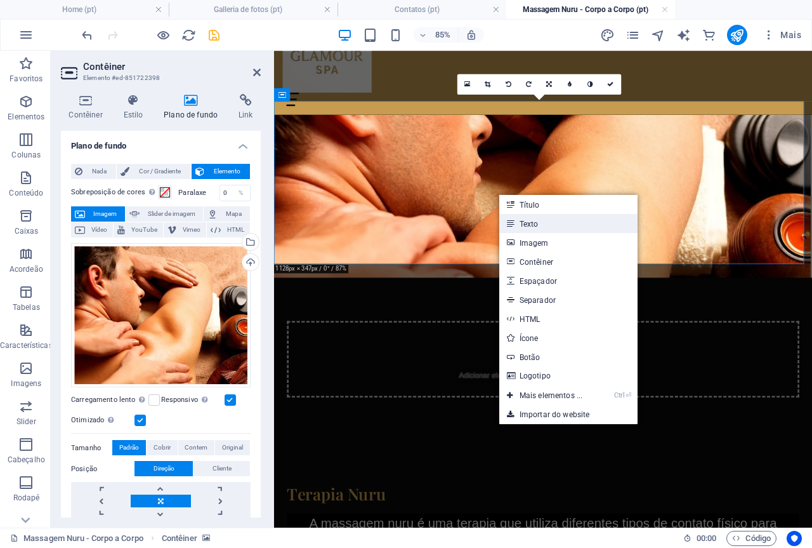
click at [532, 217] on link "Texto" at bounding box center [568, 223] width 139 height 19
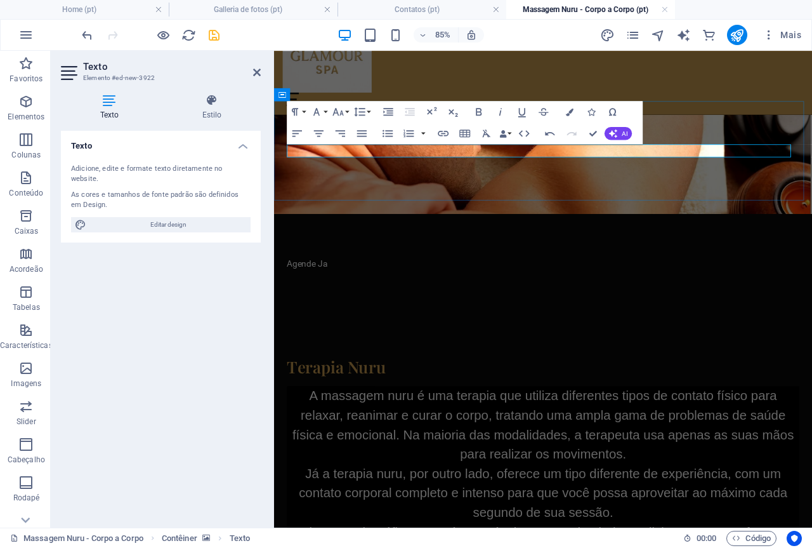
click at [348, 293] on p "Agende Ja" at bounding box center [590, 300] width 603 height 15
drag, startPoint x: 349, startPoint y: 167, endPoint x: 271, endPoint y: 166, distance: 78.0
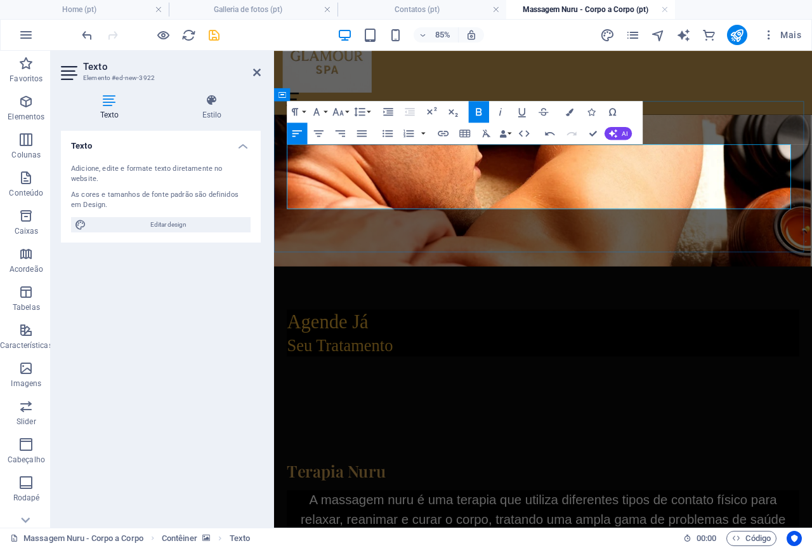
click at [475, 355] on h2 "Agende Já Seu Tratamento" at bounding box center [590, 382] width 603 height 55
click at [254, 70] on icon at bounding box center [257, 72] width 8 height 10
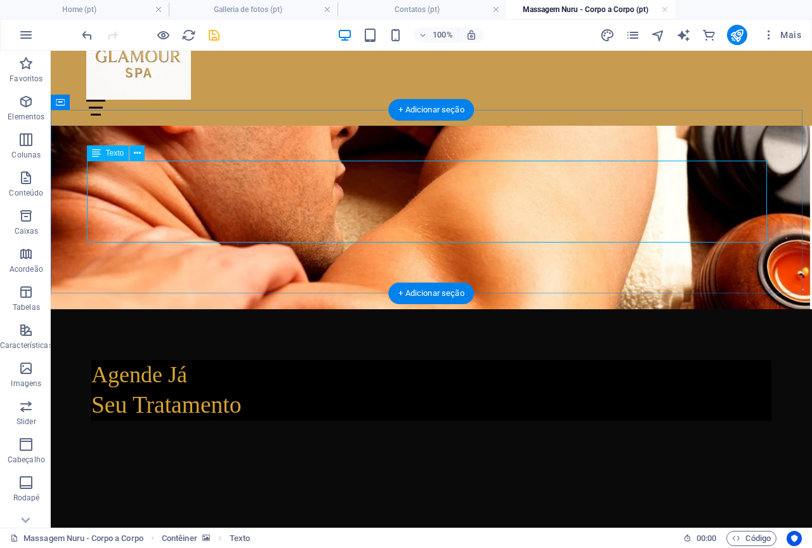
click at [301, 360] on div "Agende Já Seu Tratamento" at bounding box center [431, 390] width 680 height 61
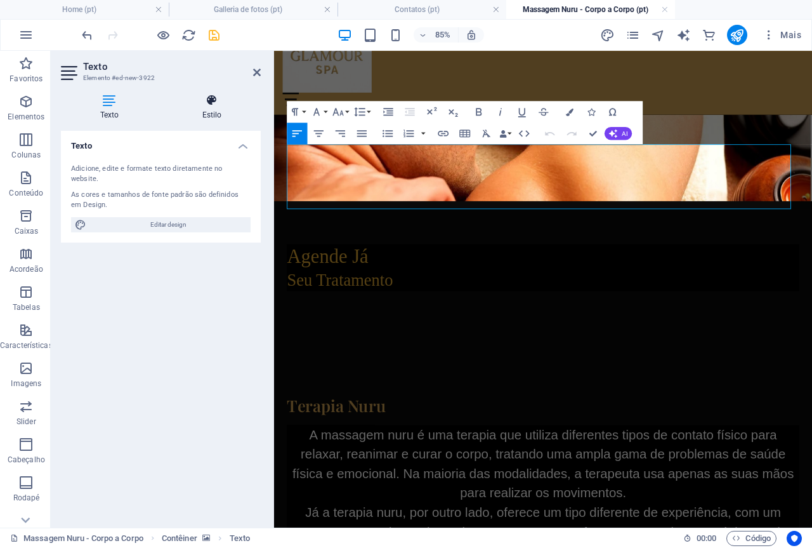
click at [220, 98] on icon at bounding box center [212, 100] width 98 height 13
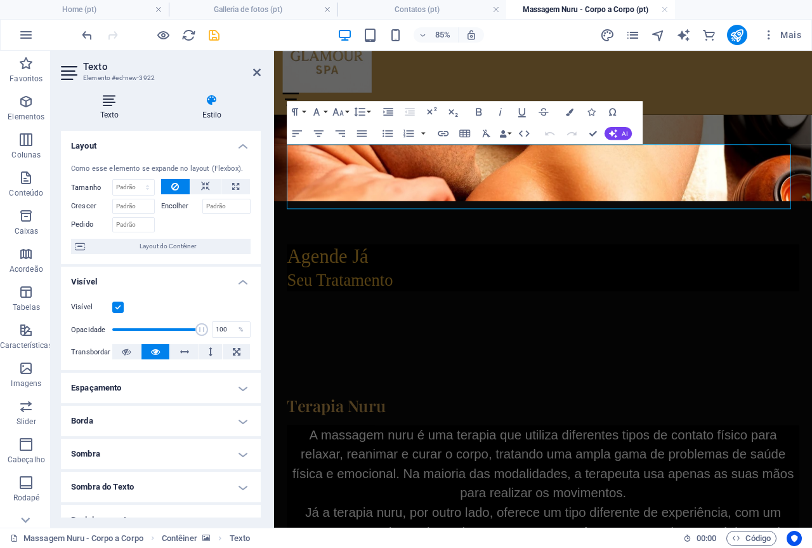
click at [108, 102] on icon at bounding box center [109, 100] width 97 height 13
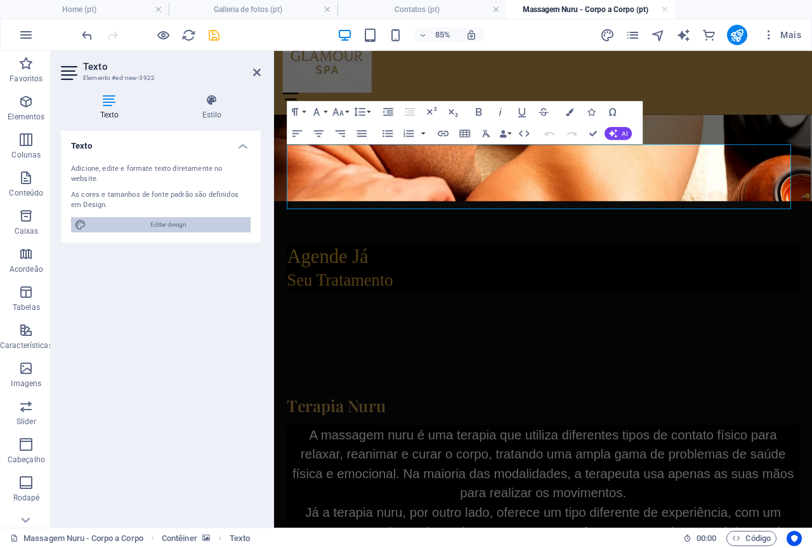
click at [164, 217] on span "Editar design" at bounding box center [168, 224] width 157 height 15
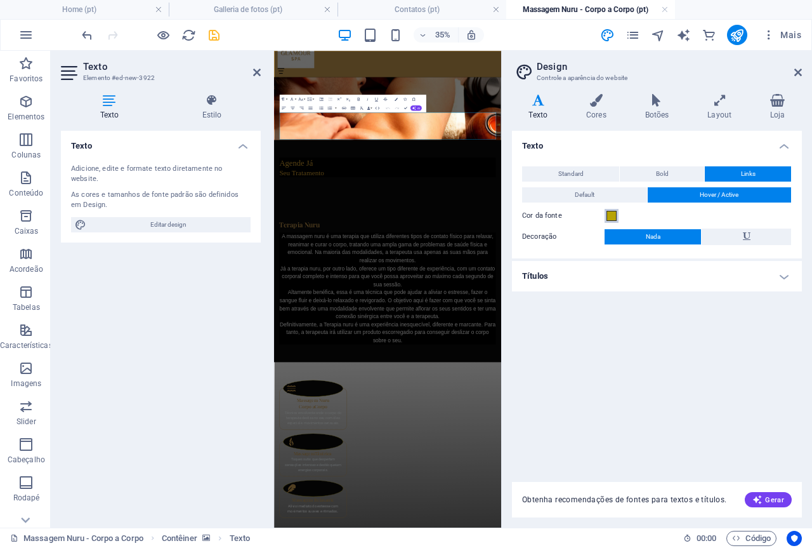
click at [610, 213] on span at bounding box center [612, 216] width 10 height 10
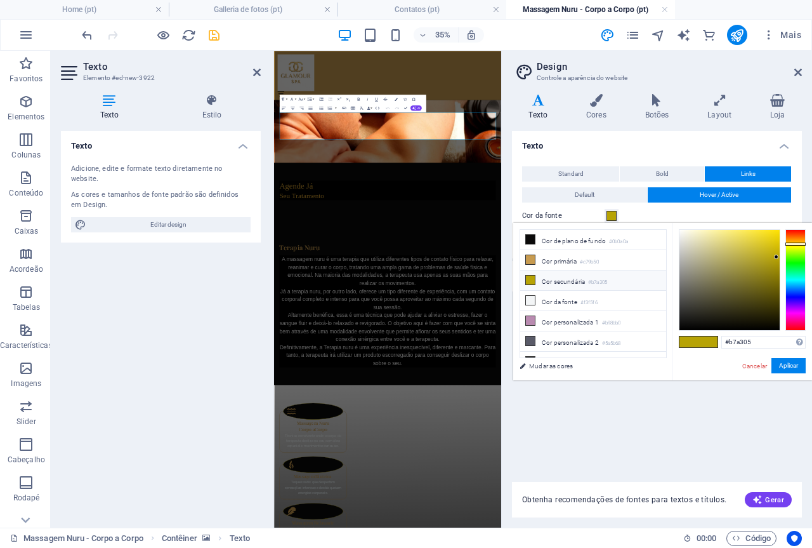
scroll to position [49, 0]
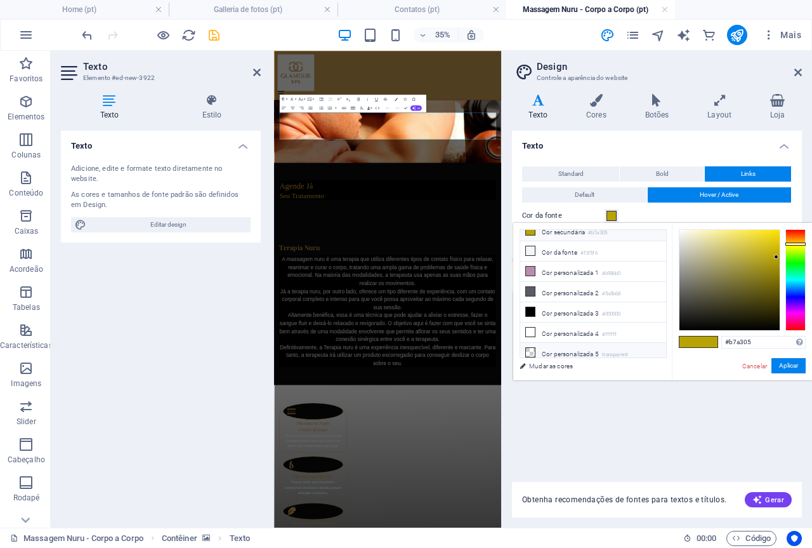
click at [574, 346] on li "Cor personalizada 5 transparent" at bounding box center [593, 353] width 146 height 20
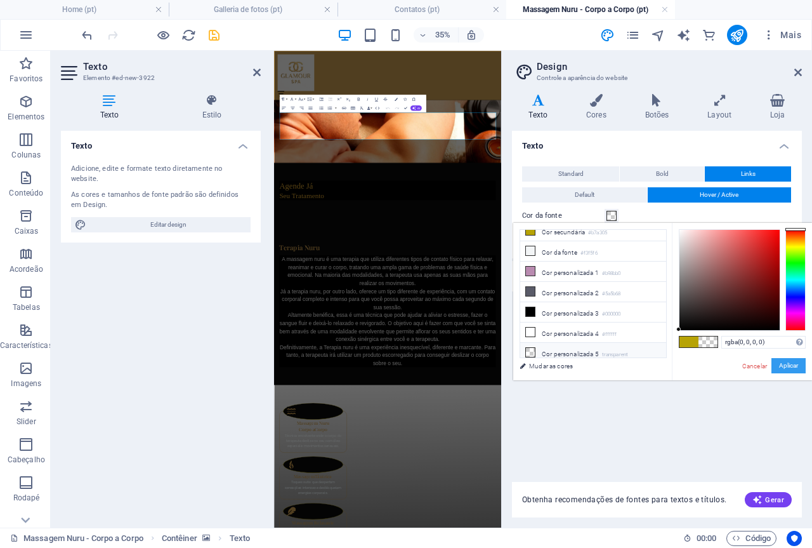
click at [783, 365] on button "Aplicar" at bounding box center [789, 365] width 34 height 15
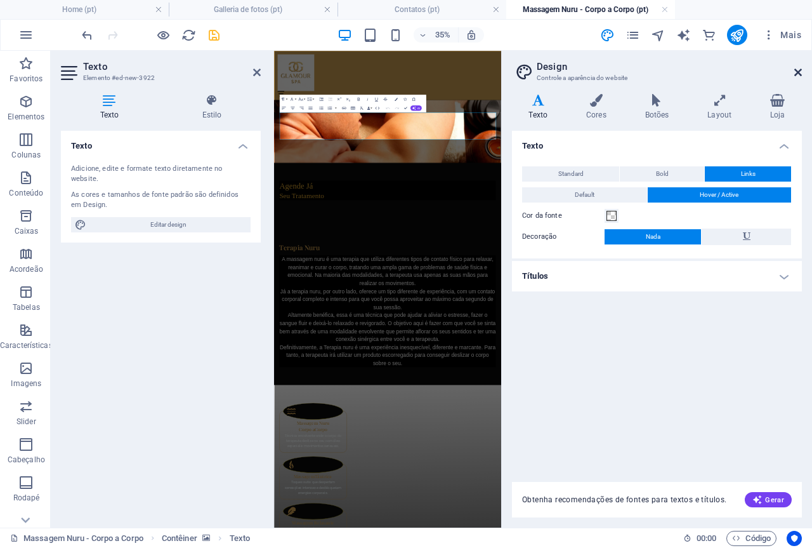
drag, startPoint x: 800, startPoint y: 69, endPoint x: 589, endPoint y: 30, distance: 214.8
click at [800, 69] on icon at bounding box center [798, 72] width 8 height 10
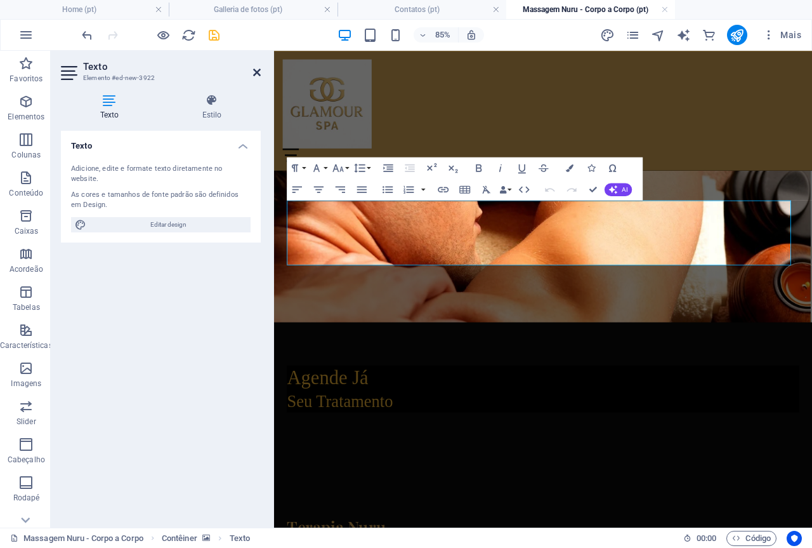
click at [254, 70] on icon at bounding box center [257, 72] width 8 height 10
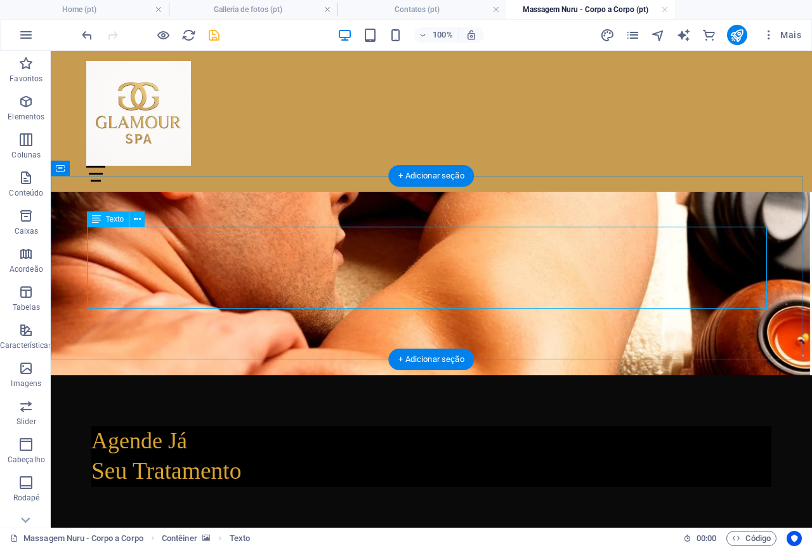
click at [317, 426] on div "Agende Já Seu Tratamento" at bounding box center [431, 456] width 680 height 61
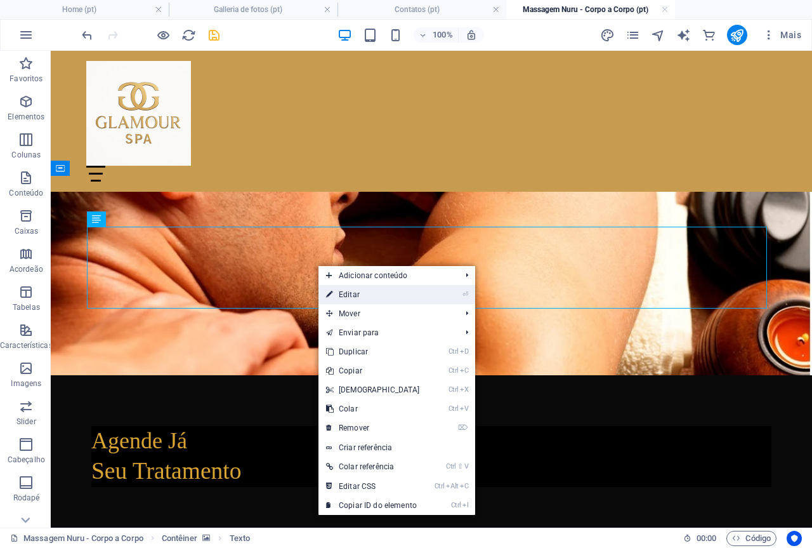
click at [346, 294] on link "⏎ Editar" at bounding box center [373, 294] width 109 height 19
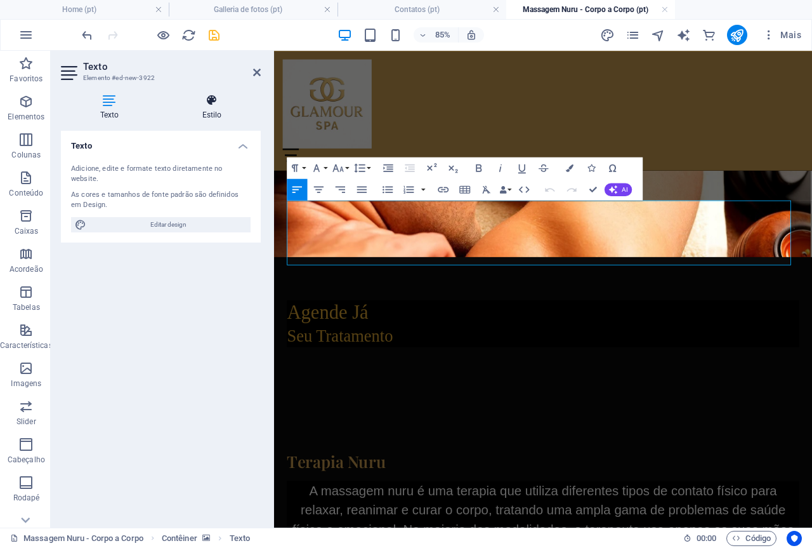
click at [204, 100] on icon at bounding box center [212, 100] width 98 height 13
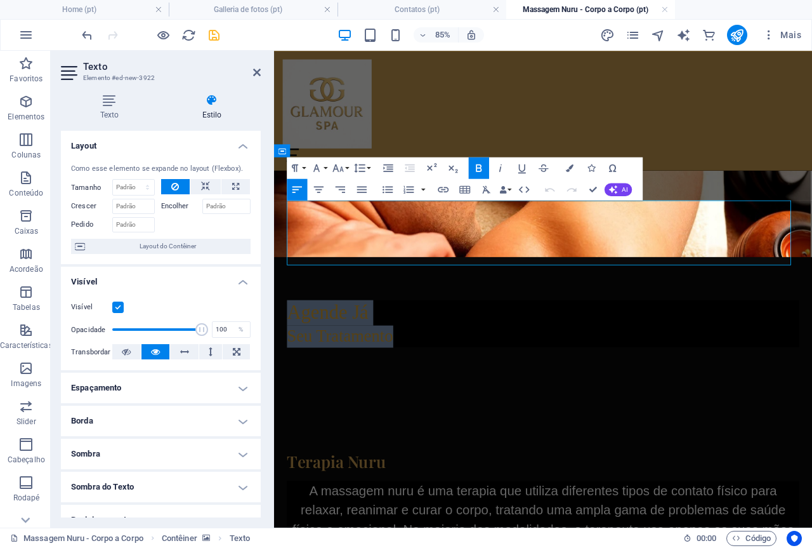
drag, startPoint x: 449, startPoint y: 272, endPoint x: 256, endPoint y: 225, distance: 198.4
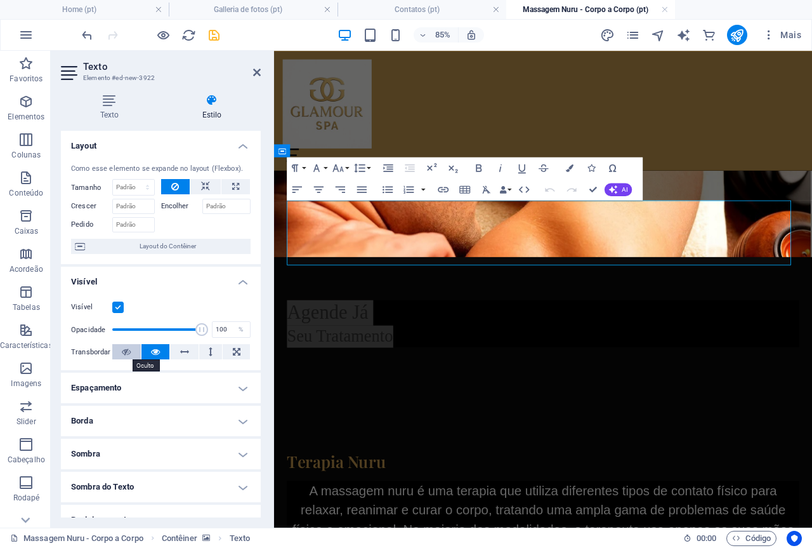
click at [126, 350] on icon at bounding box center [126, 351] width 9 height 15
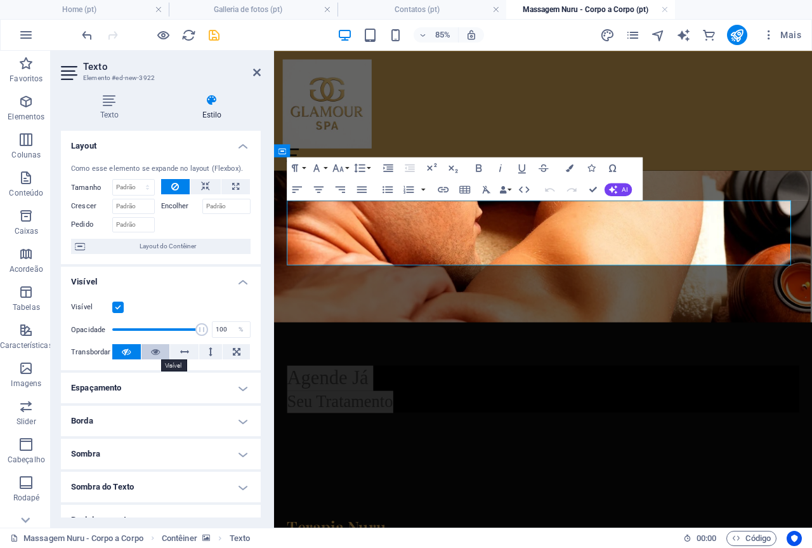
click at [151, 351] on icon at bounding box center [155, 351] width 9 height 15
click at [126, 351] on icon at bounding box center [126, 351] width 9 height 15
click at [236, 351] on icon at bounding box center [237, 351] width 8 height 15
click at [239, 386] on h4 "Espaçamento" at bounding box center [161, 387] width 200 height 30
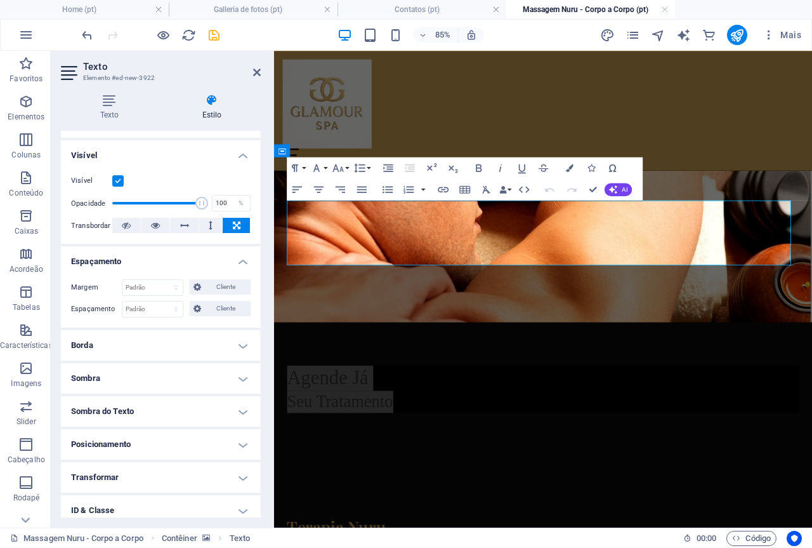
scroll to position [127, 0]
click at [225, 345] on h4 "Borda" at bounding box center [161, 344] width 200 height 30
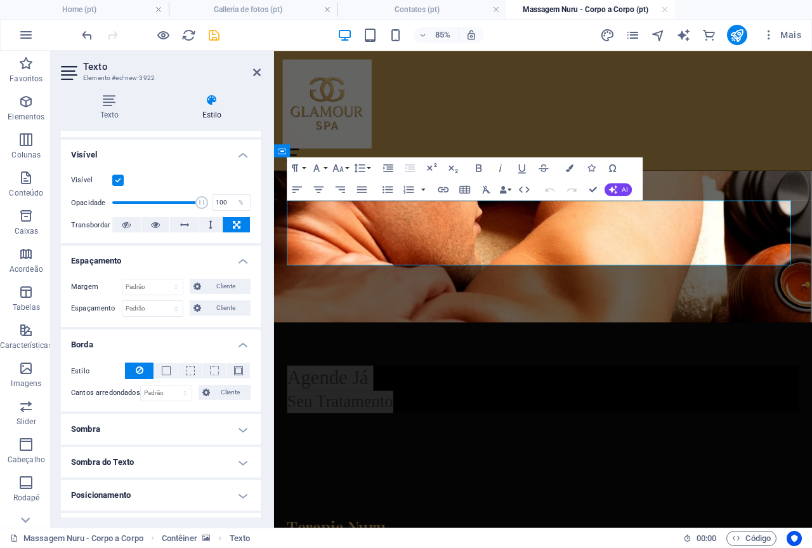
click at [159, 425] on h4 "Sombra" at bounding box center [161, 429] width 200 height 30
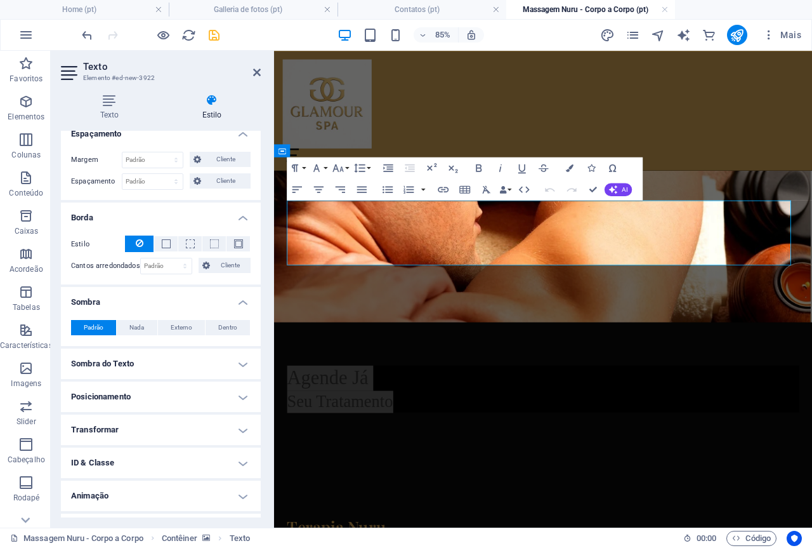
click at [161, 362] on h4 "Sombra do Texto" at bounding box center [161, 363] width 200 height 30
click at [155, 423] on h4 "Posicionamento" at bounding box center [161, 425] width 200 height 30
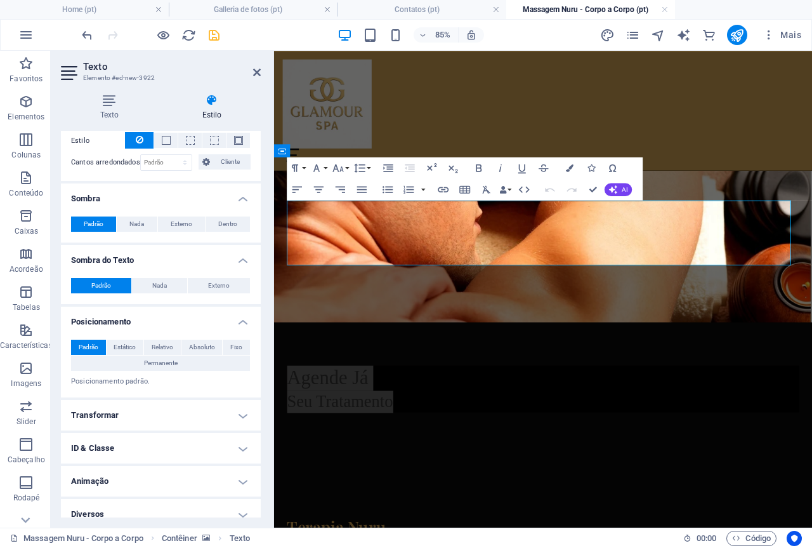
scroll to position [369, 0]
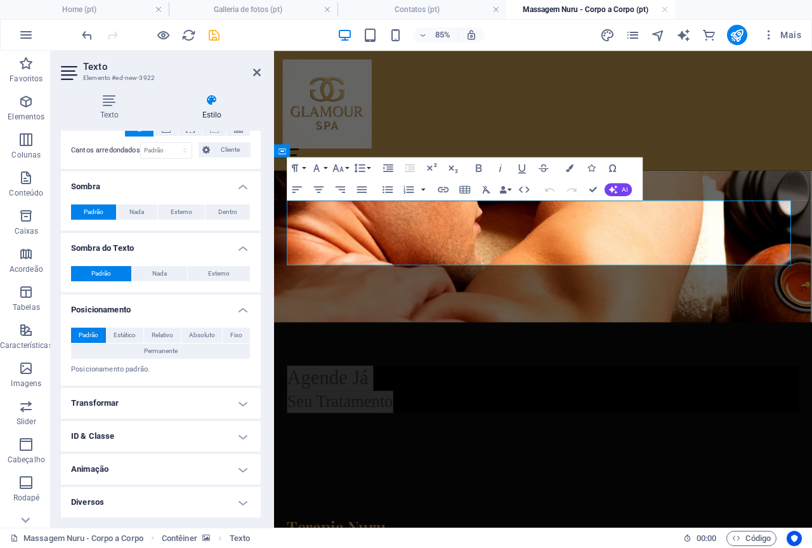
click at [162, 398] on h4 "Transformar" at bounding box center [161, 403] width 200 height 30
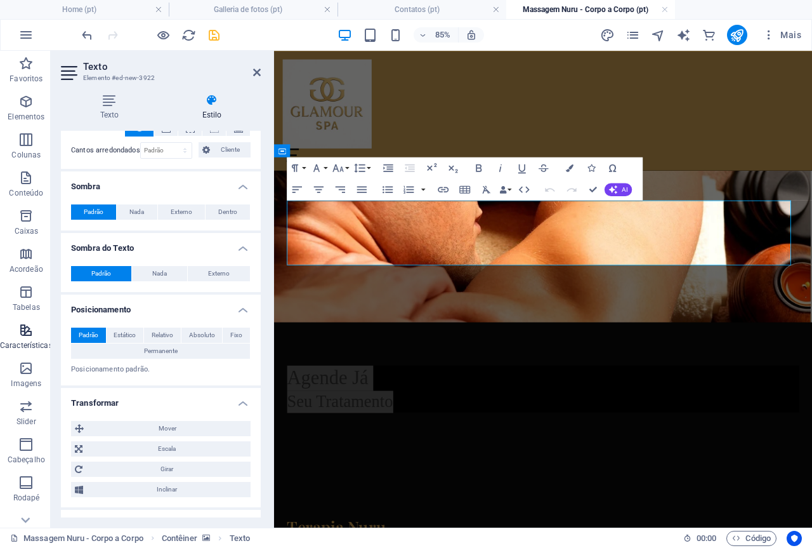
click at [25, 328] on icon "button" at bounding box center [25, 329] width 15 height 15
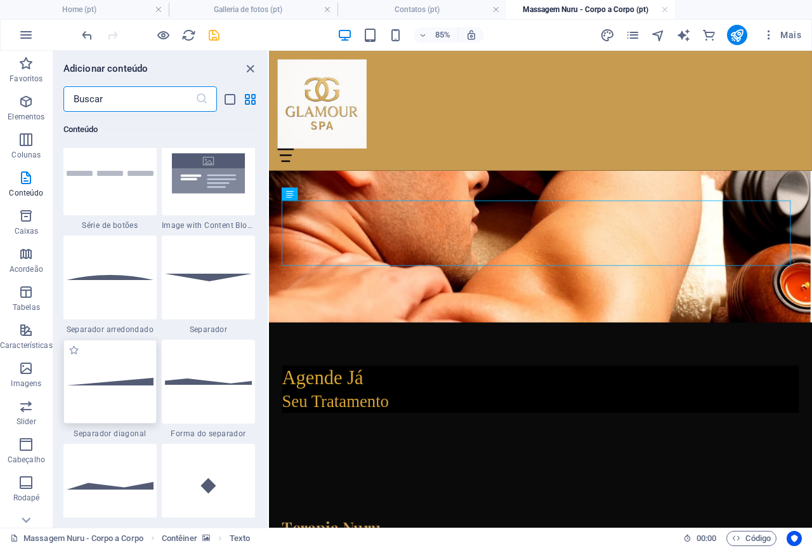
scroll to position [2852, 0]
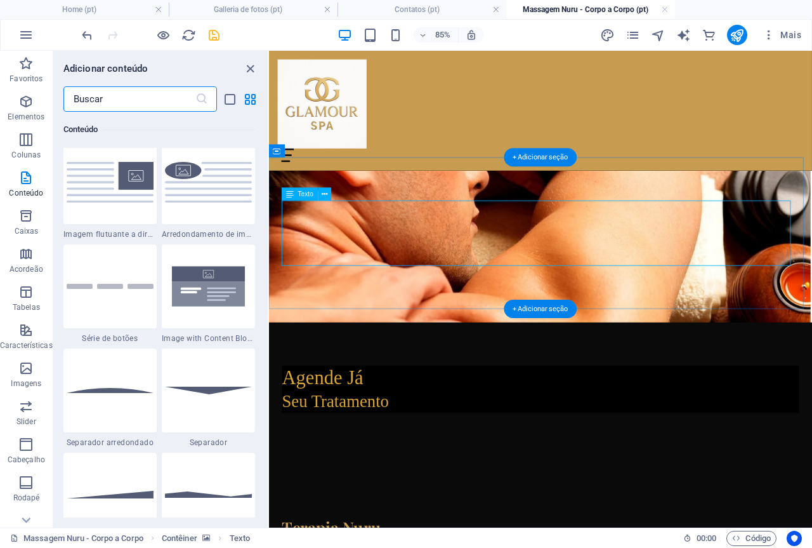
click at [381, 421] on div "Agende Já Seu Tratamento" at bounding box center [588, 459] width 608 height 77
click at [424, 421] on div "Agende Já Seu Tratamento" at bounding box center [588, 459] width 608 height 77
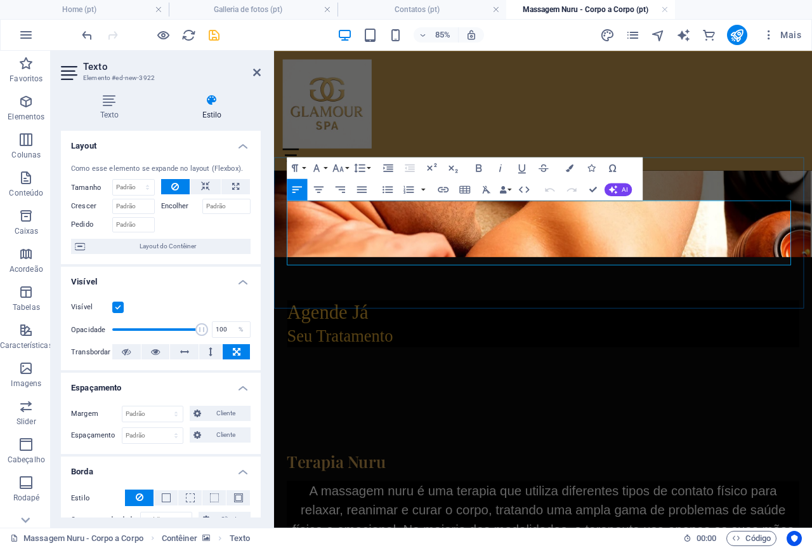
click strong "Seu Tratamento"
click at [108, 100] on icon at bounding box center [109, 100] width 97 height 13
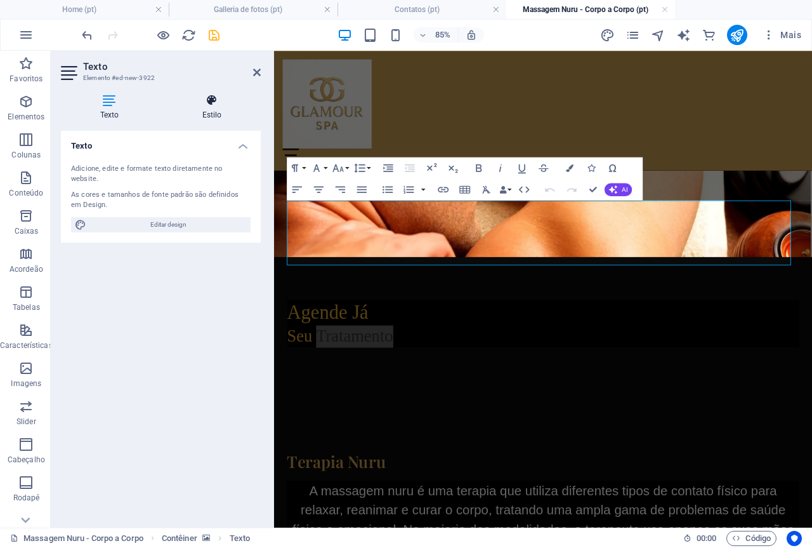
click at [215, 101] on icon at bounding box center [212, 100] width 98 height 13
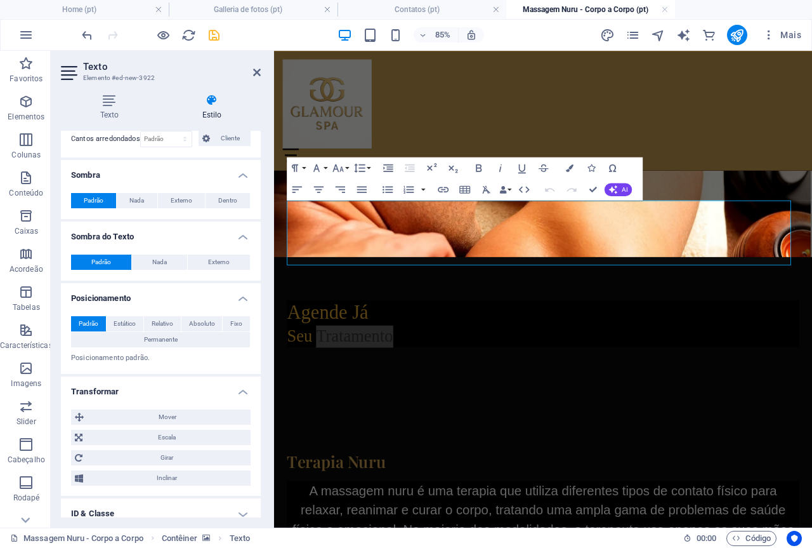
scroll to position [458, 0]
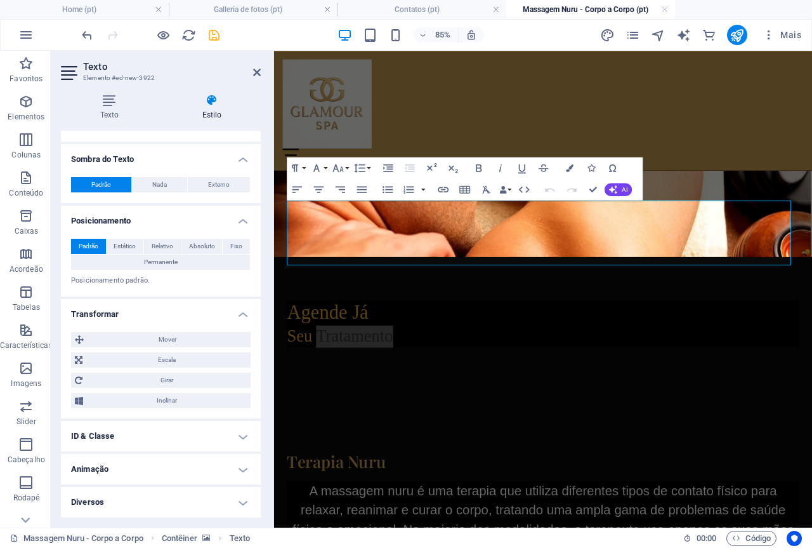
click at [140, 433] on h4 "ID & Classe" at bounding box center [161, 436] width 200 height 30
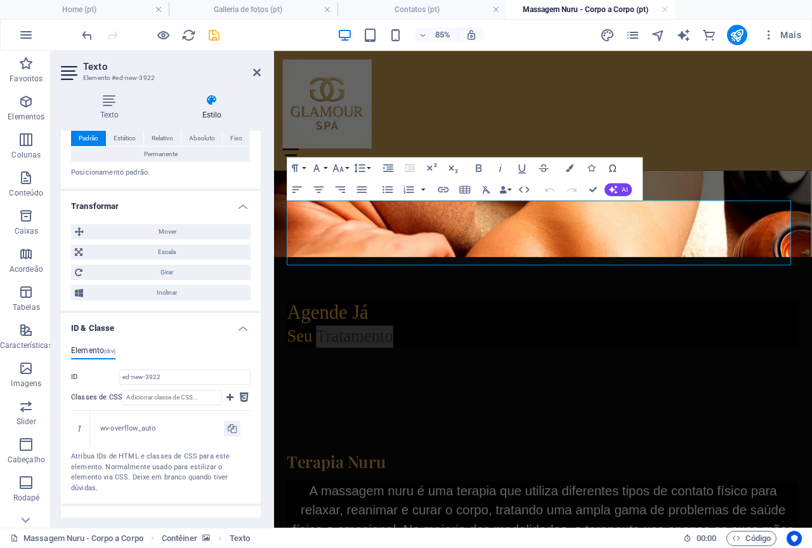
scroll to position [618, 0]
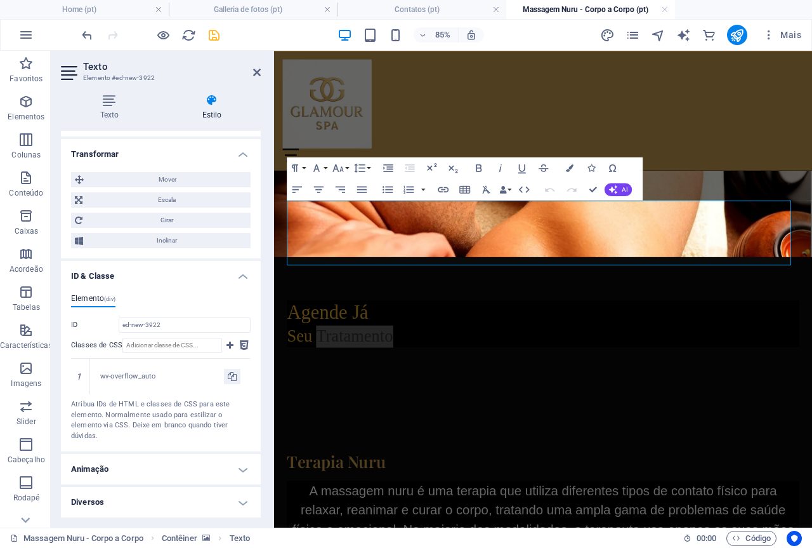
click at [141, 463] on h4 "Animação" at bounding box center [161, 469] width 200 height 30
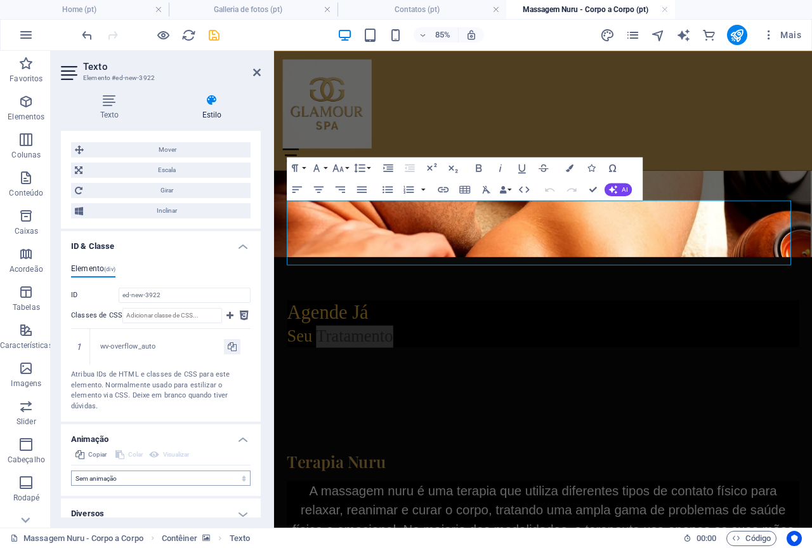
scroll to position [659, 0]
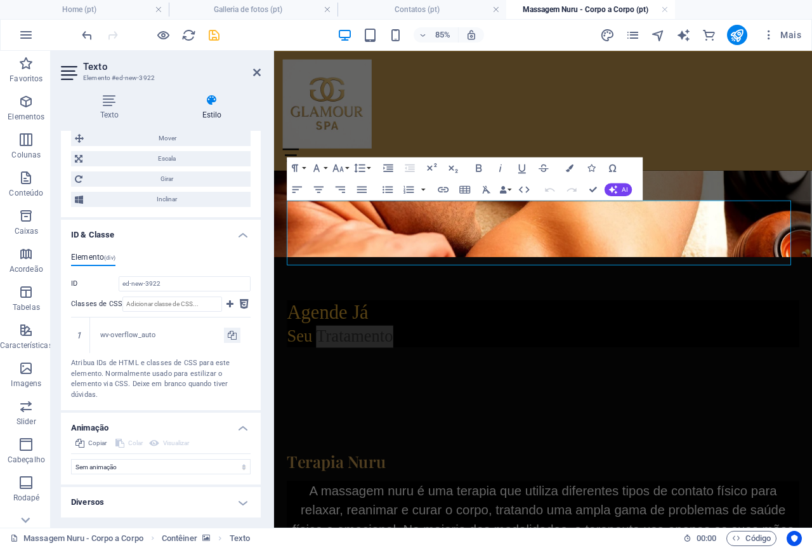
click at [140, 503] on h4 "Diversos" at bounding box center [161, 502] width 200 height 30
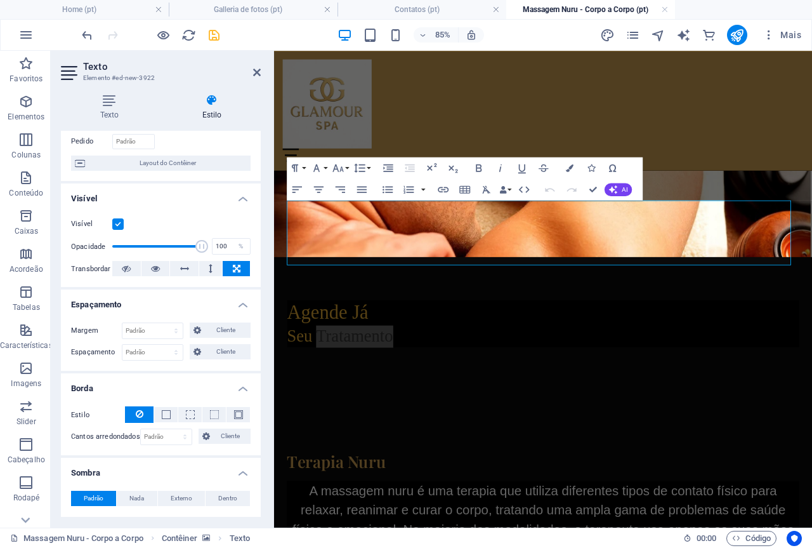
scroll to position [0, 0]
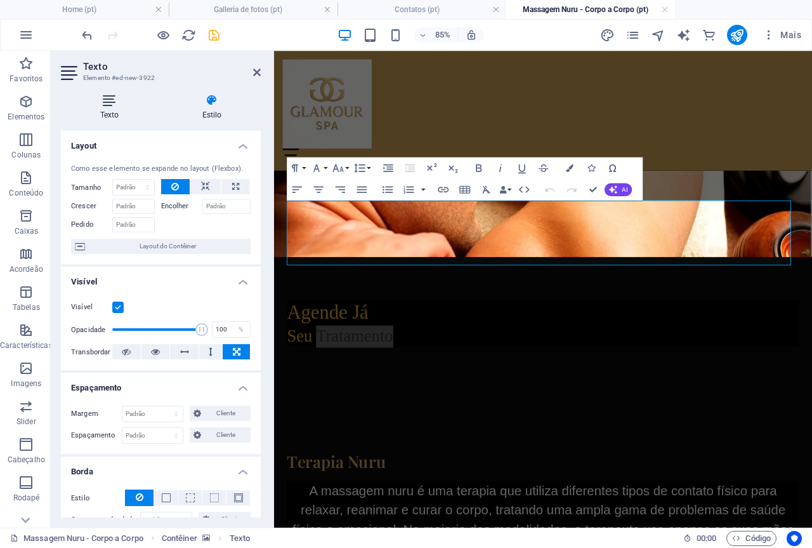
click at [108, 102] on icon at bounding box center [109, 100] width 97 height 13
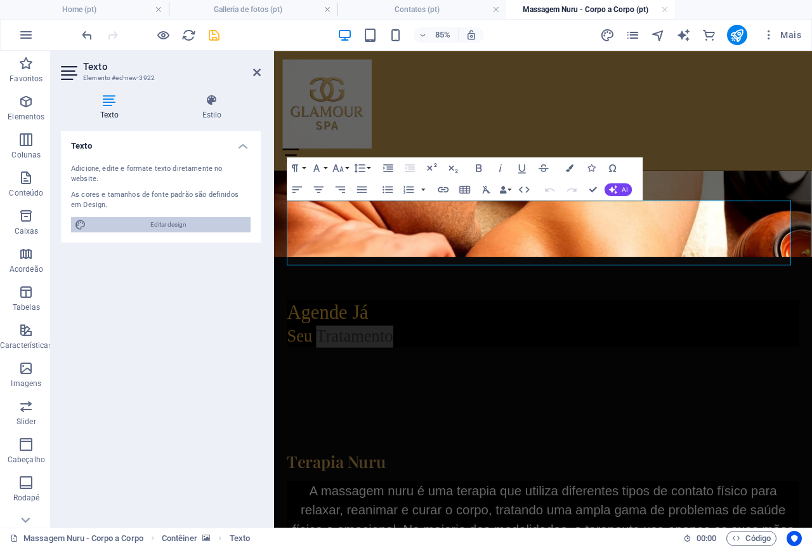
click at [162, 217] on span "Editar design" at bounding box center [168, 224] width 157 height 15
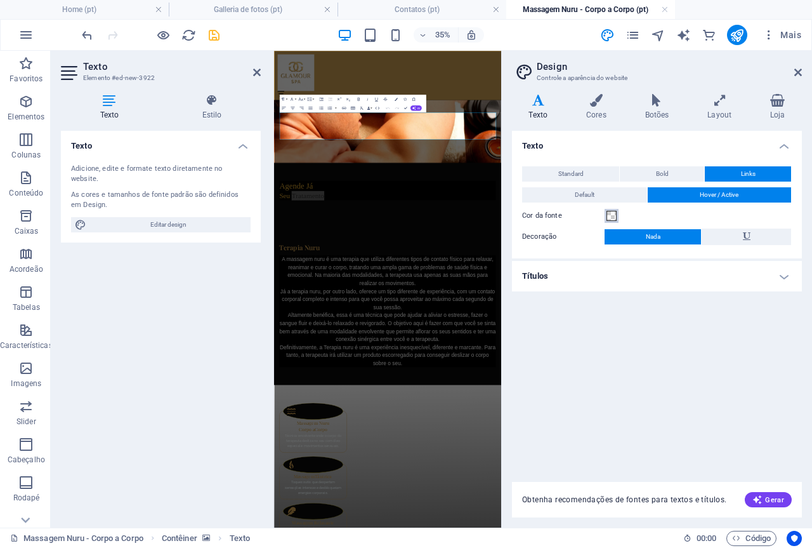
click at [613, 215] on span at bounding box center [612, 216] width 10 height 10
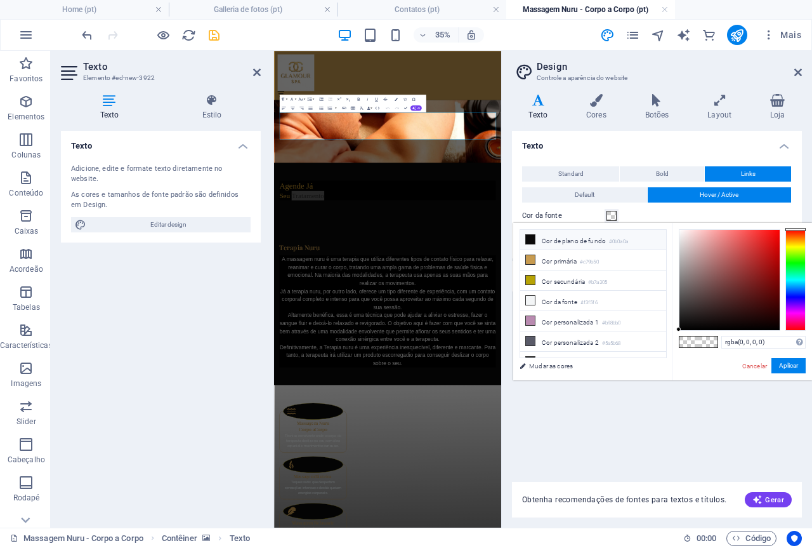
click at [572, 238] on li "Cor de plano de fundo #0b0a0a" at bounding box center [593, 240] width 146 height 20
click at [666, 174] on span "Bold" at bounding box center [662, 173] width 13 height 15
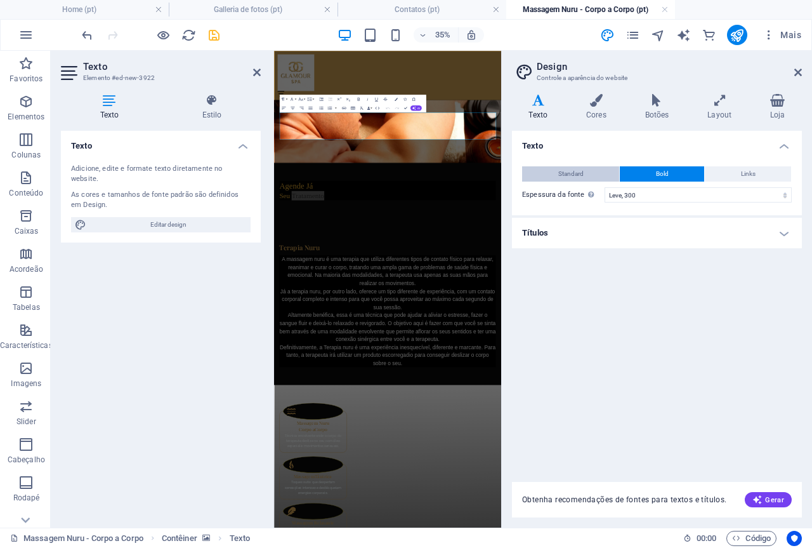
click at [603, 175] on button "Standard" at bounding box center [570, 173] width 97 height 15
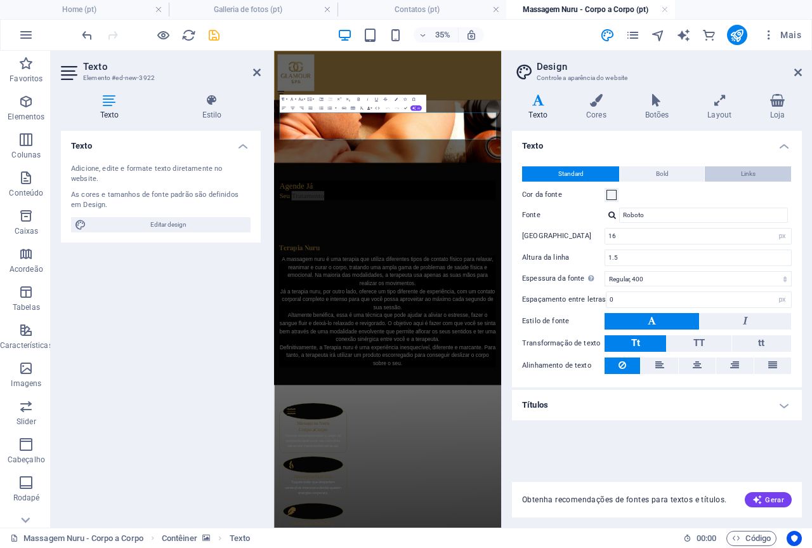
click at [737, 175] on button "Links" at bounding box center [748, 173] width 86 height 15
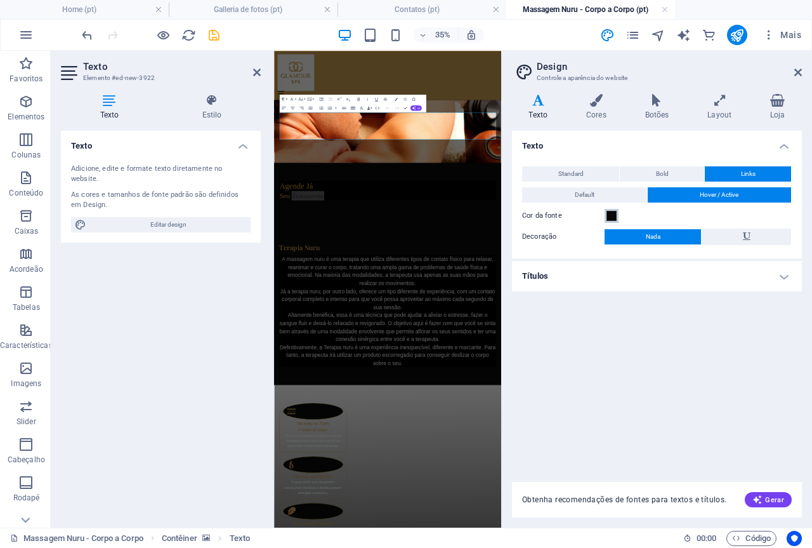
click at [612, 213] on span at bounding box center [612, 216] width 10 height 10
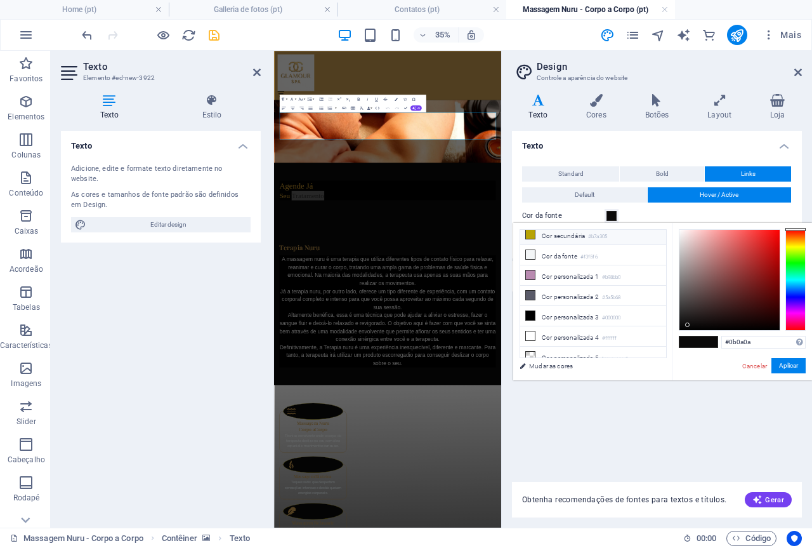
scroll to position [49, 0]
click at [575, 348] on li "Cor personalizada 5 transparent" at bounding box center [593, 353] width 146 height 20
type input "rgba(0, 0, 0, 0)"
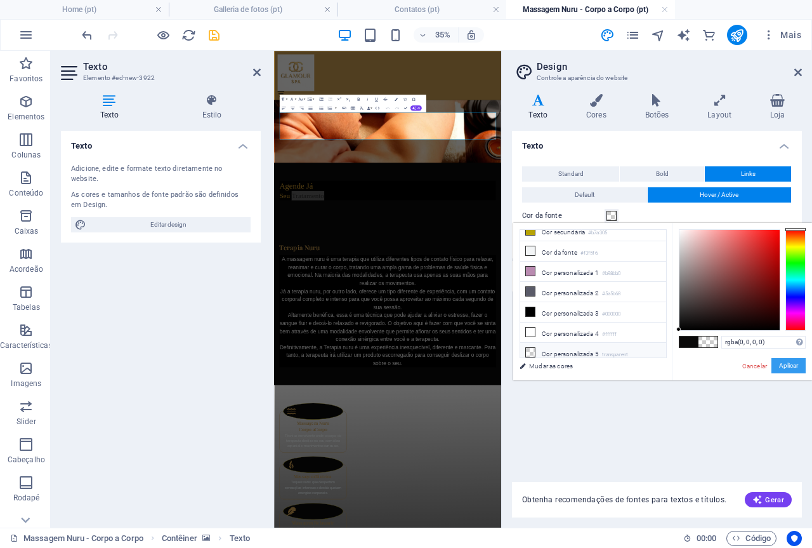
click at [790, 365] on button "Aplicar" at bounding box center [789, 365] width 34 height 15
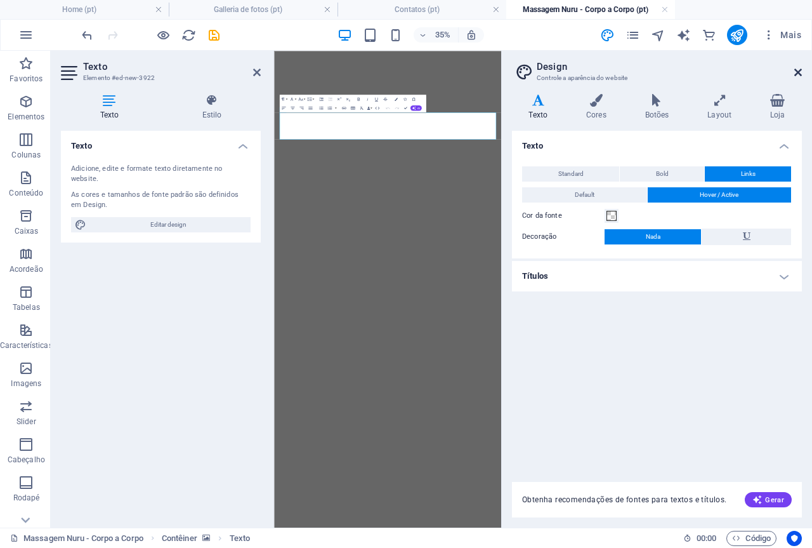
click at [798, 74] on icon at bounding box center [798, 72] width 8 height 10
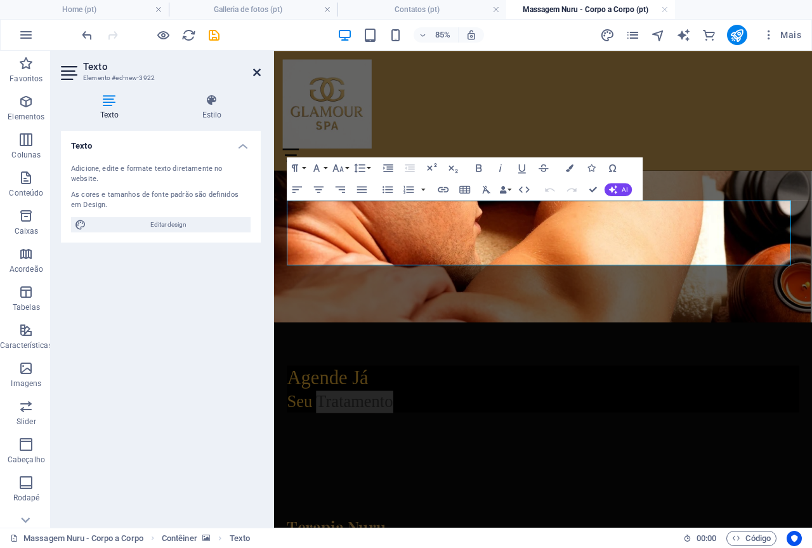
click at [254, 69] on icon at bounding box center [257, 72] width 8 height 10
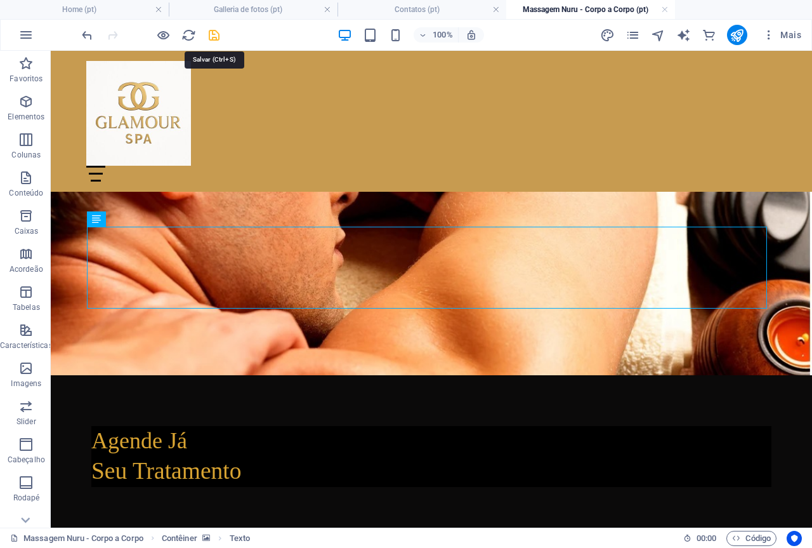
click at [207, 33] on icon "save" at bounding box center [214, 35] width 15 height 15
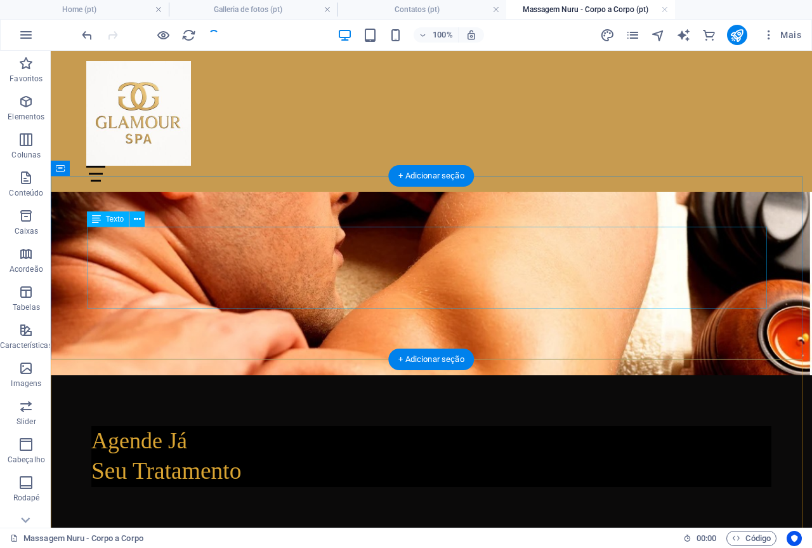
click at [237, 426] on div "Agende Já Seu Tratamento" at bounding box center [431, 467] width 680 height 82
click at [239, 426] on div "Agende Já Seu Tratamento" at bounding box center [431, 467] width 680 height 82
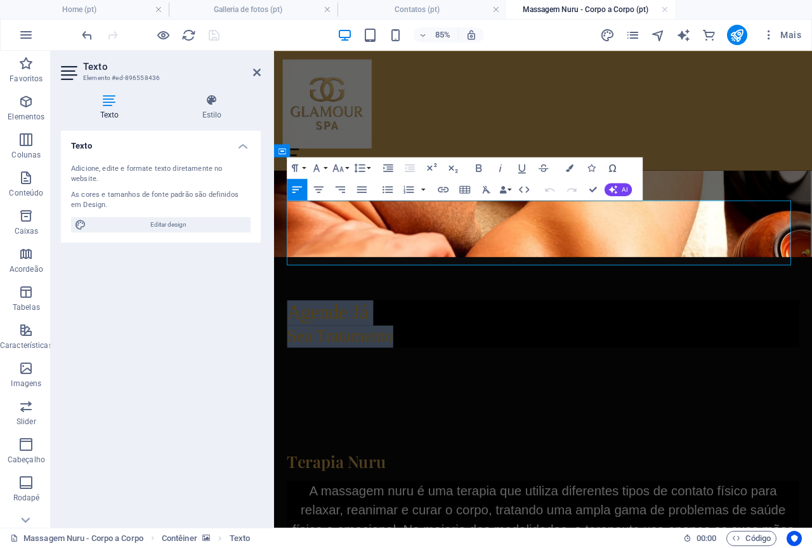
drag, startPoint x: 529, startPoint y: 315, endPoint x: 499, endPoint y: 249, distance: 72.7
click at [317, 188] on icon "button" at bounding box center [318, 189] width 13 height 13
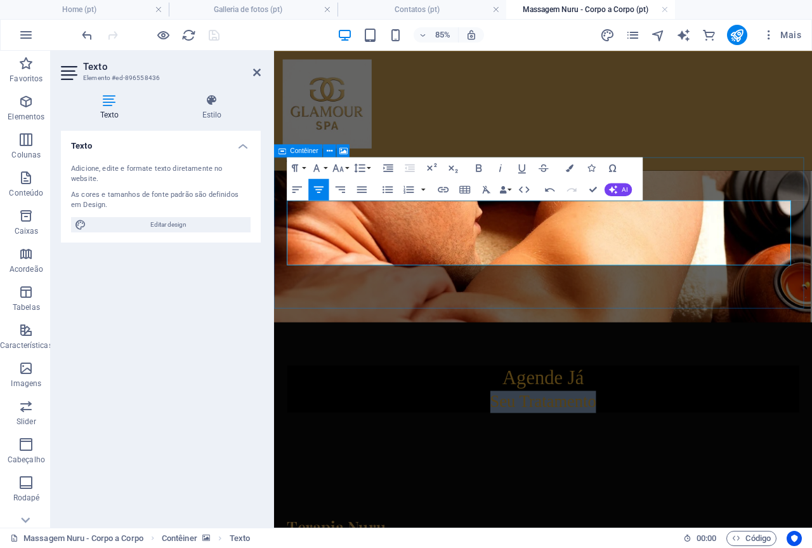
click at [596, 320] on figure at bounding box center [590, 281] width 633 height 178
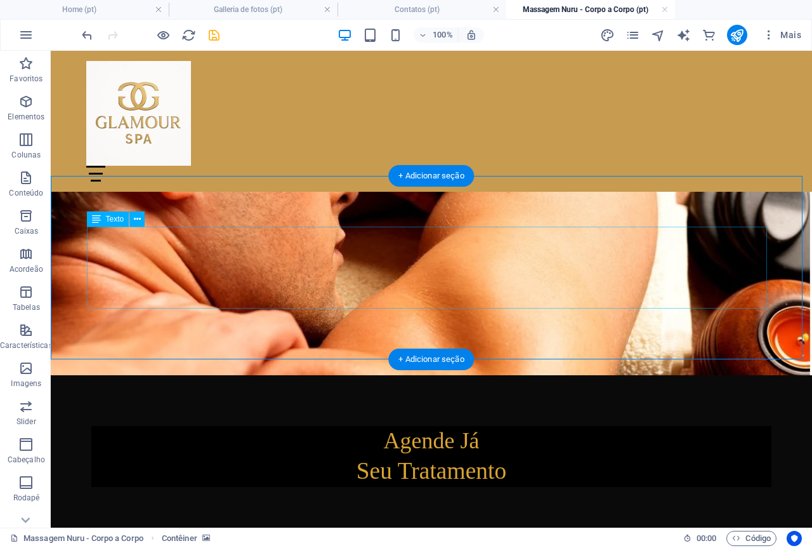
click at [588, 426] on div "Agende Já Seu Tratamento" at bounding box center [431, 467] width 680 height 82
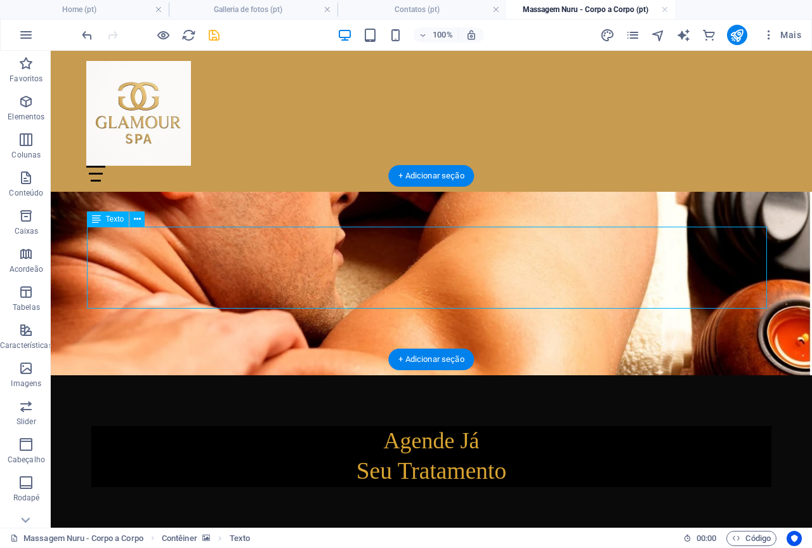
click at [588, 426] on div "Agende Já Seu Tratamento" at bounding box center [431, 467] width 680 height 82
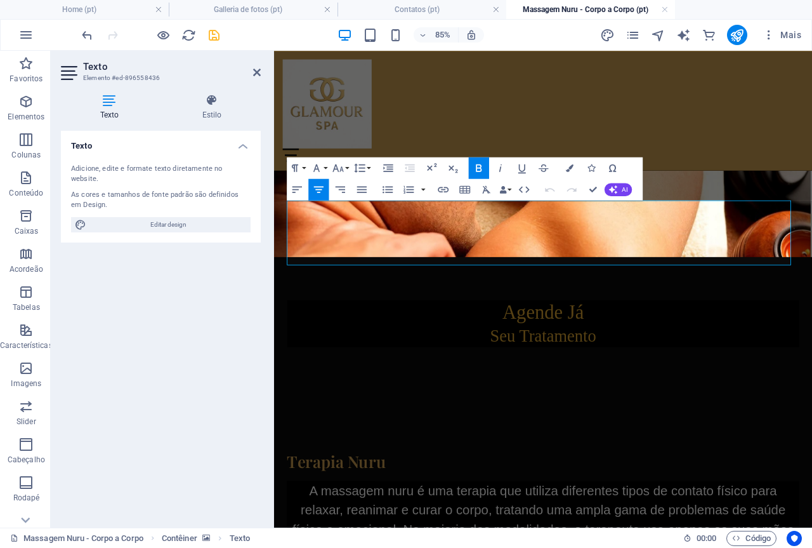
drag, startPoint x: 425, startPoint y: 221, endPoint x: 176, endPoint y: 296, distance: 259.7
click at [176, 296] on div "Texto Adicione, edite e formate texto diretamente no website. As cores e tamanh…" at bounding box center [161, 324] width 200 height 386
click at [256, 70] on icon at bounding box center [257, 72] width 8 height 10
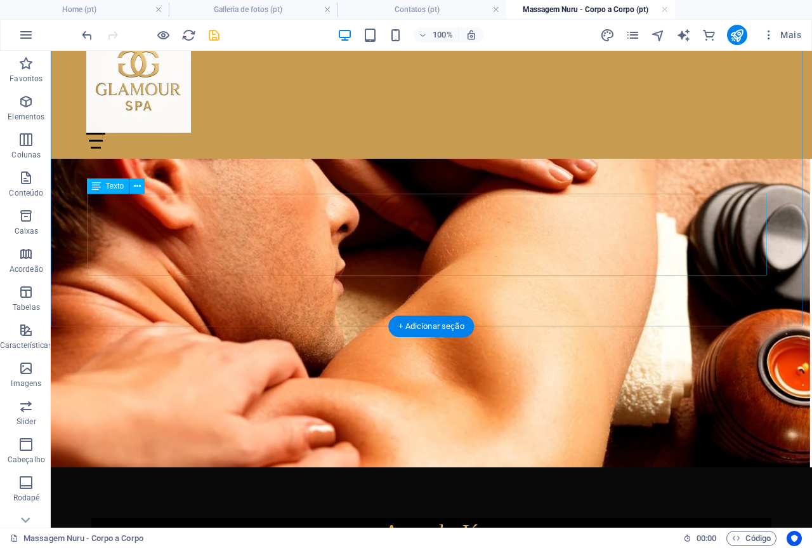
scroll to position [10, 0]
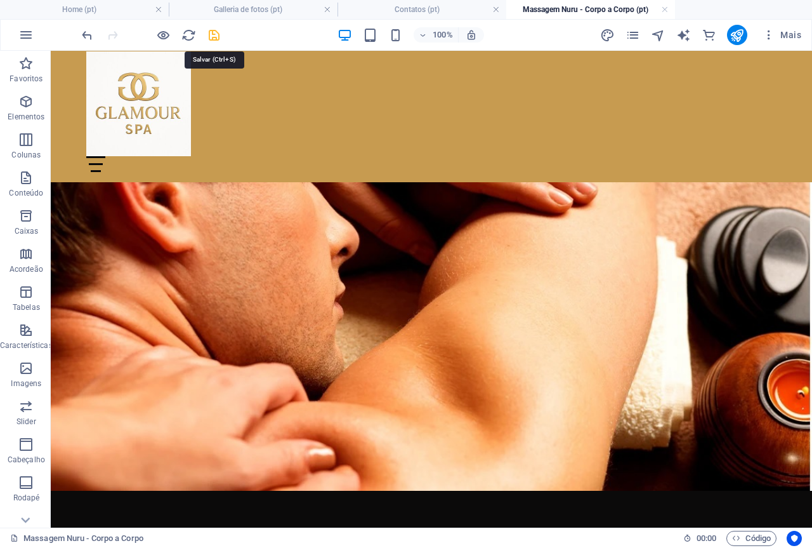
click at [214, 37] on icon "save" at bounding box center [214, 35] width 15 height 15
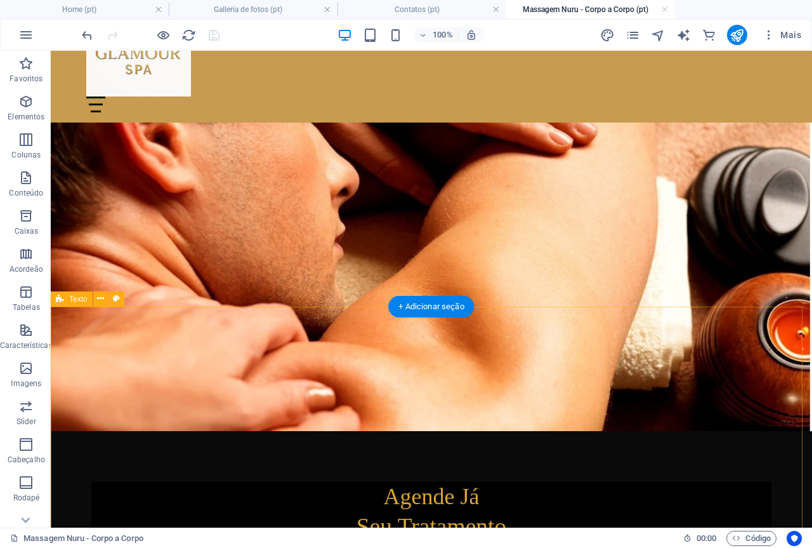
scroll to position [0, 0]
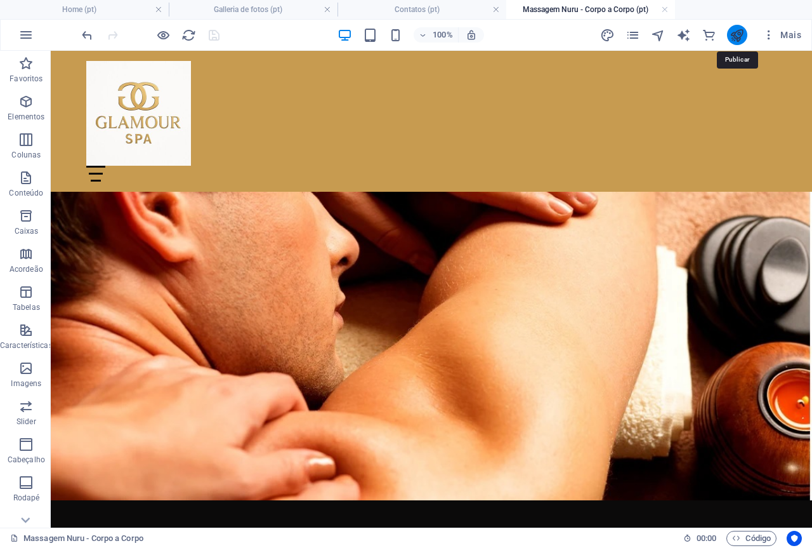
click at [735, 33] on icon "publish" at bounding box center [737, 35] width 15 height 15
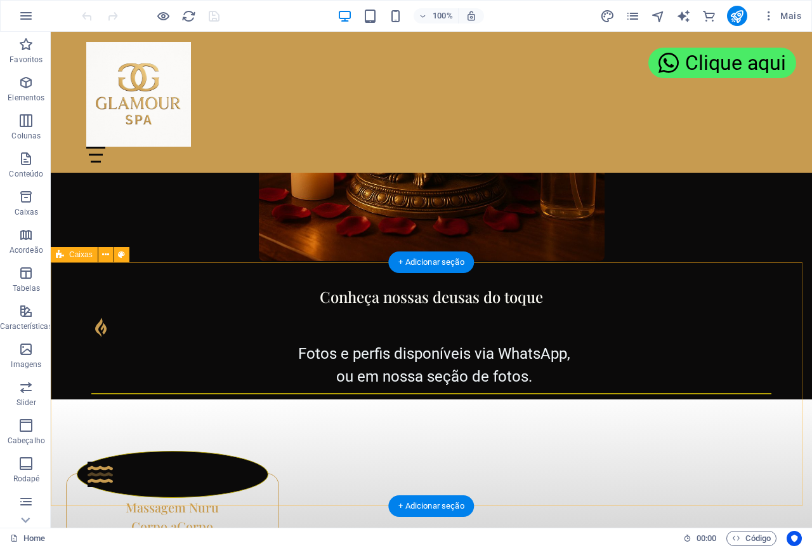
scroll to position [1685, 0]
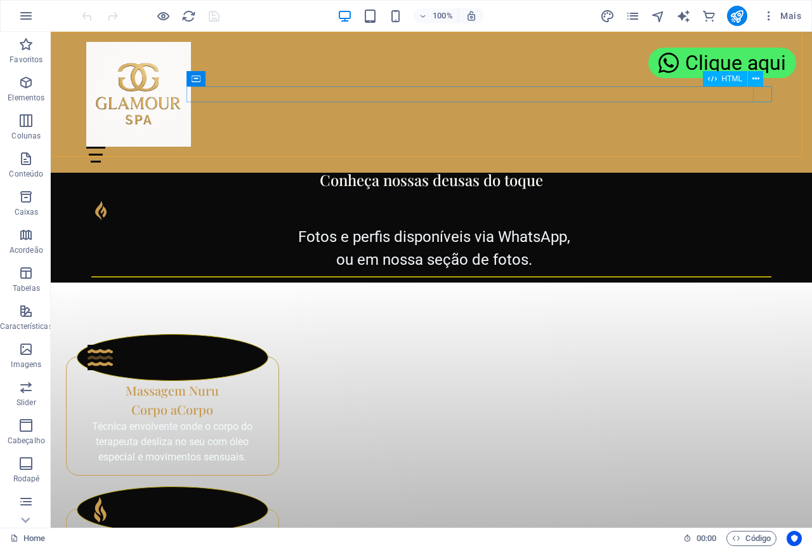
click at [765, 147] on div "Menu" at bounding box center [431, 155] width 690 height 16
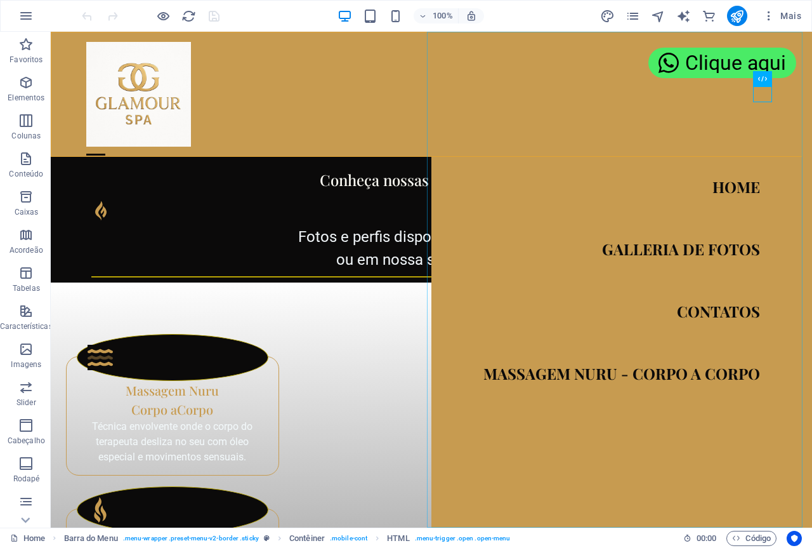
click at [556, 369] on nav "Home Galleria de fotos Contatos Massagem Nuru - Corpo a Corpo" at bounding box center [621, 280] width 381 height 496
click at [574, 369] on nav "Home Galleria de fotos Contatos Massagem Nuru - Corpo a Corpo" at bounding box center [621, 280] width 381 height 496
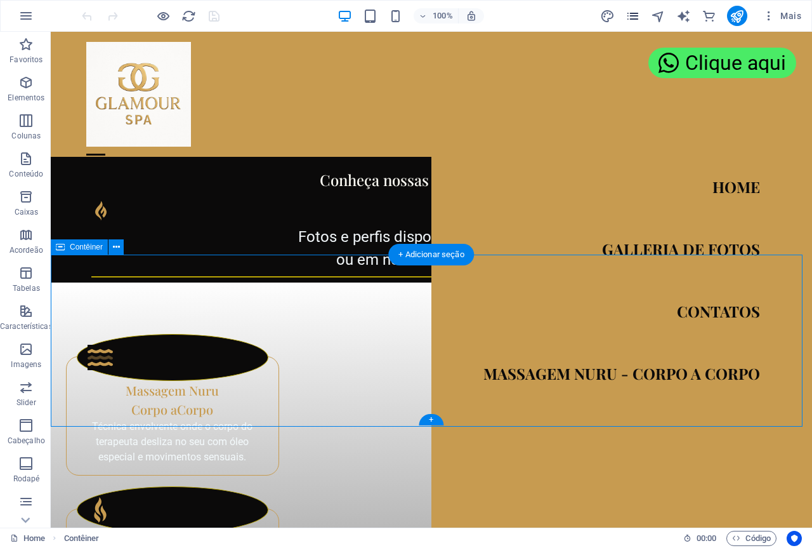
click at [641, 13] on span "pages" at bounding box center [633, 16] width 15 height 15
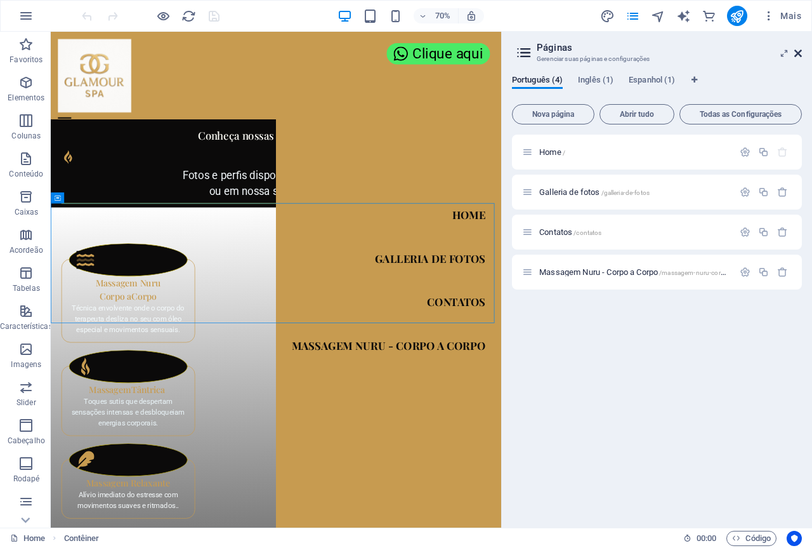
click at [798, 50] on icon at bounding box center [798, 53] width 8 height 10
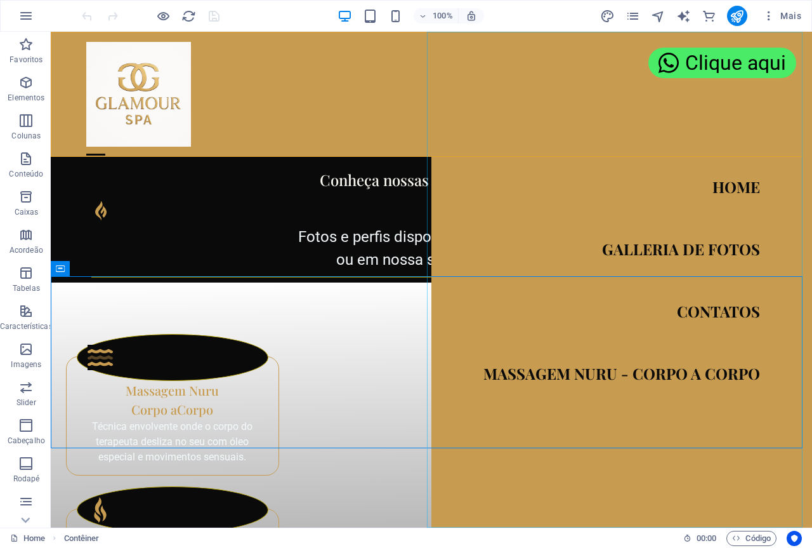
scroll to position [1664, 0]
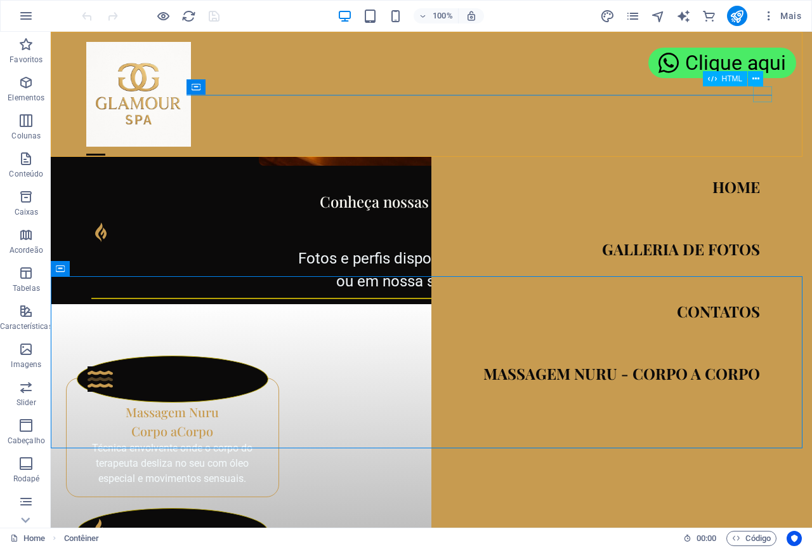
click at [105, 147] on div "Menu" at bounding box center [95, 155] width 19 height 16
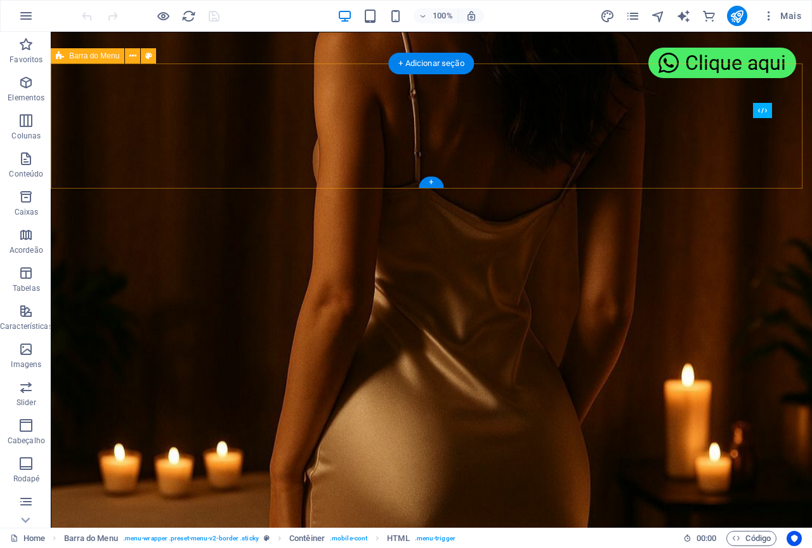
scroll to position [0, 0]
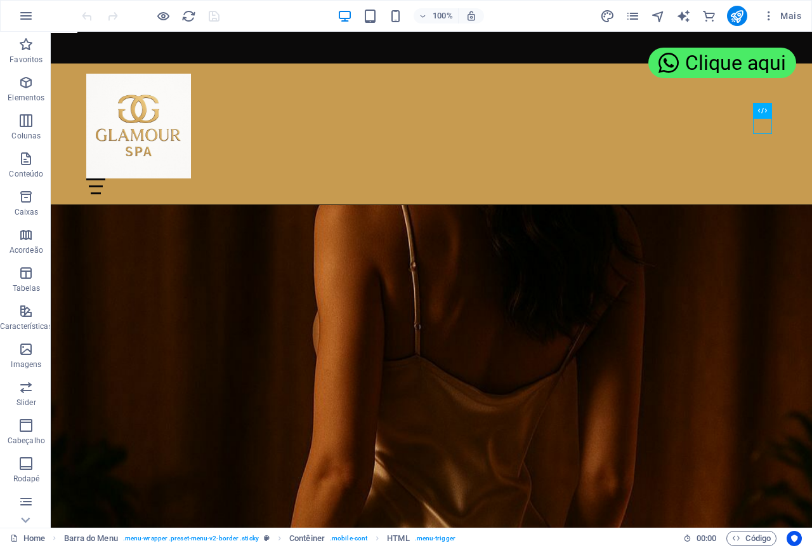
click at [508, 243] on figure at bounding box center [431, 453] width 761 height 496
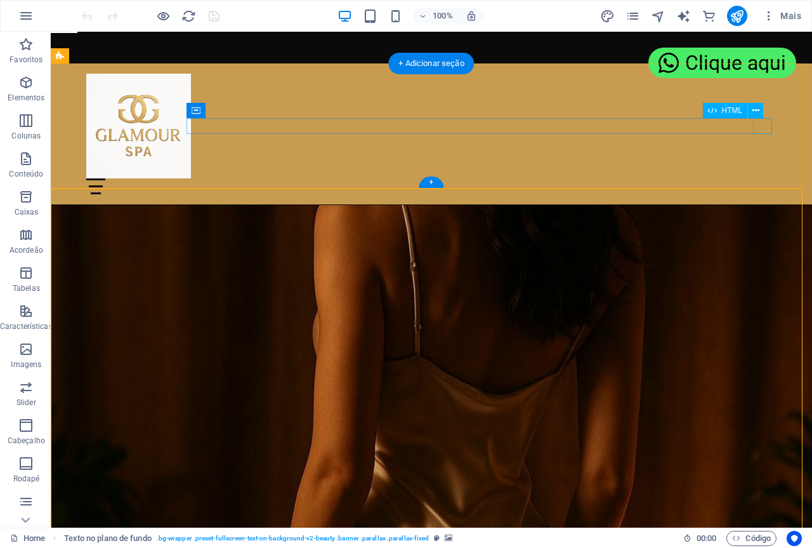
click at [763, 178] on div "Menu" at bounding box center [431, 186] width 690 height 16
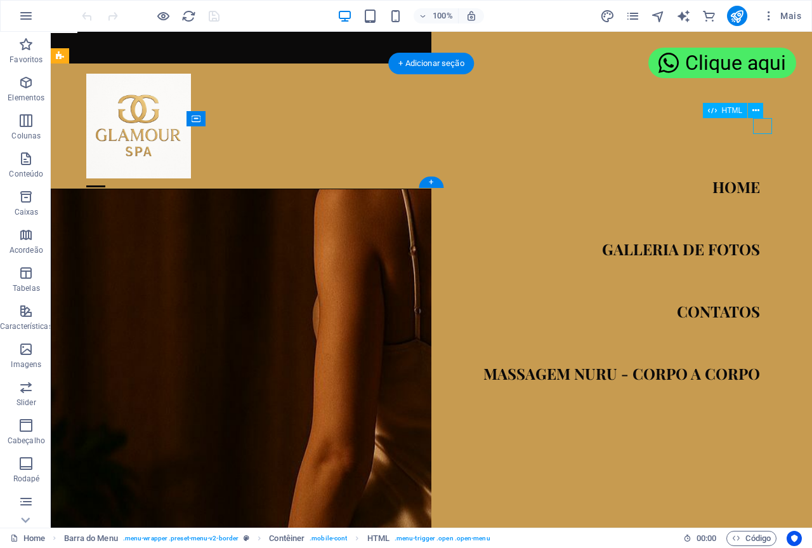
click at [105, 178] on div "Menu" at bounding box center [95, 186] width 19 height 16
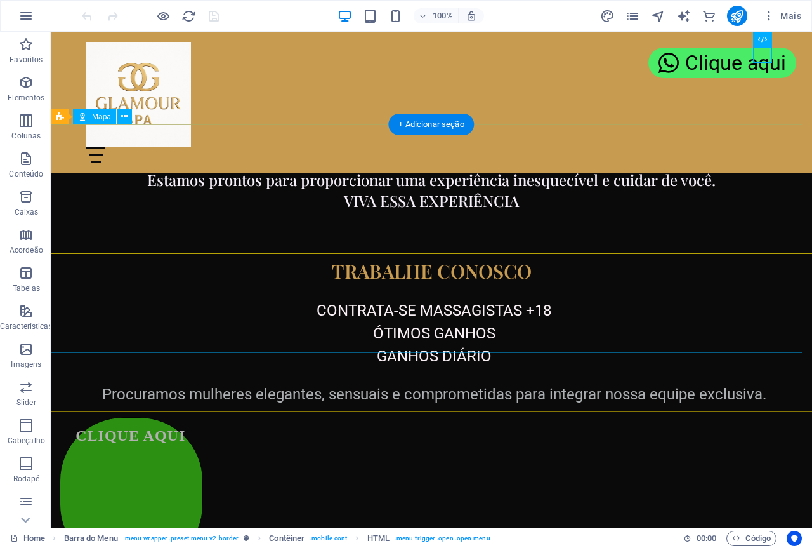
scroll to position [2553, 0]
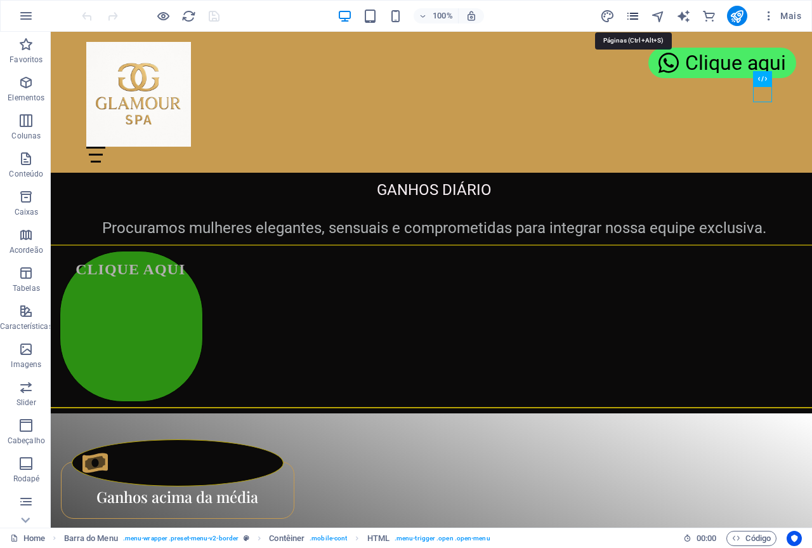
click at [633, 15] on icon "pages" at bounding box center [633, 16] width 15 height 15
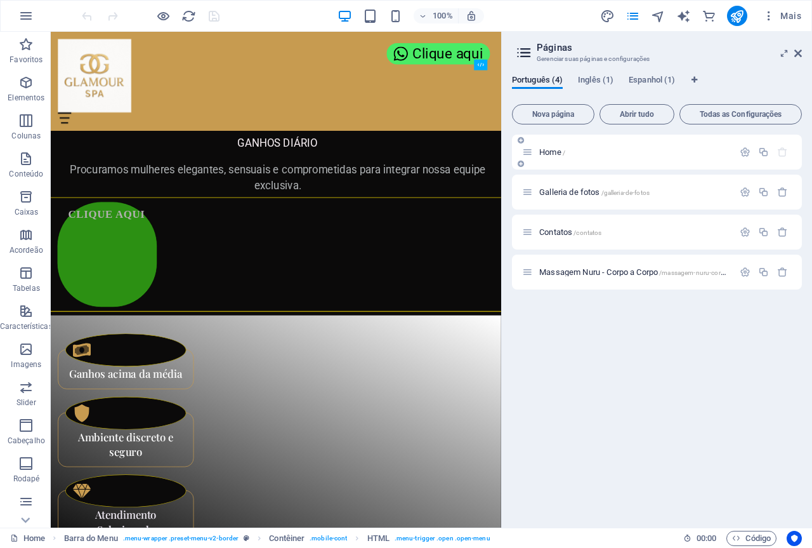
scroll to position [2407, 0]
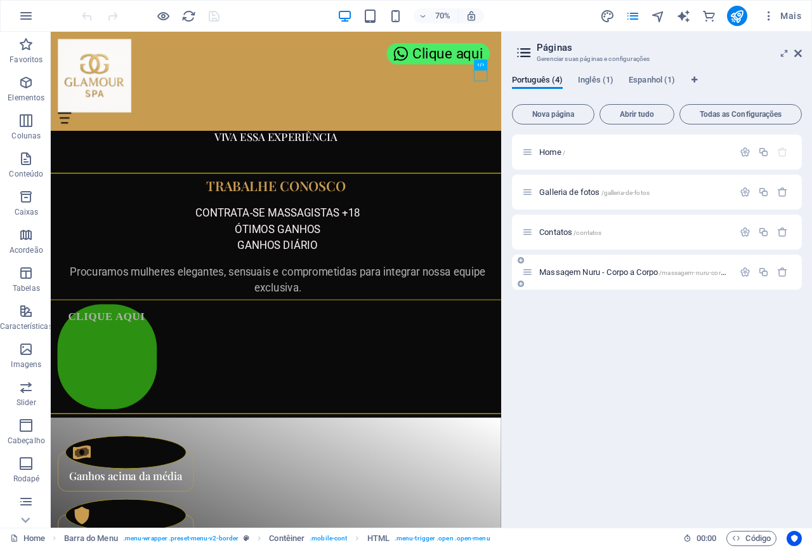
click at [521, 283] on icon at bounding box center [521, 284] width 6 height 8
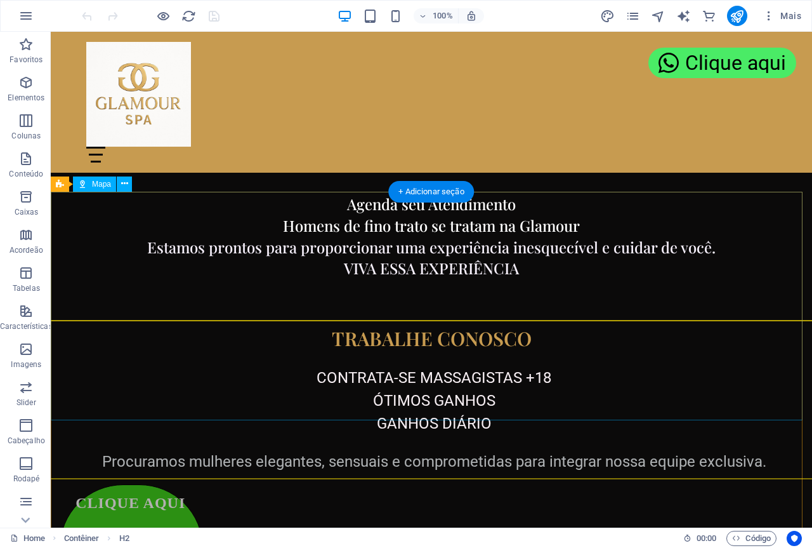
scroll to position [2553, 0]
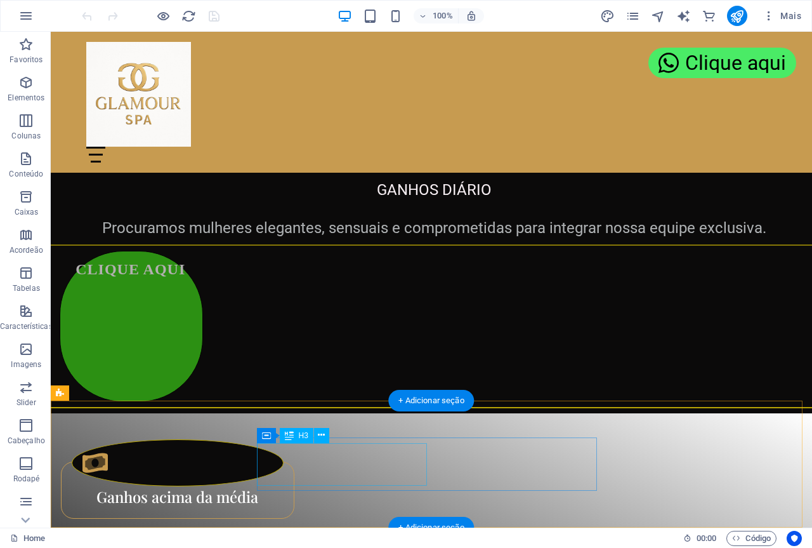
drag, startPoint x: 249, startPoint y: 489, endPoint x: 376, endPoint y: 462, distance: 130.4
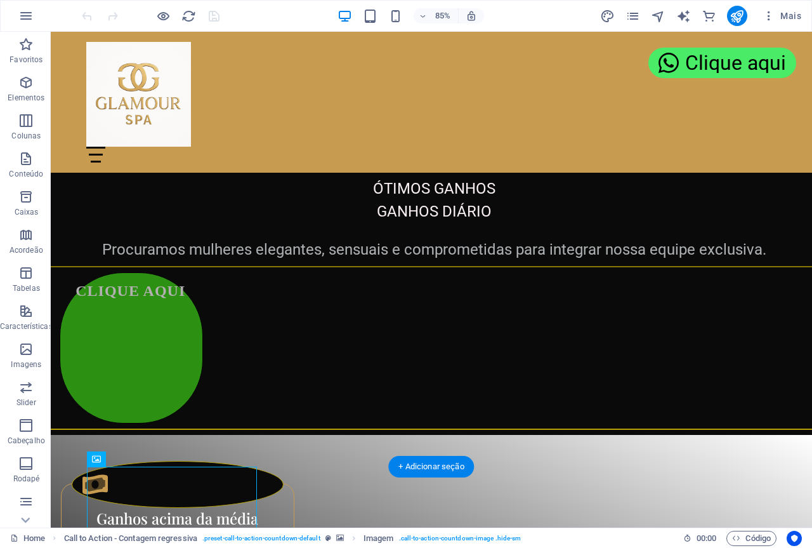
scroll to position [2487, 0]
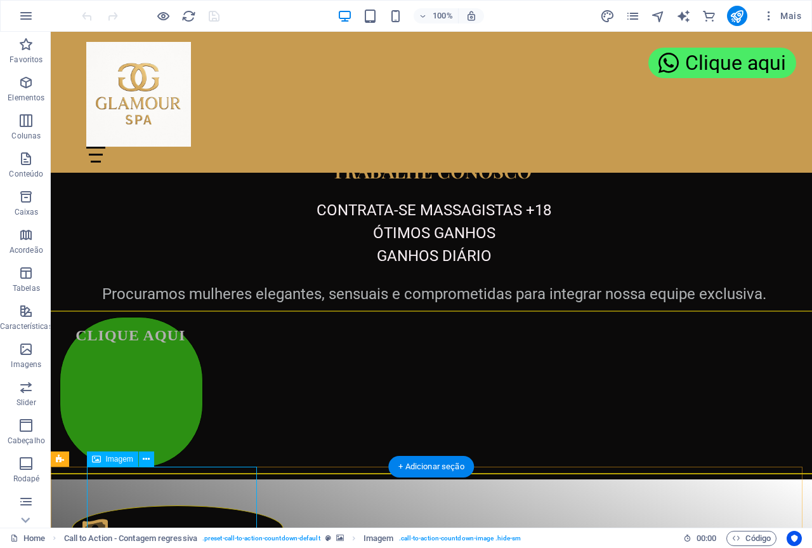
select select "px"
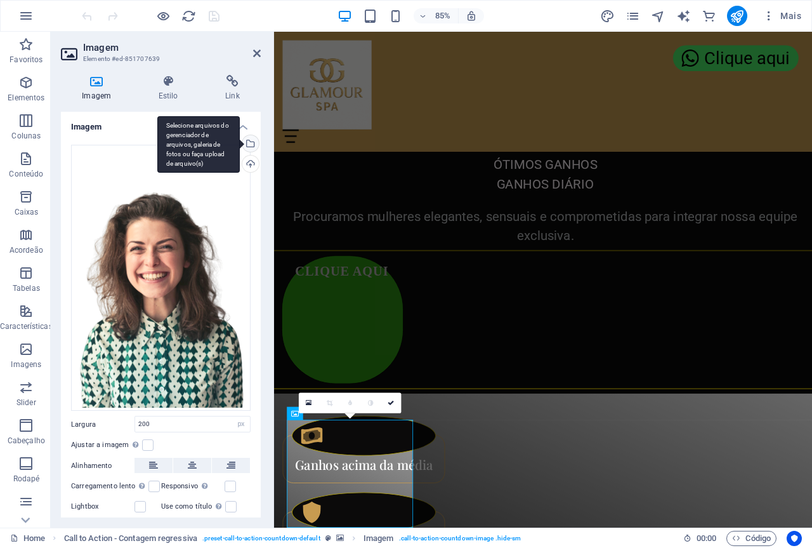
click at [250, 144] on div "Selecione arquivos do gerenciador de arquivos, galeria de fotos ou faça upload …" at bounding box center [249, 144] width 19 height 19
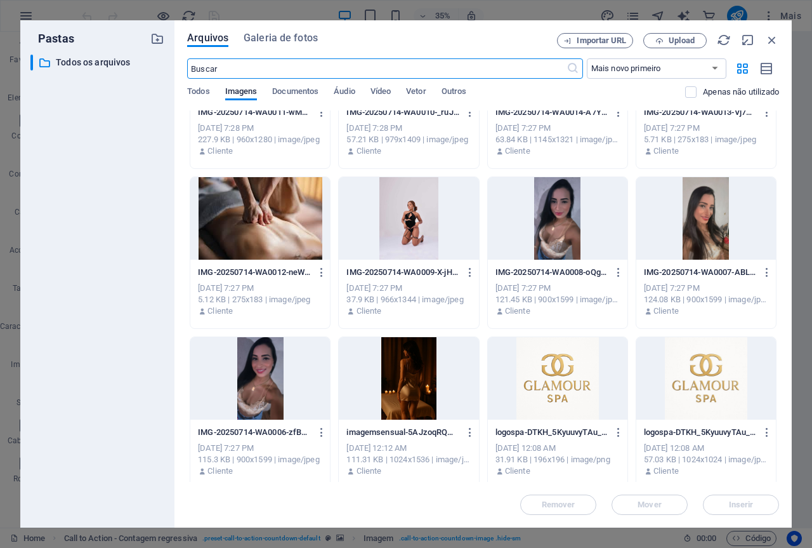
scroll to position [421, 0]
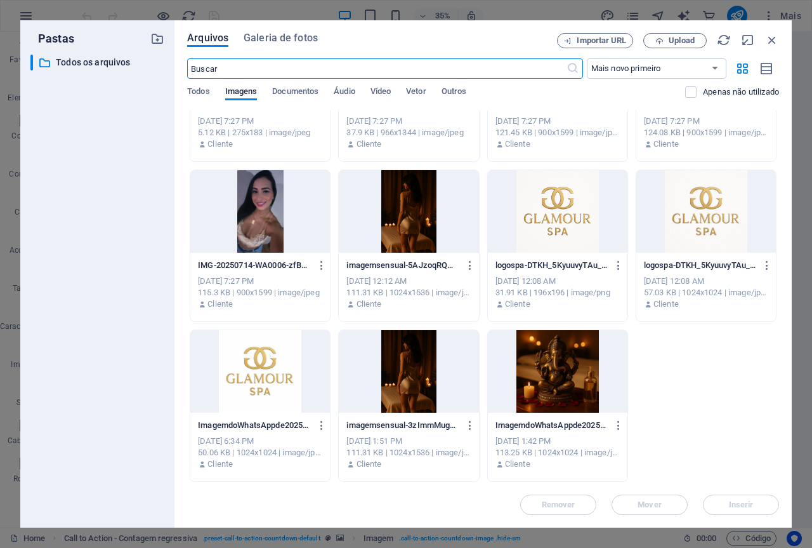
click at [700, 207] on div at bounding box center [706, 211] width 140 height 82
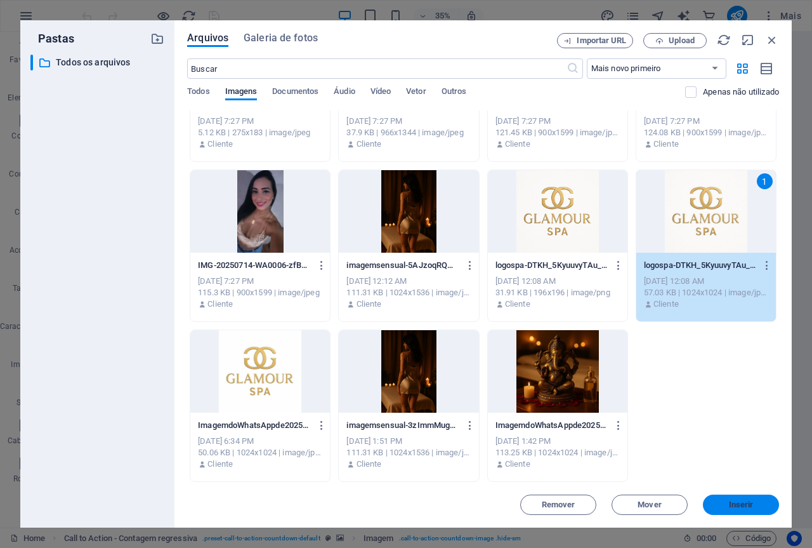
click at [744, 504] on span "Inserir" at bounding box center [741, 505] width 25 height 8
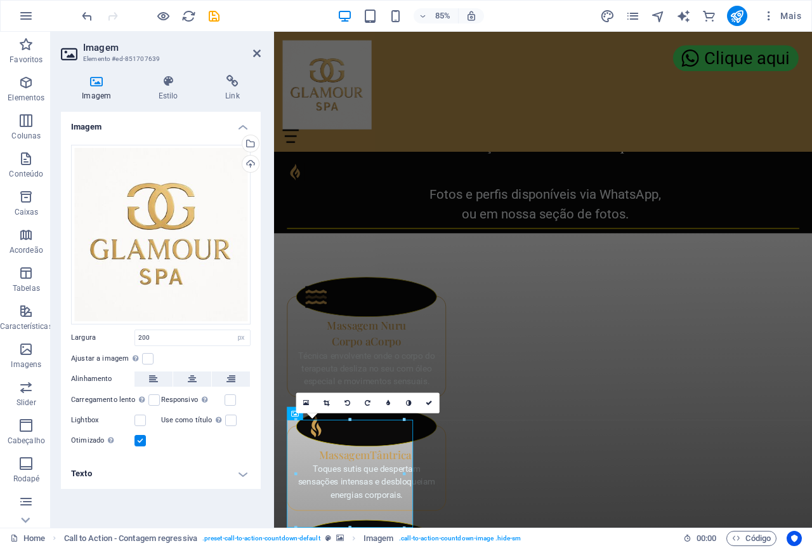
scroll to position [2532, 0]
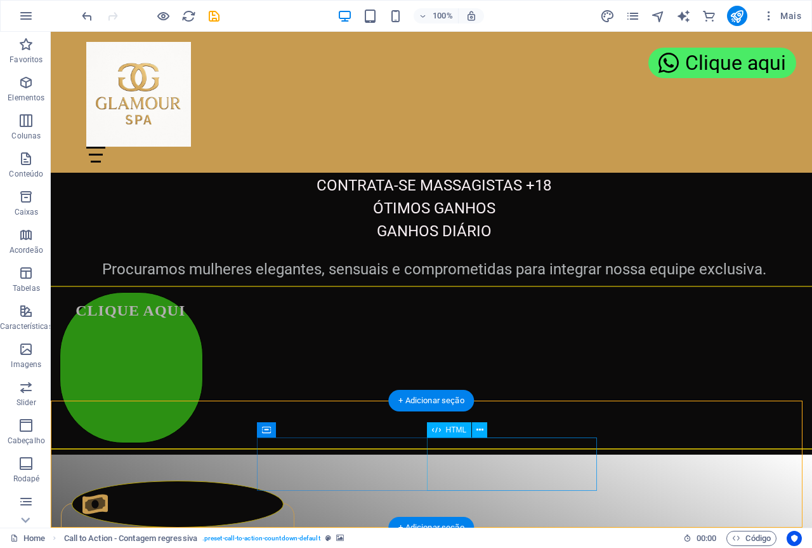
scroll to position [2553, 0]
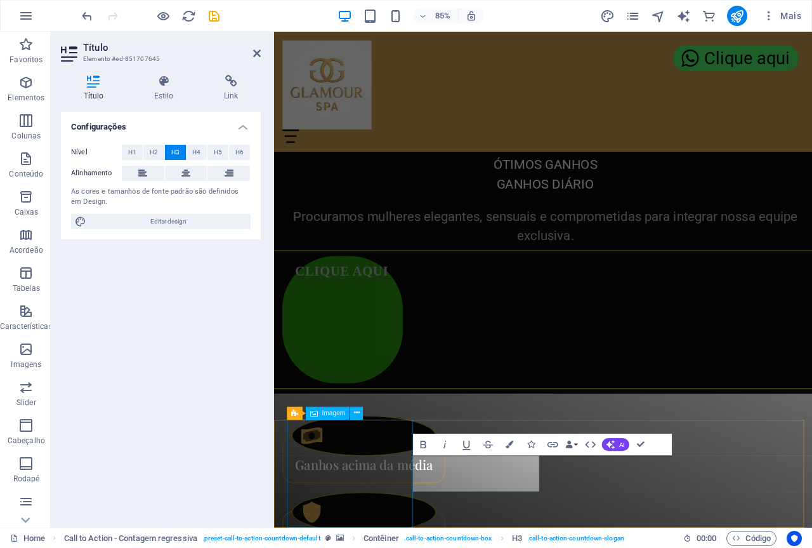
scroll to position [2521, 0]
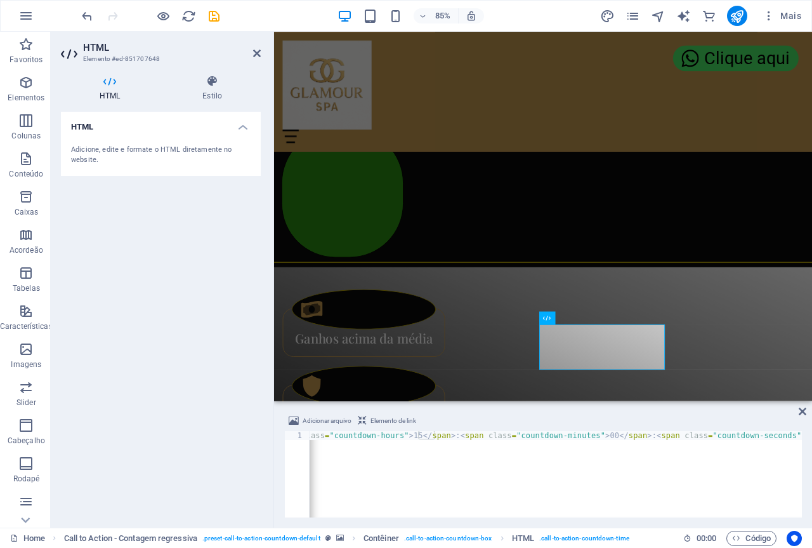
scroll to position [0, 39]
click at [405, 440] on div "< span class = "countdown-hours" > 15 </ span > : < span class = "countdown-min…" at bounding box center [536, 482] width 531 height 102
click at [402, 435] on div "< span class = "countdown-hours" > 15 </ span > : < span class = "countdown-min…" at bounding box center [536, 482] width 531 height 102
click at [591, 432] on div "< span class = "countdown-hours" > 00 </ span > : < span class = "countdown-min…" at bounding box center [545, 482] width 531 height 102
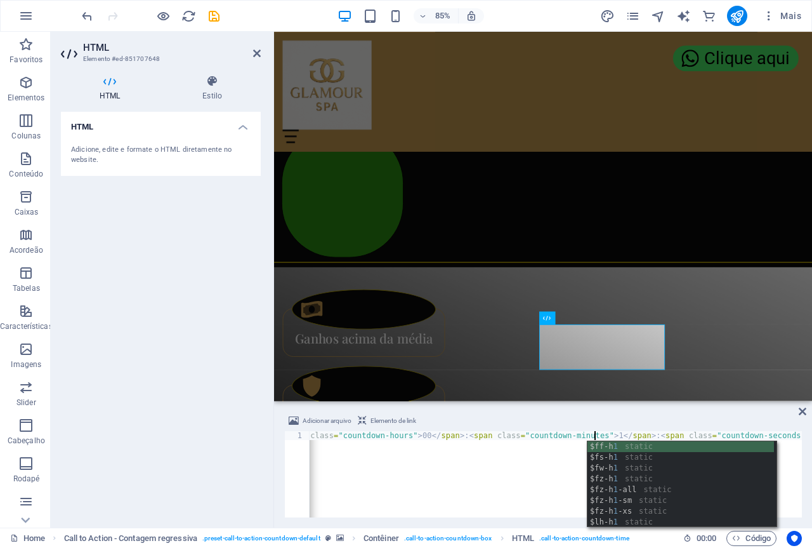
scroll to position [0, 25]
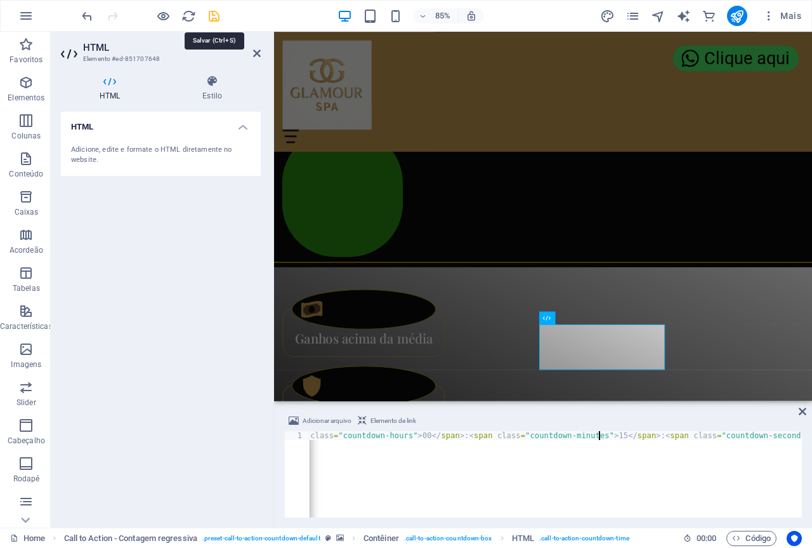
type textarea "<span class="countdown-hours">00</span>:<span class="countdown-minutes">15</spa…"
click at [214, 15] on icon "save" at bounding box center [214, 16] width 15 height 15
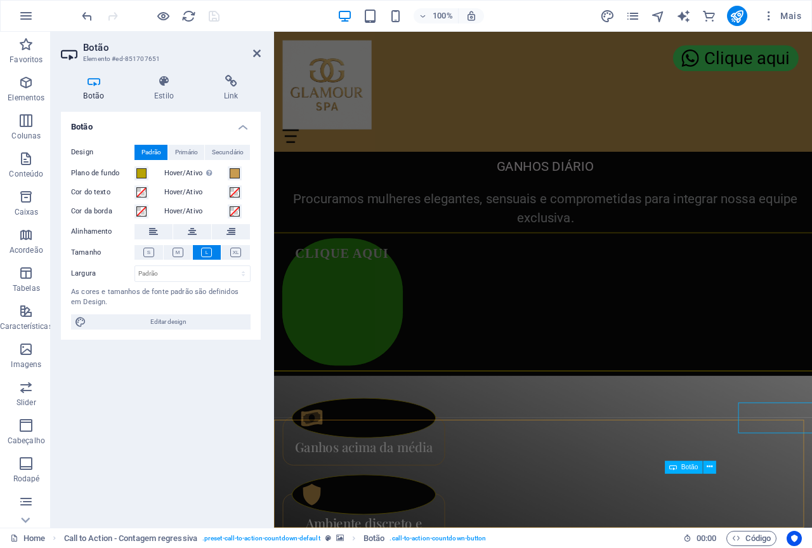
scroll to position [2532, 0]
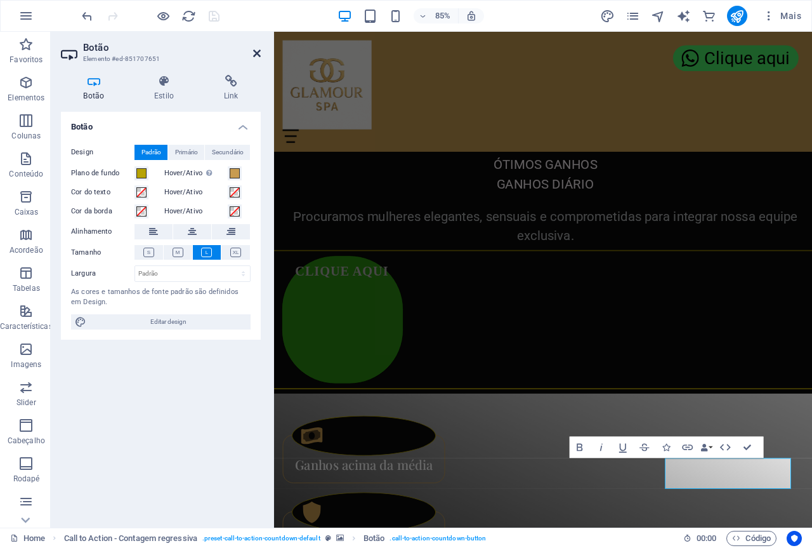
click at [258, 54] on icon at bounding box center [257, 53] width 8 height 10
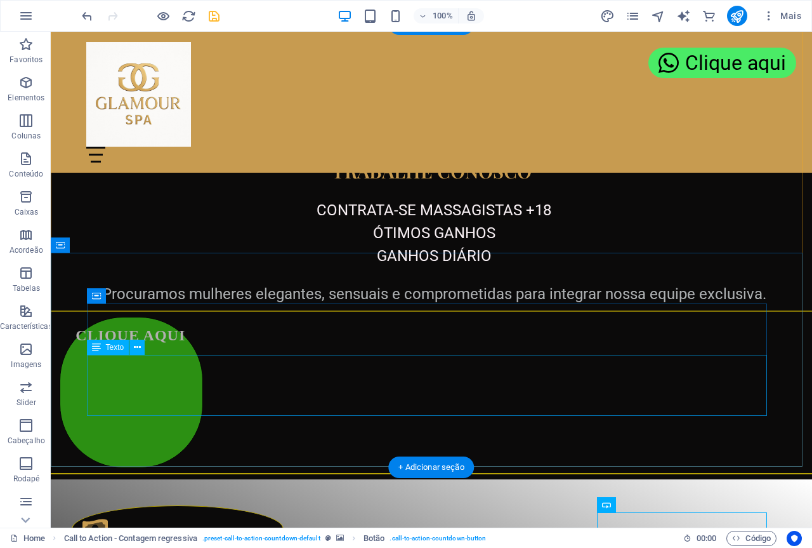
scroll to position [2553, 0]
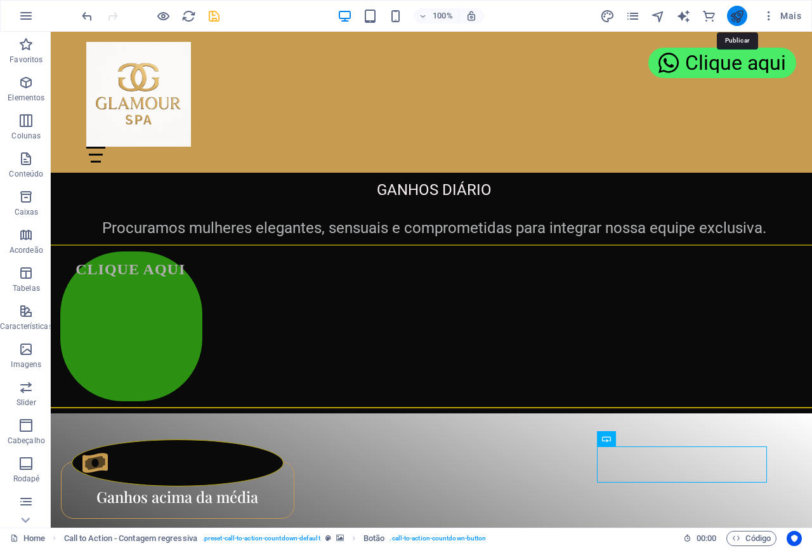
click at [737, 16] on icon "publish" at bounding box center [737, 16] width 15 height 15
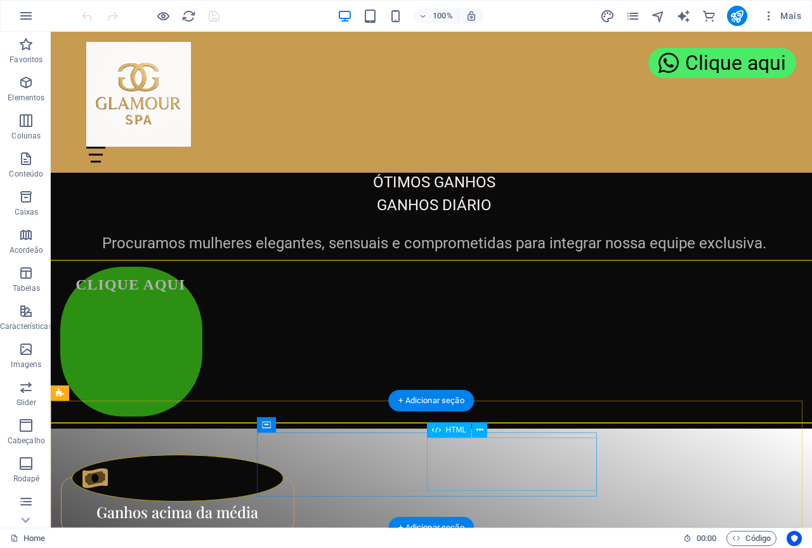
scroll to position [2553, 0]
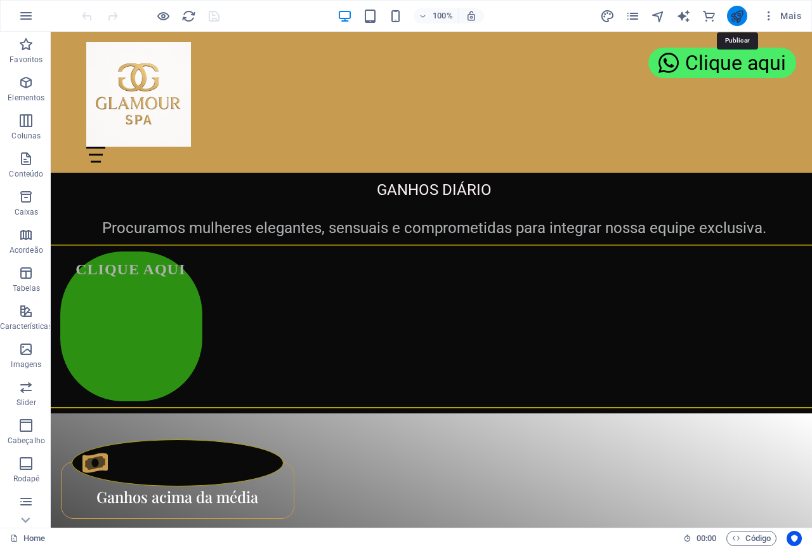
click at [735, 14] on icon "publish" at bounding box center [737, 16] width 15 height 15
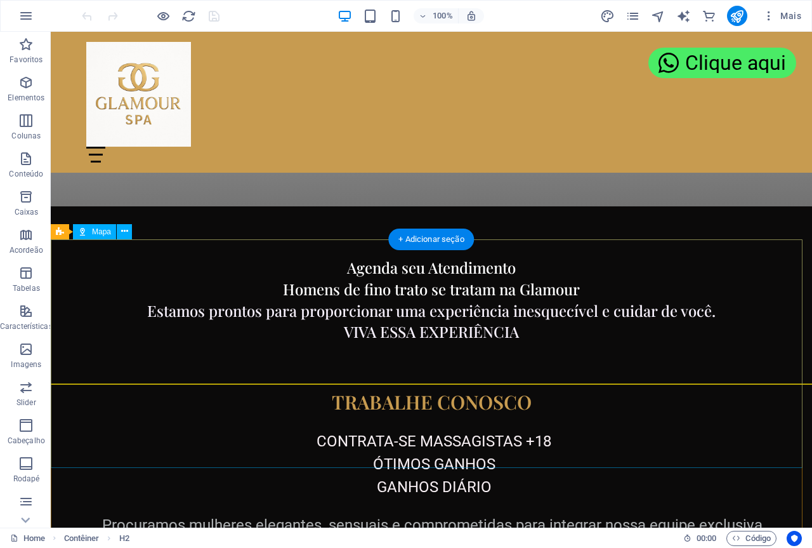
scroll to position [2553, 0]
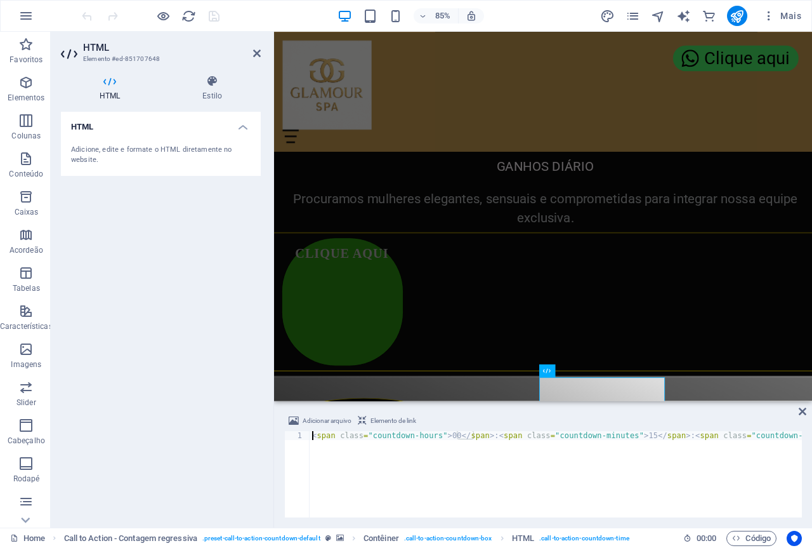
scroll to position [2618, 0]
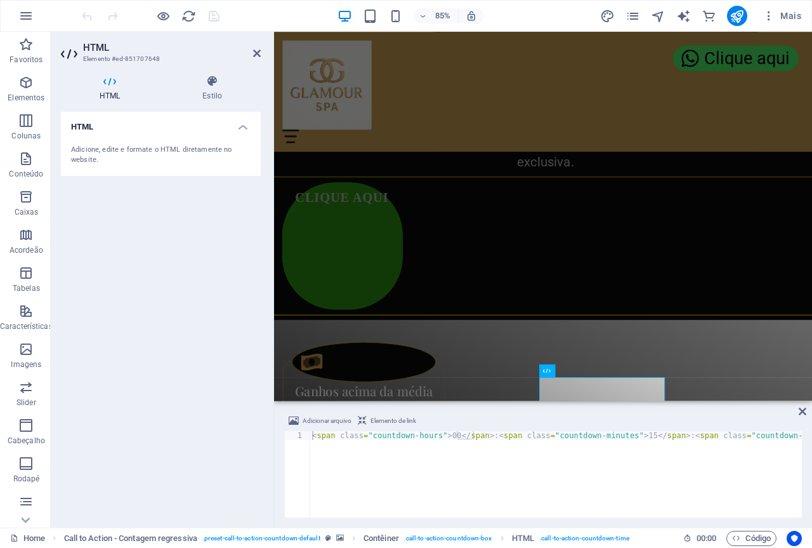
click at [155, 143] on div "Adicione, edite e formate o HTML diretamente no website." at bounding box center [161, 155] width 200 height 41
click at [699, 540] on span "00 : 00" at bounding box center [707, 537] width 20 height 15
click at [742, 537] on span "Código" at bounding box center [751, 537] width 39 height 15
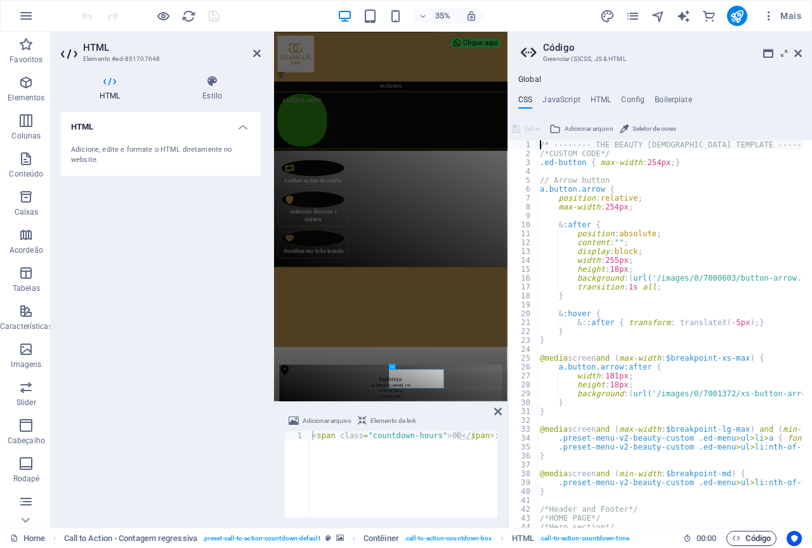
scroll to position [2061, 0]
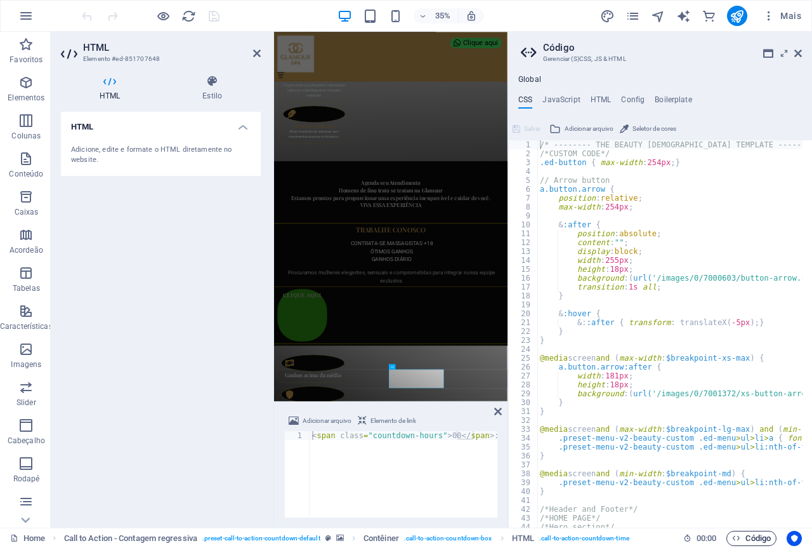
click at [742, 537] on span "Código" at bounding box center [751, 537] width 39 height 15
click at [800, 52] on icon at bounding box center [798, 53] width 8 height 10
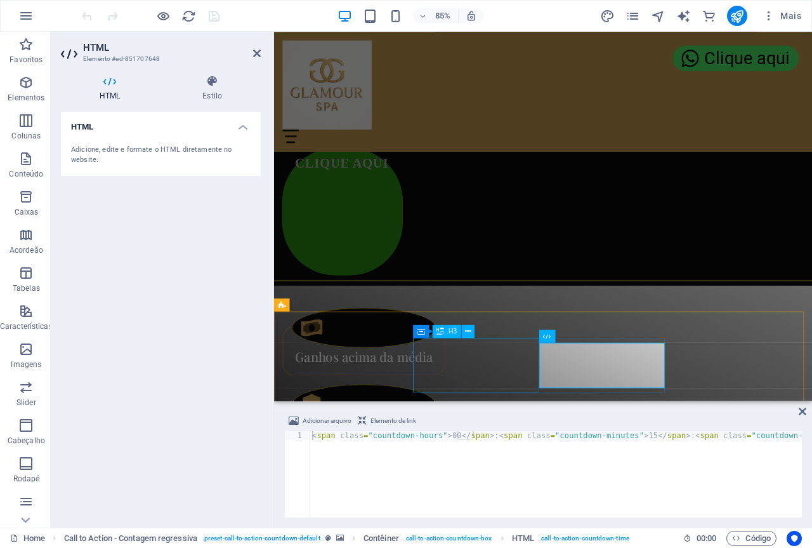
scroll to position [2681, 0]
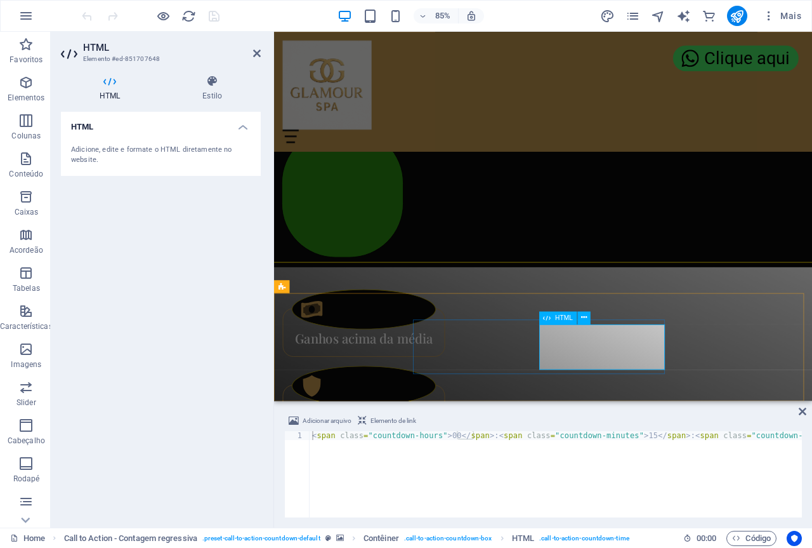
click at [209, 82] on icon at bounding box center [212, 81] width 97 height 13
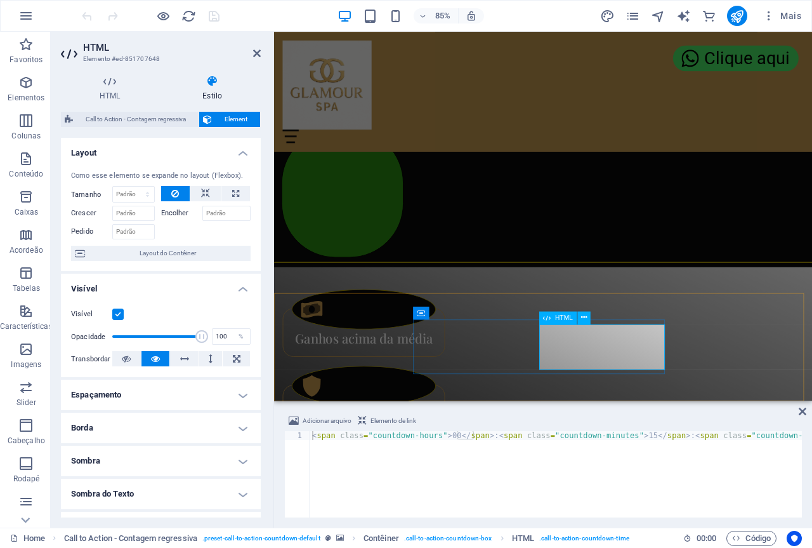
click at [567, 320] on span "HTML" at bounding box center [564, 317] width 18 height 6
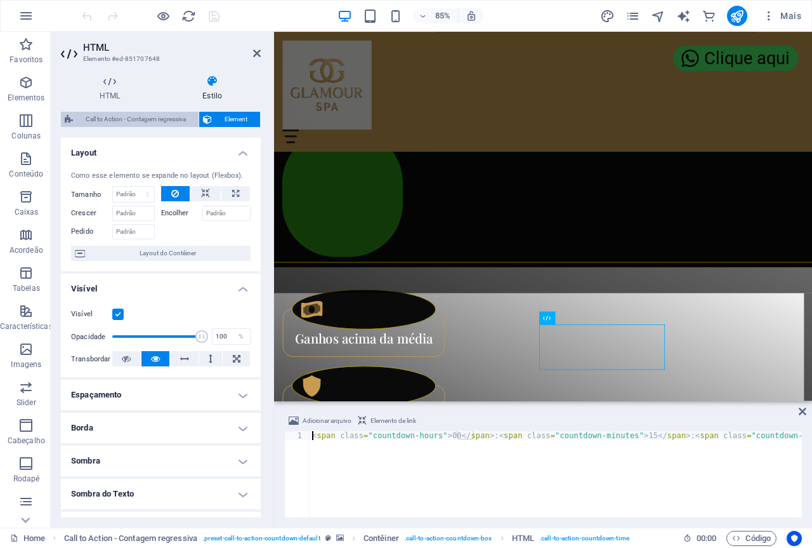
click at [124, 117] on span "Call to Action - Contagem regressiva" at bounding box center [136, 119] width 118 height 15
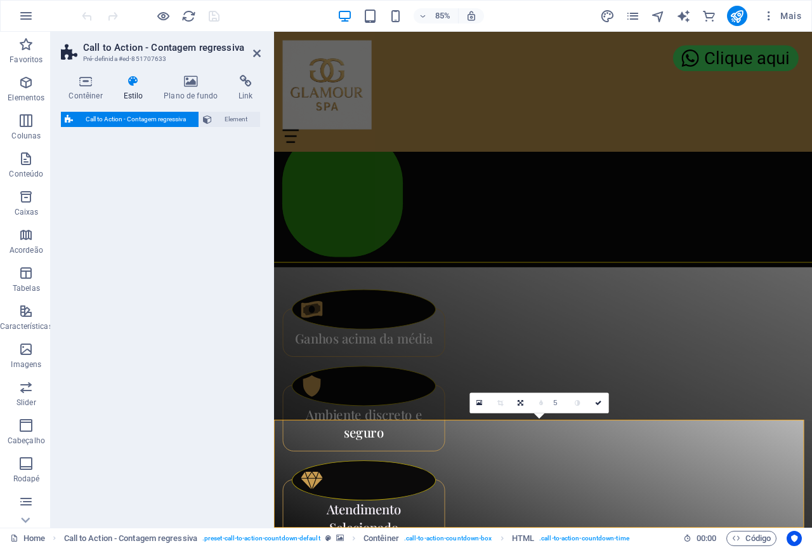
select select "rem"
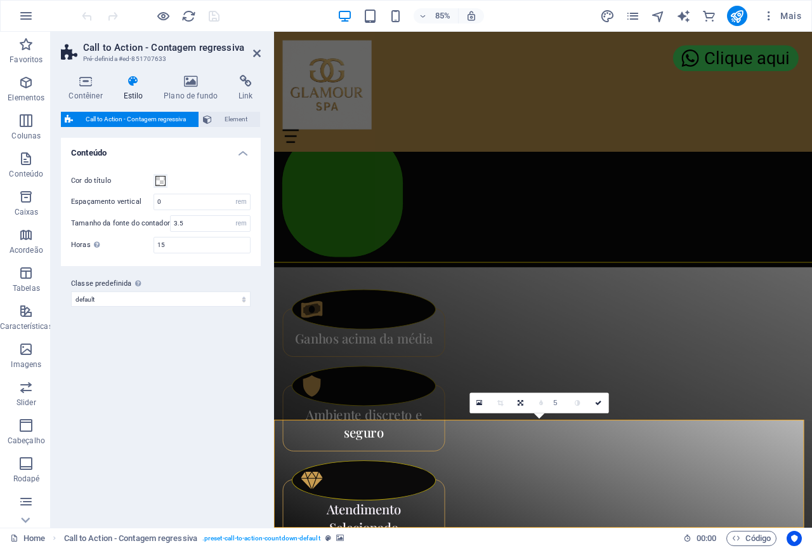
scroll to position [2532, 0]
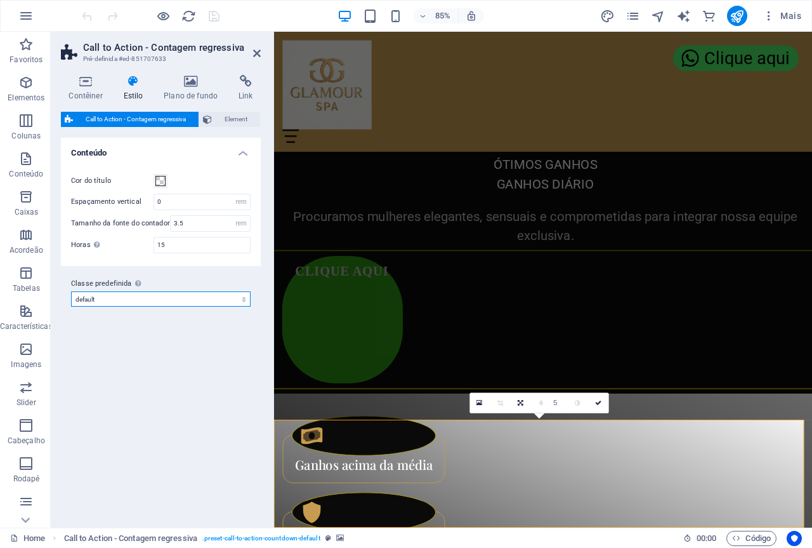
click at [154, 296] on select "default Adicionar classe predefinida" at bounding box center [161, 298] width 180 height 15
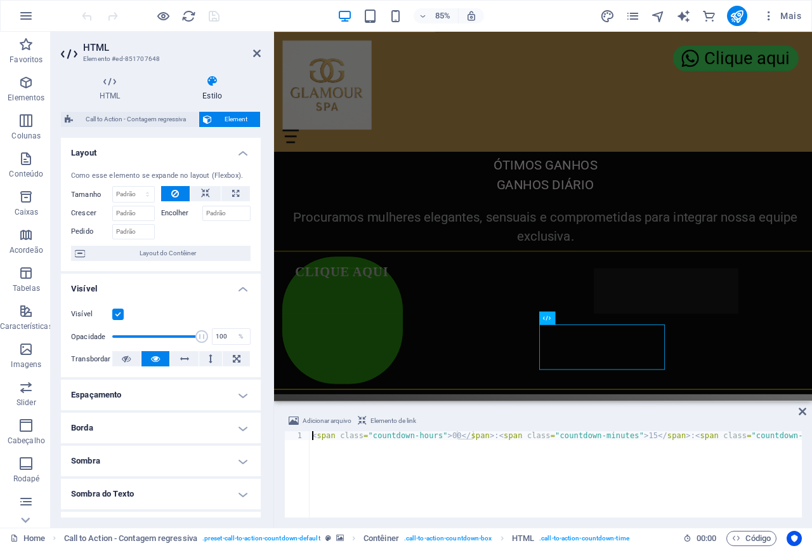
scroll to position [2681, 0]
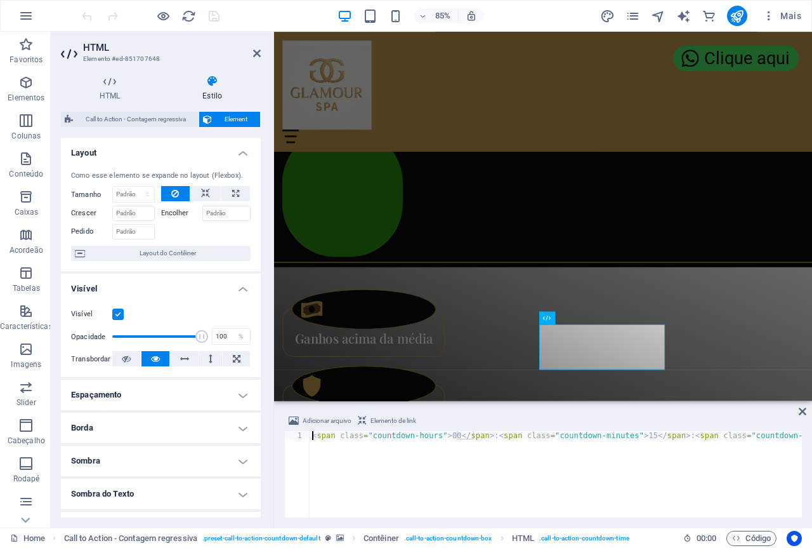
click at [793, 432] on div "< span class = "countdown-hours" > 00 </ span > : < span class = "countdown-min…" at bounding box center [575, 482] width 531 height 102
